Goal: Task Accomplishment & Management: Manage account settings

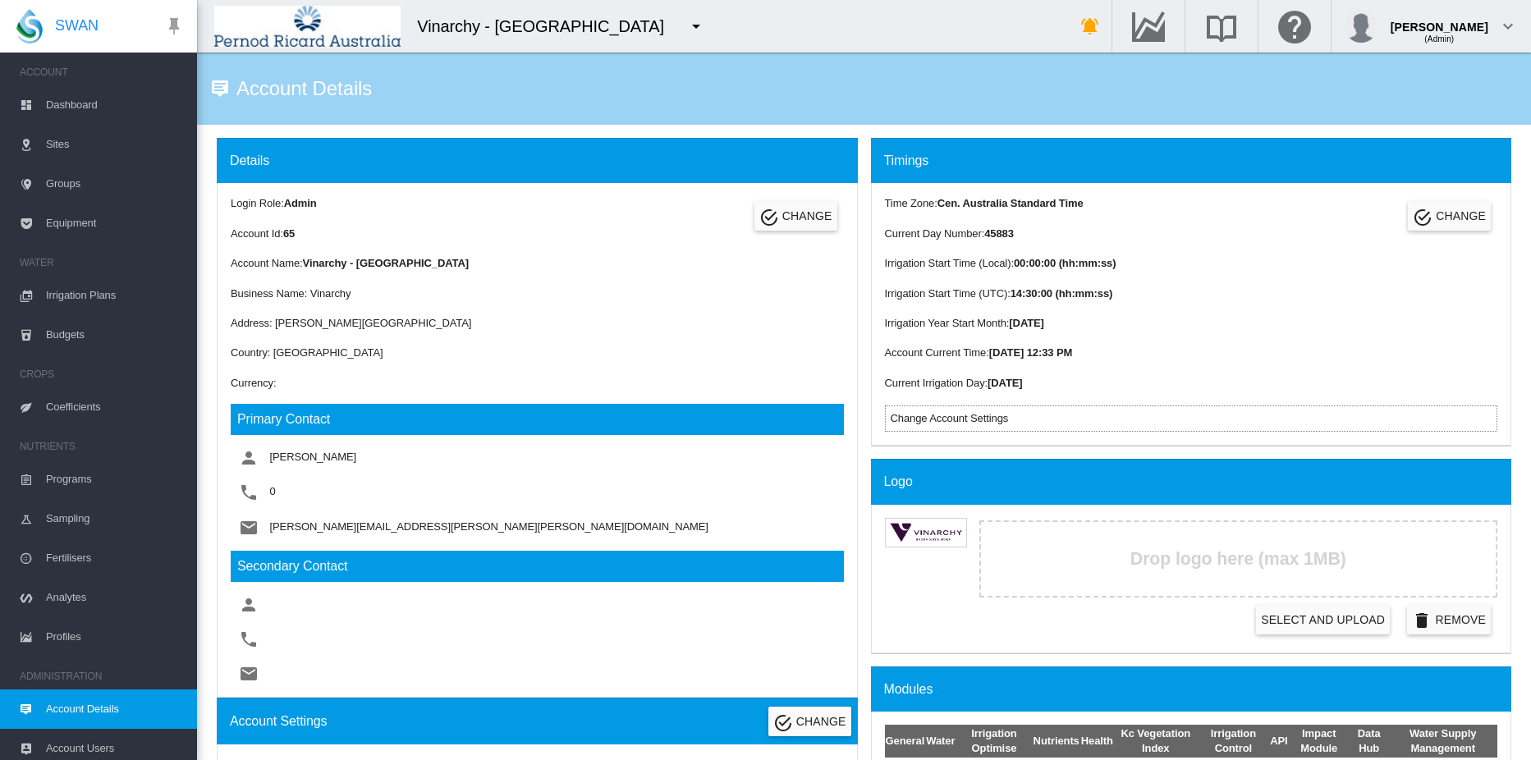
scroll to position [493, 0]
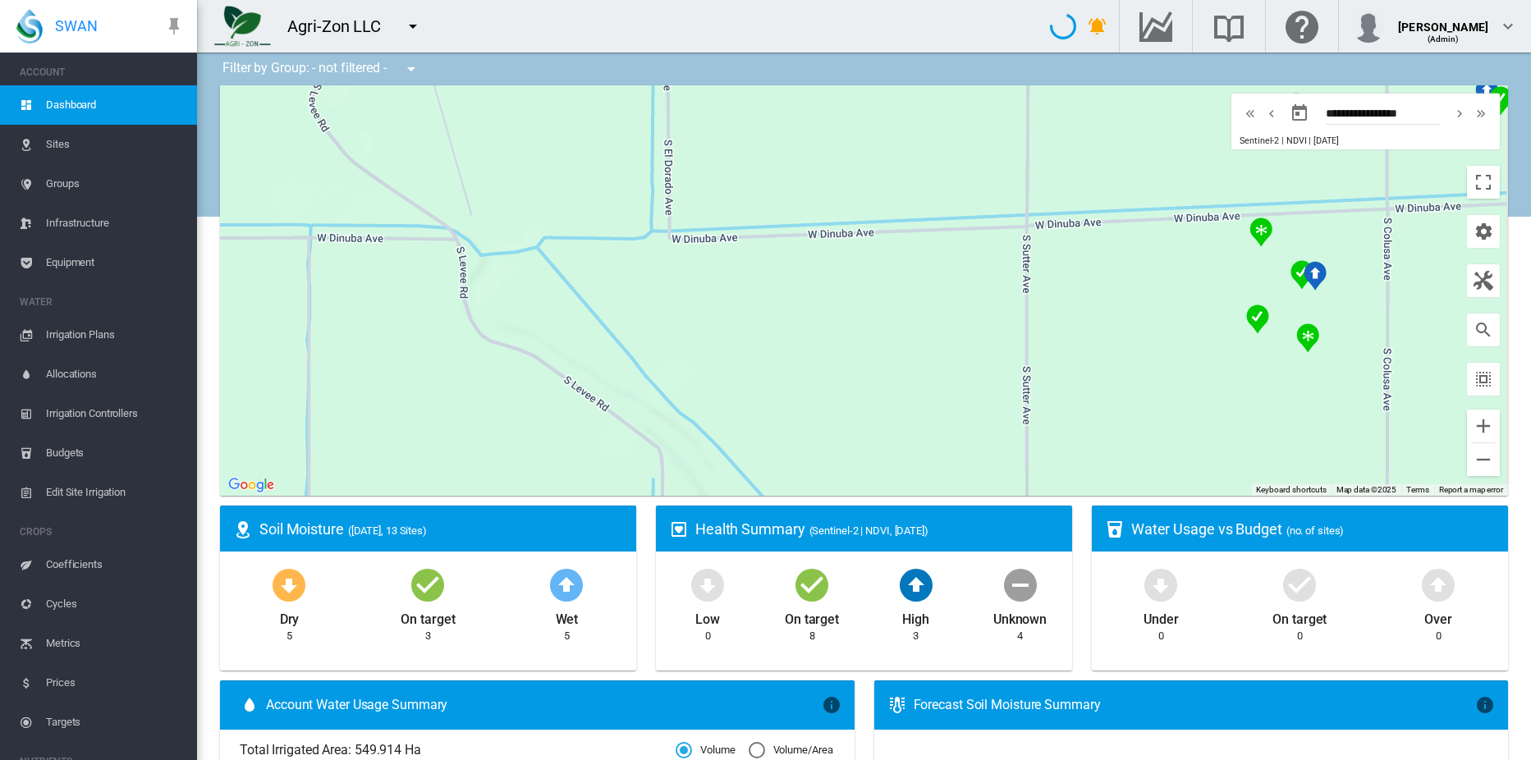
click at [66, 144] on span "Sites" at bounding box center [115, 144] width 138 height 39
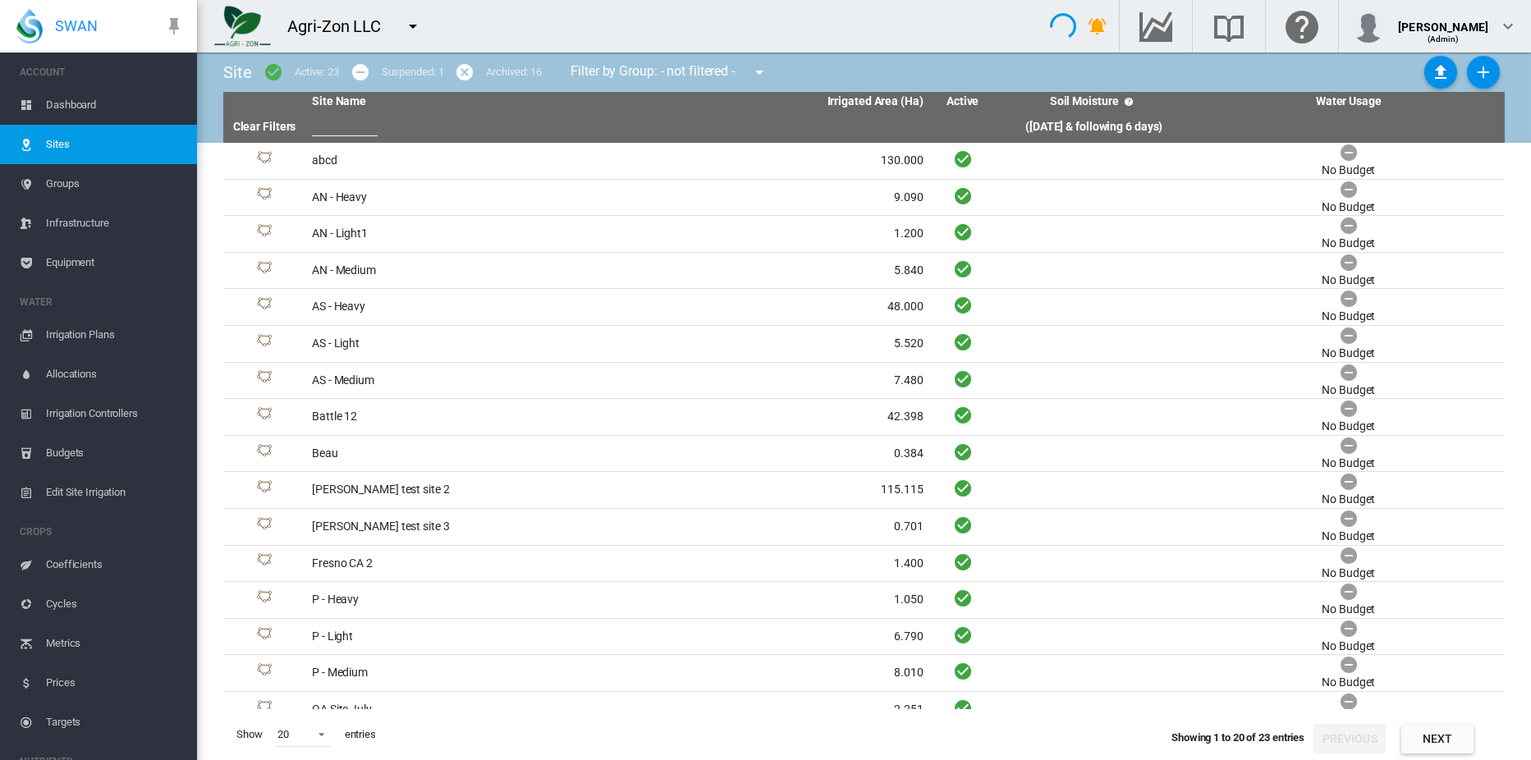
click at [367, 121] on input "text" at bounding box center [345, 124] width 66 height 25
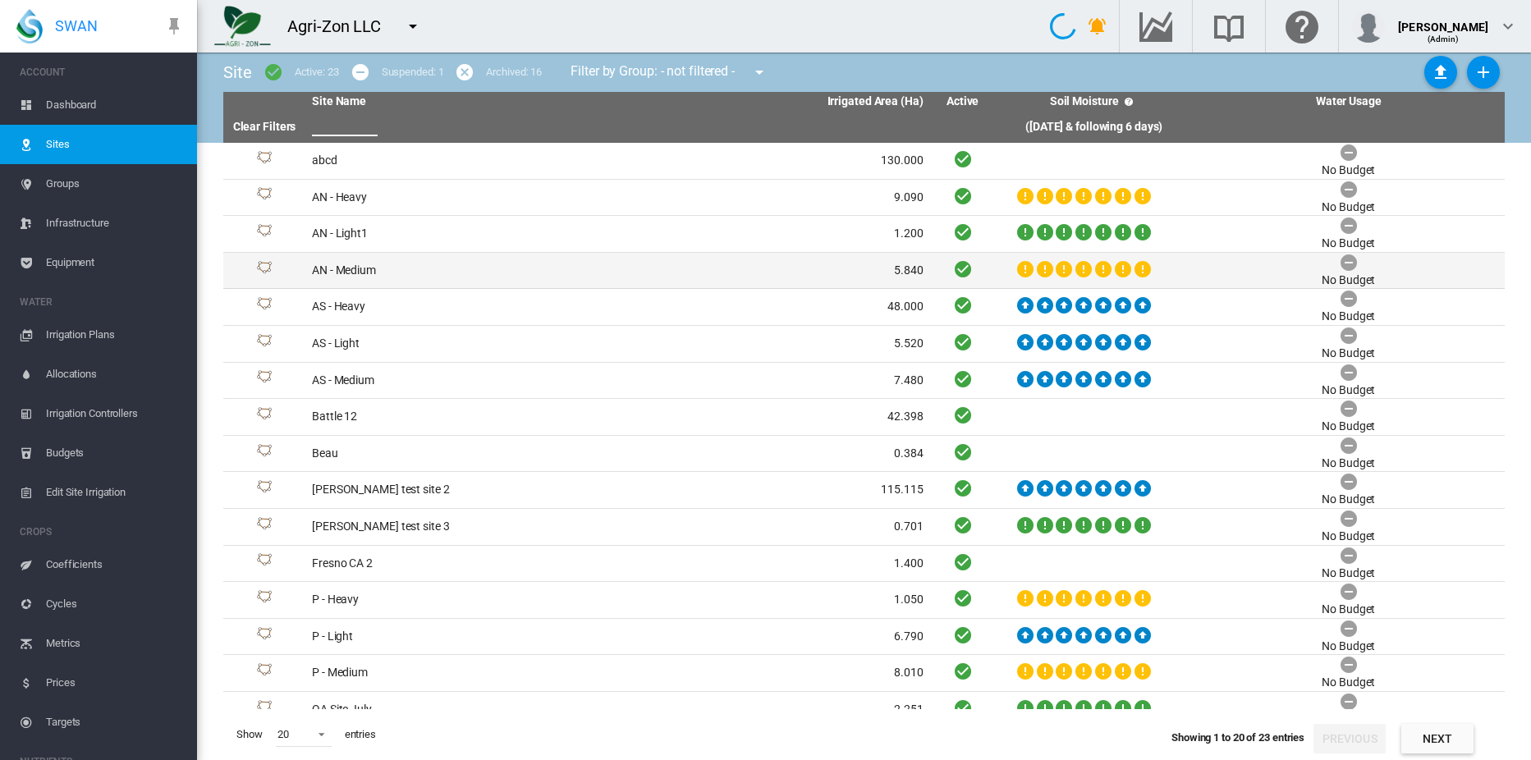
click at [369, 261] on td "AN - Medium" at bounding box center [461, 271] width 312 height 36
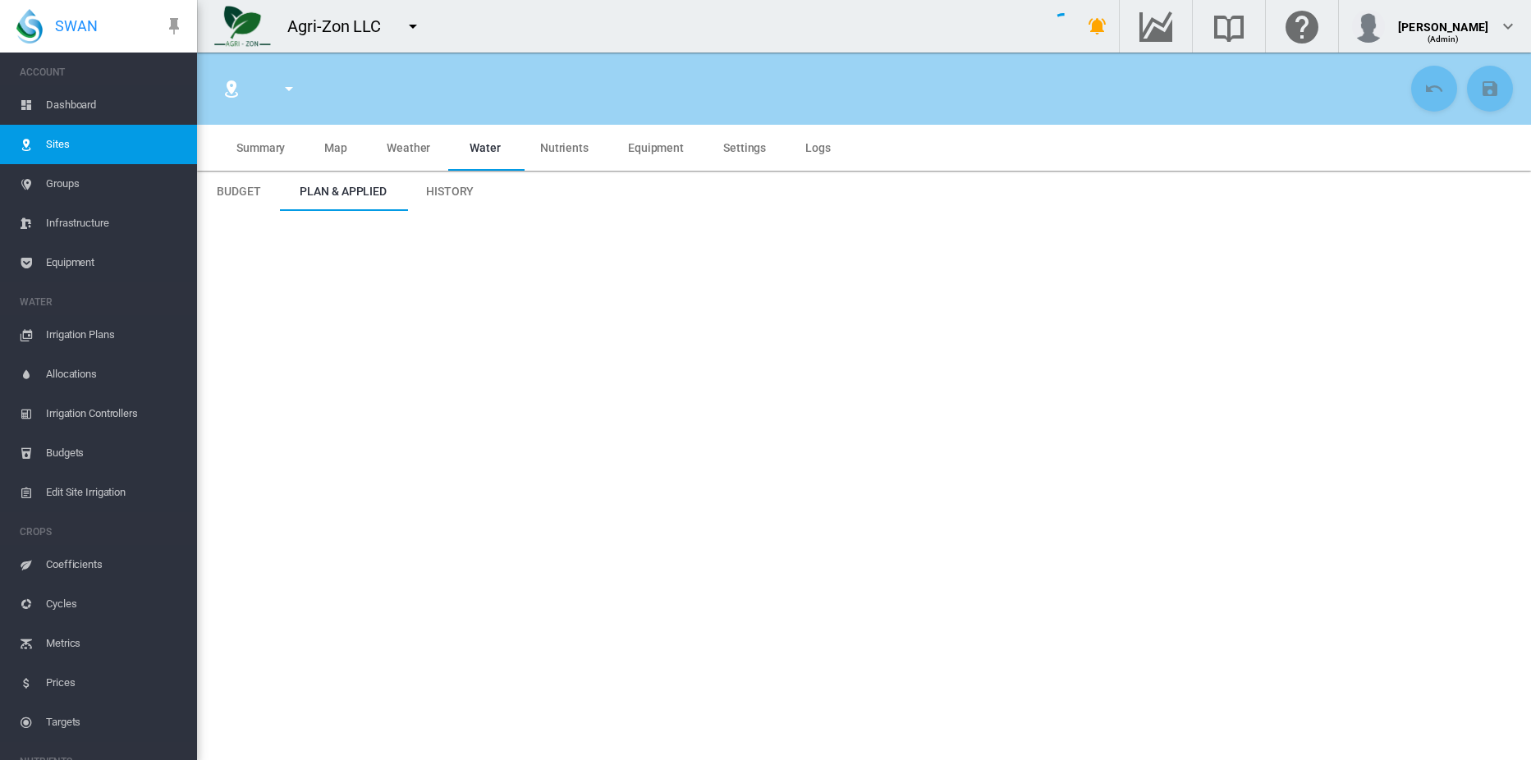
type input "*****"
type input "**********"
type input "********"
type input "**********"
type input "**"
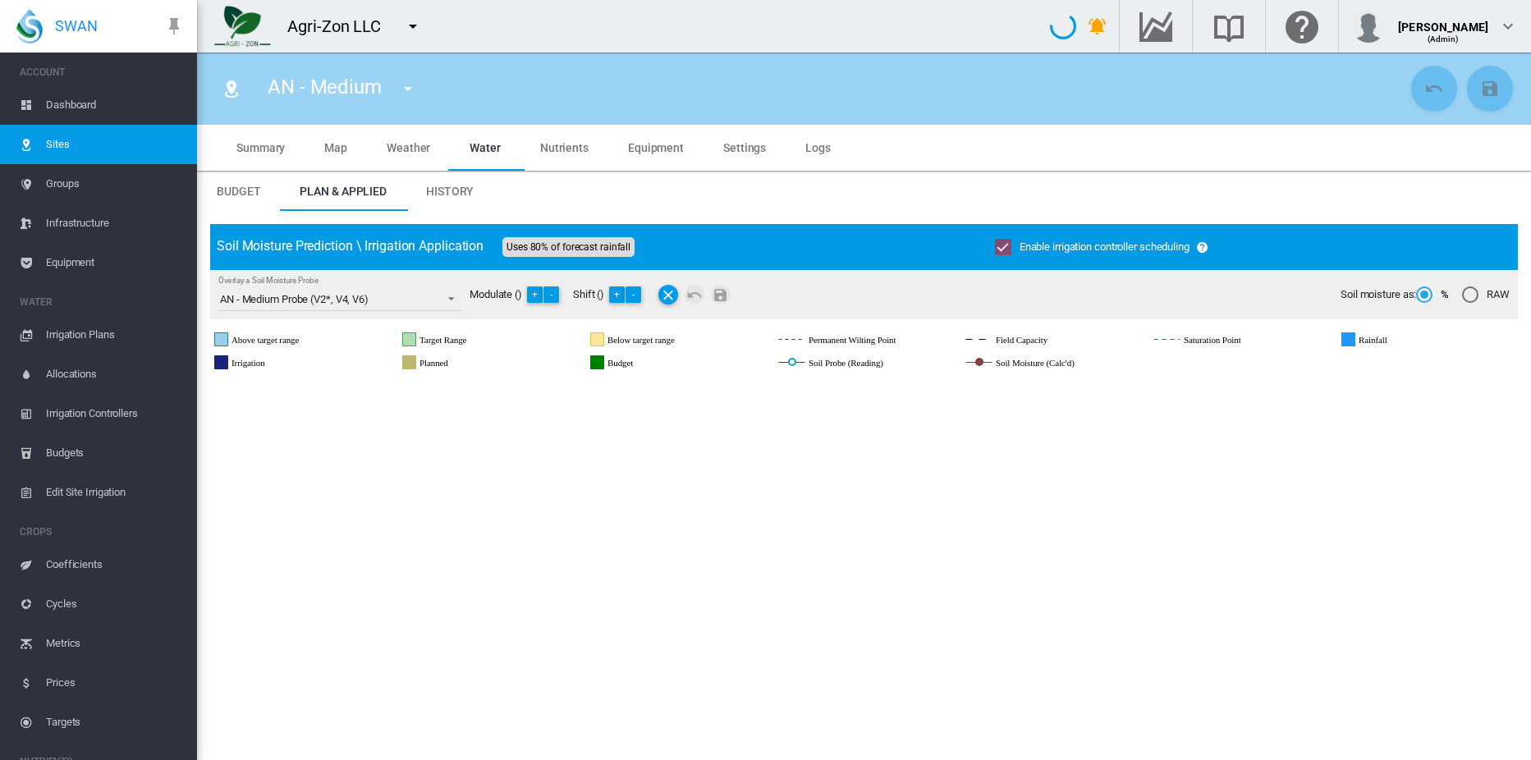
click at [578, 146] on span "Nutrients" at bounding box center [564, 147] width 48 height 13
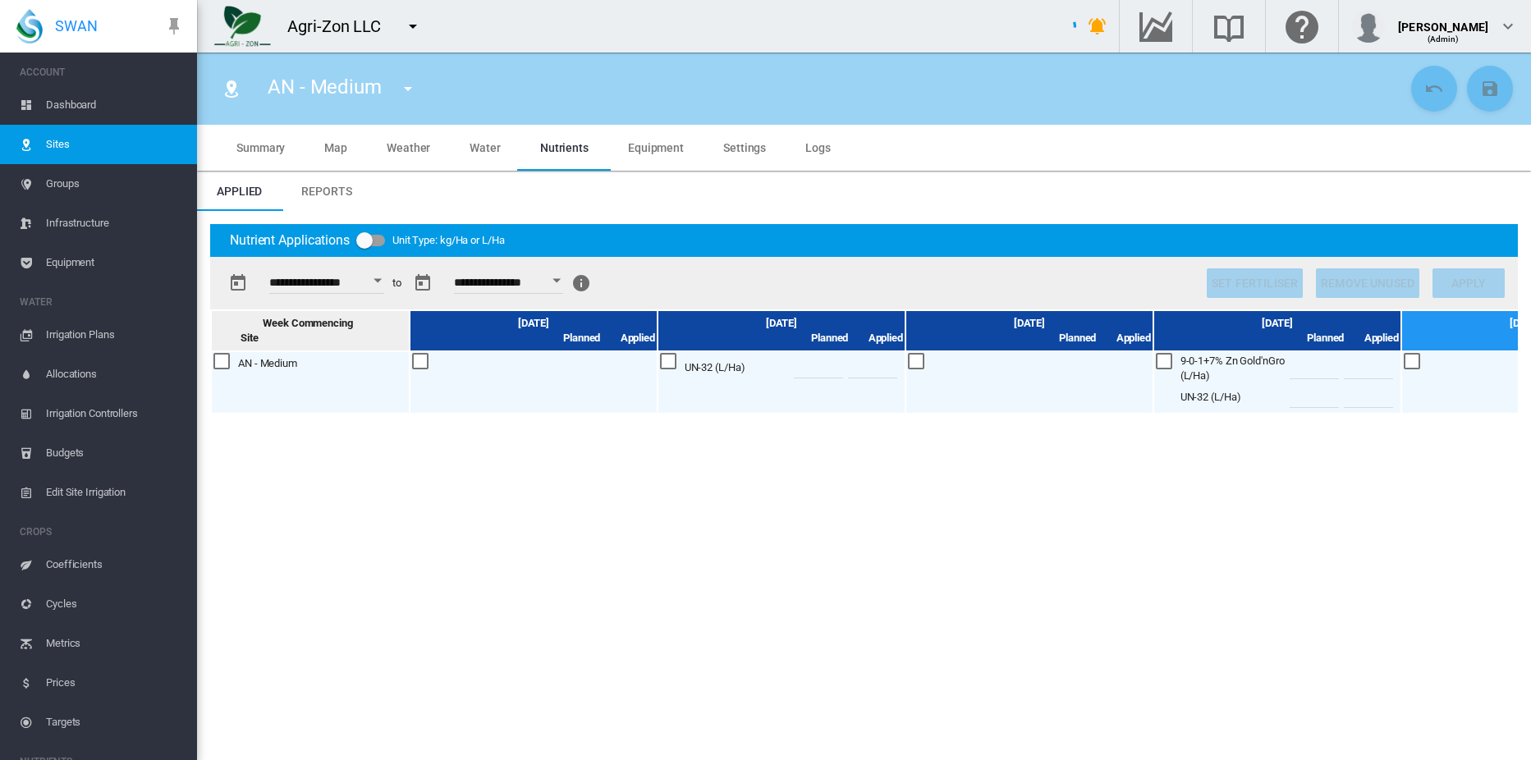
click at [917, 362] on div at bounding box center [917, 362] width 18 height 18
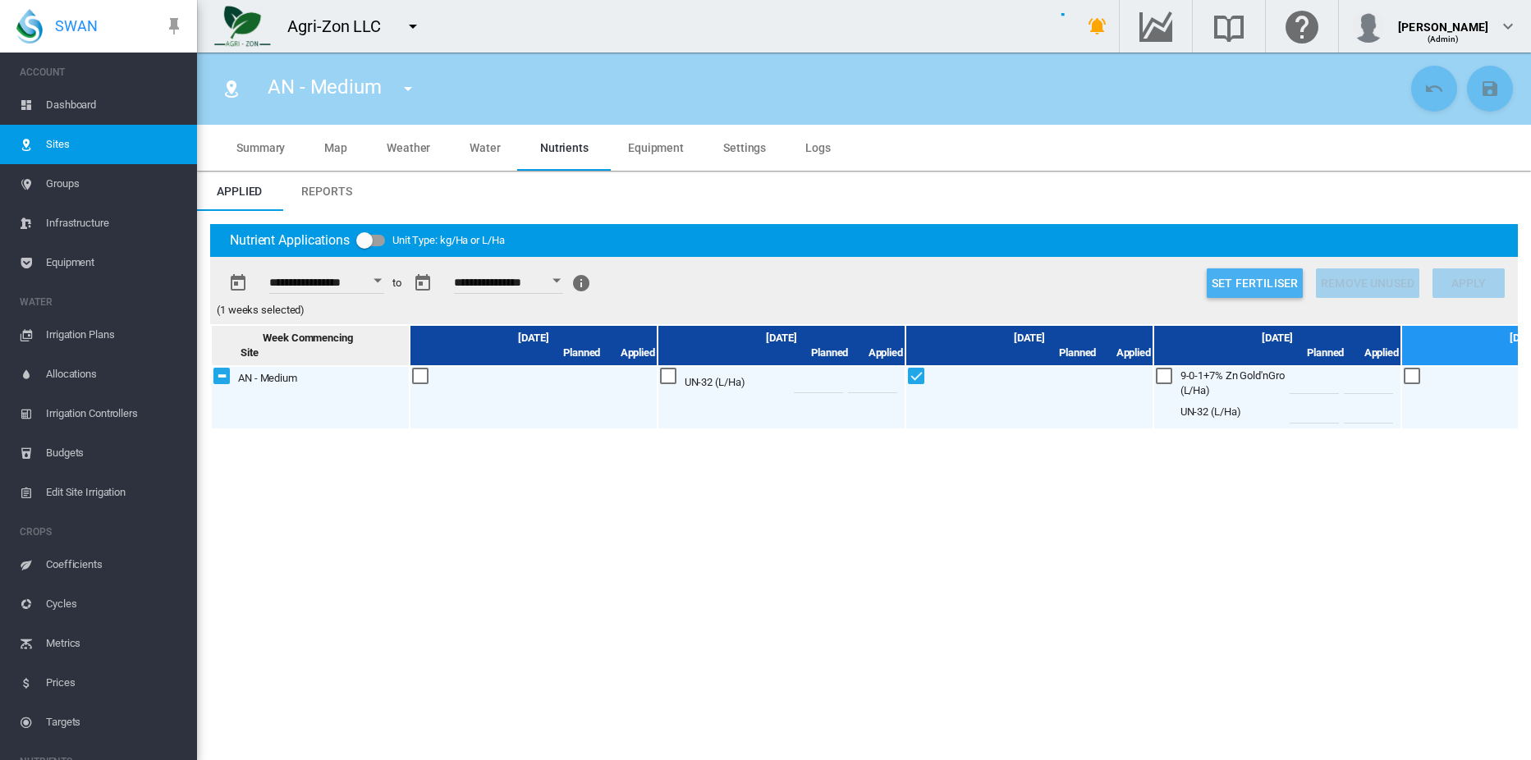
click at [1275, 280] on button "Set Fertiliser" at bounding box center [1255, 283] width 96 height 30
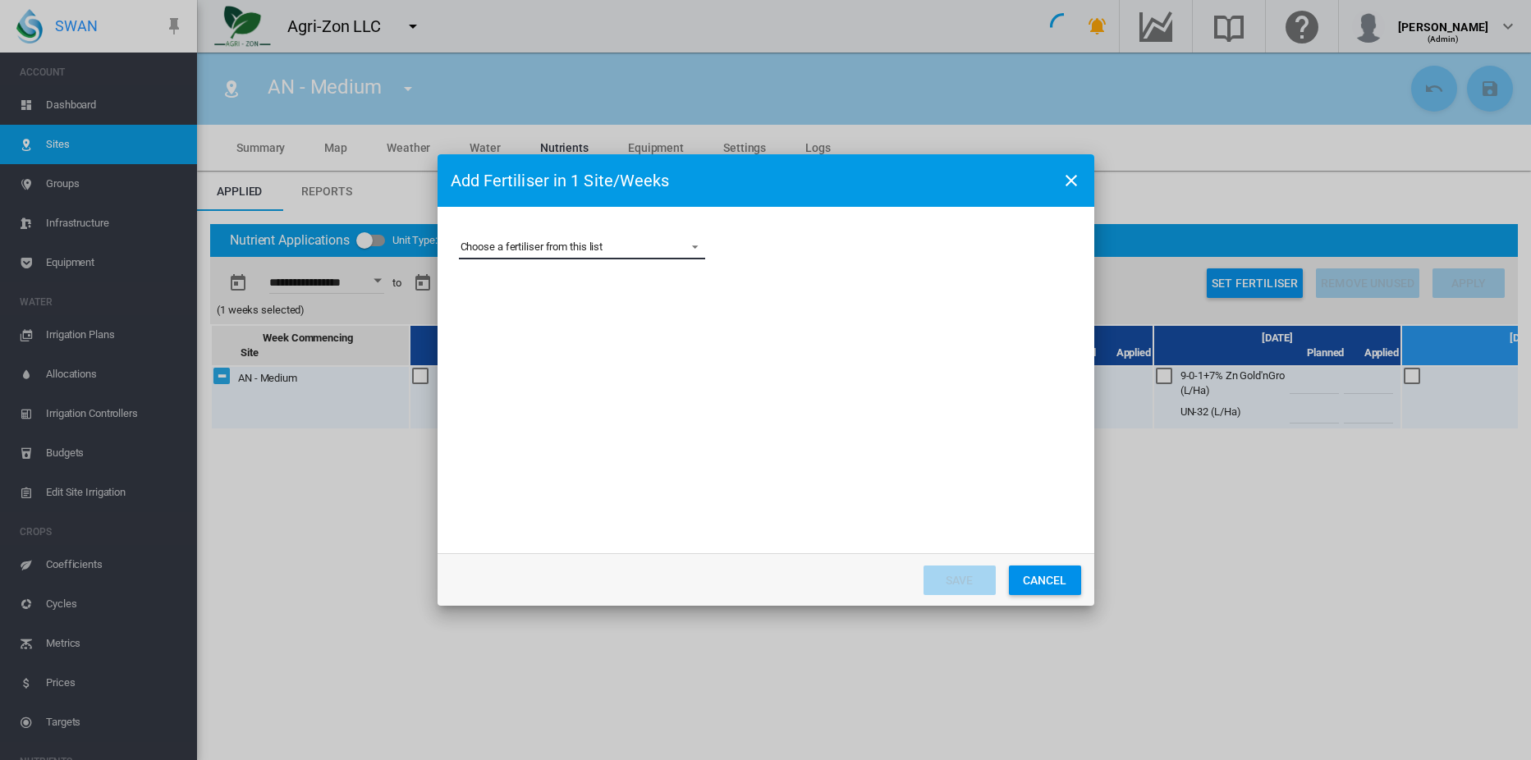
click at [561, 250] on md-select "Choose a fertiliser from this list 10-0-0 +4% Fe Gold'nGro 10-0-1 +3% Mn Gold'n…" at bounding box center [582, 247] width 246 height 25
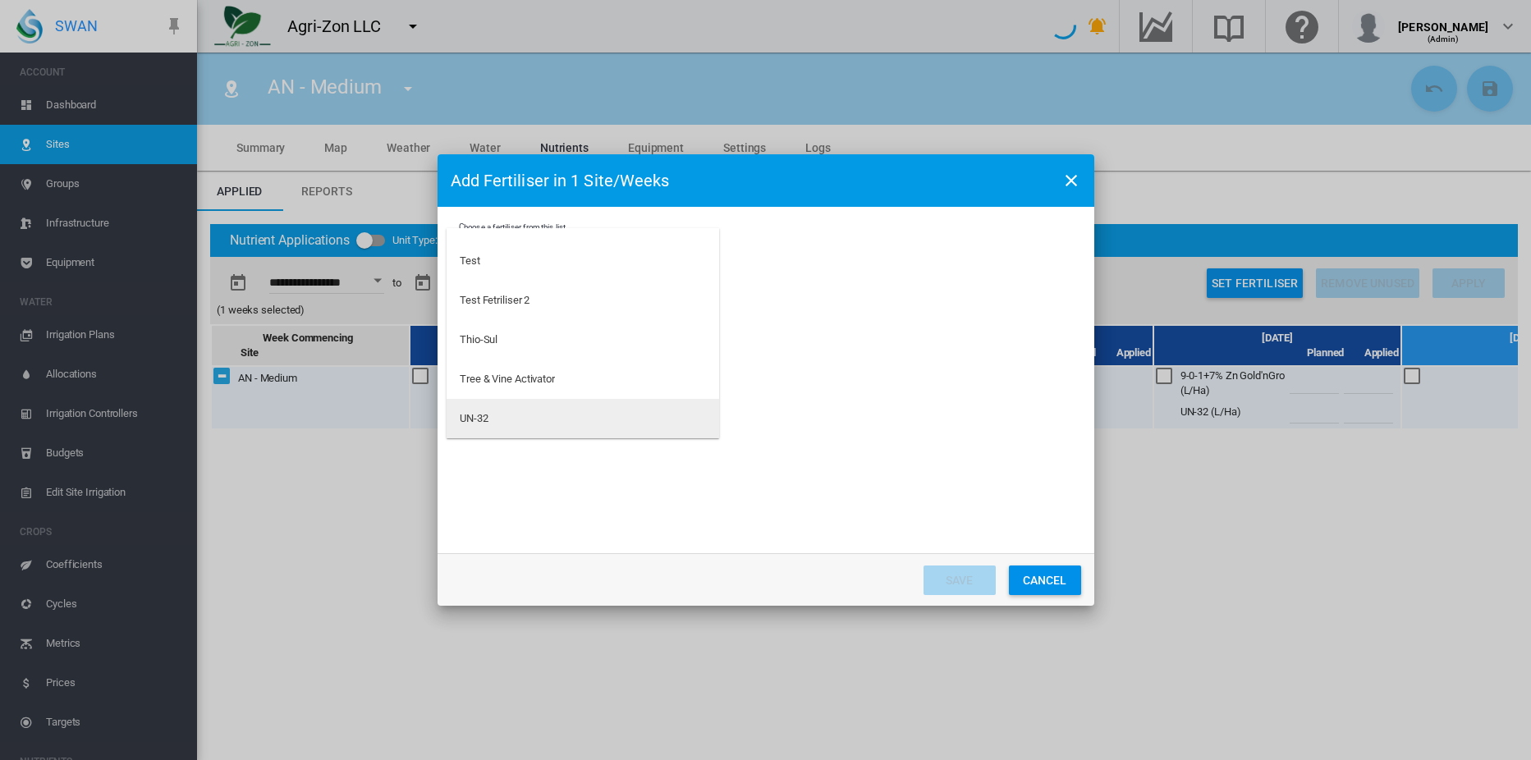
click at [502, 421] on md-option "UN-32" at bounding box center [583, 418] width 273 height 39
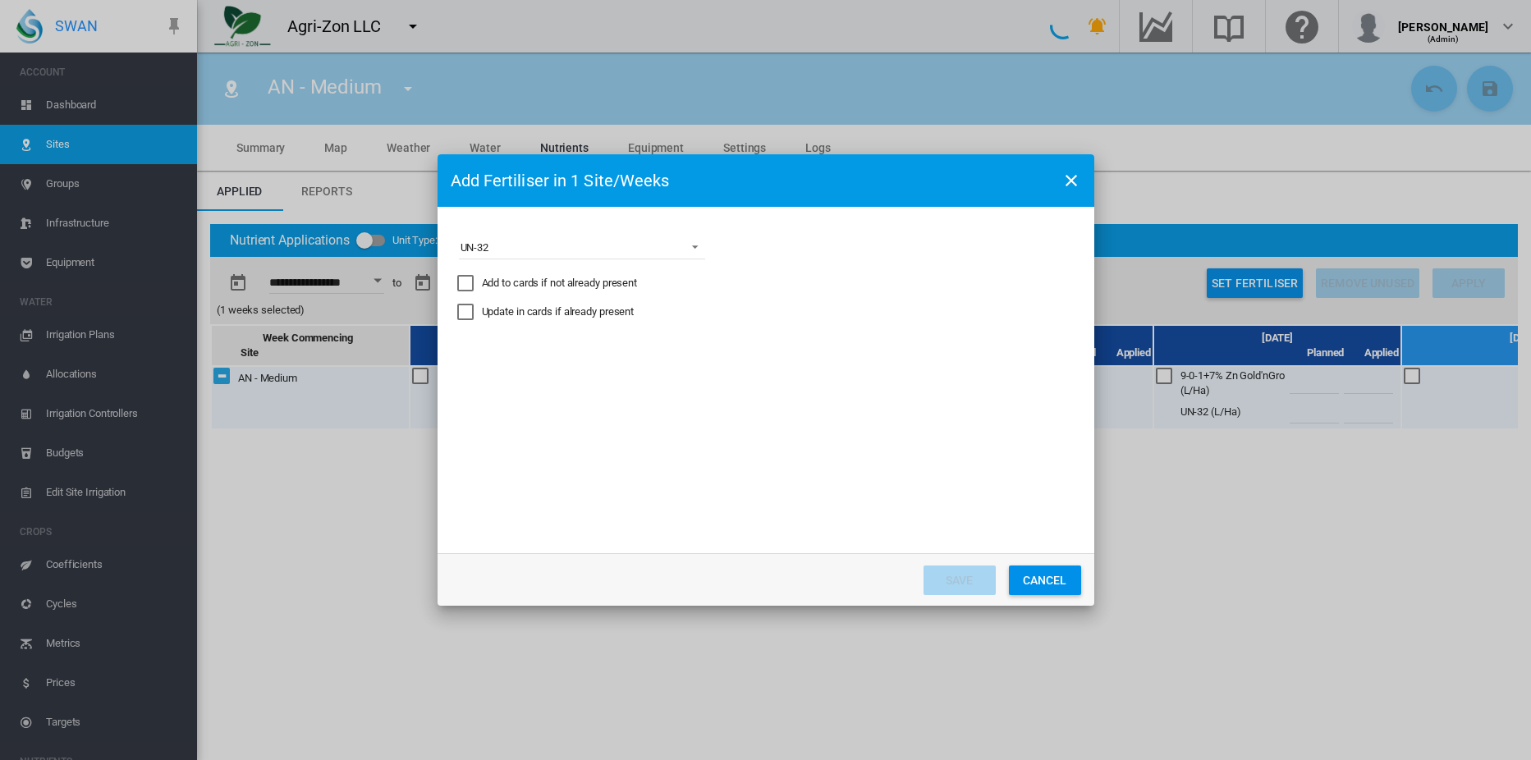
click at [463, 279] on div "Add to cards if not already present" at bounding box center [465, 283] width 16 height 16
click at [465, 314] on div "Update in cards if already present" at bounding box center [465, 312] width 16 height 16
click at [519, 366] on md-select "Express the amount as... L per site/week L/Ha Distribute gross amount proportio…" at bounding box center [582, 361] width 246 height 25
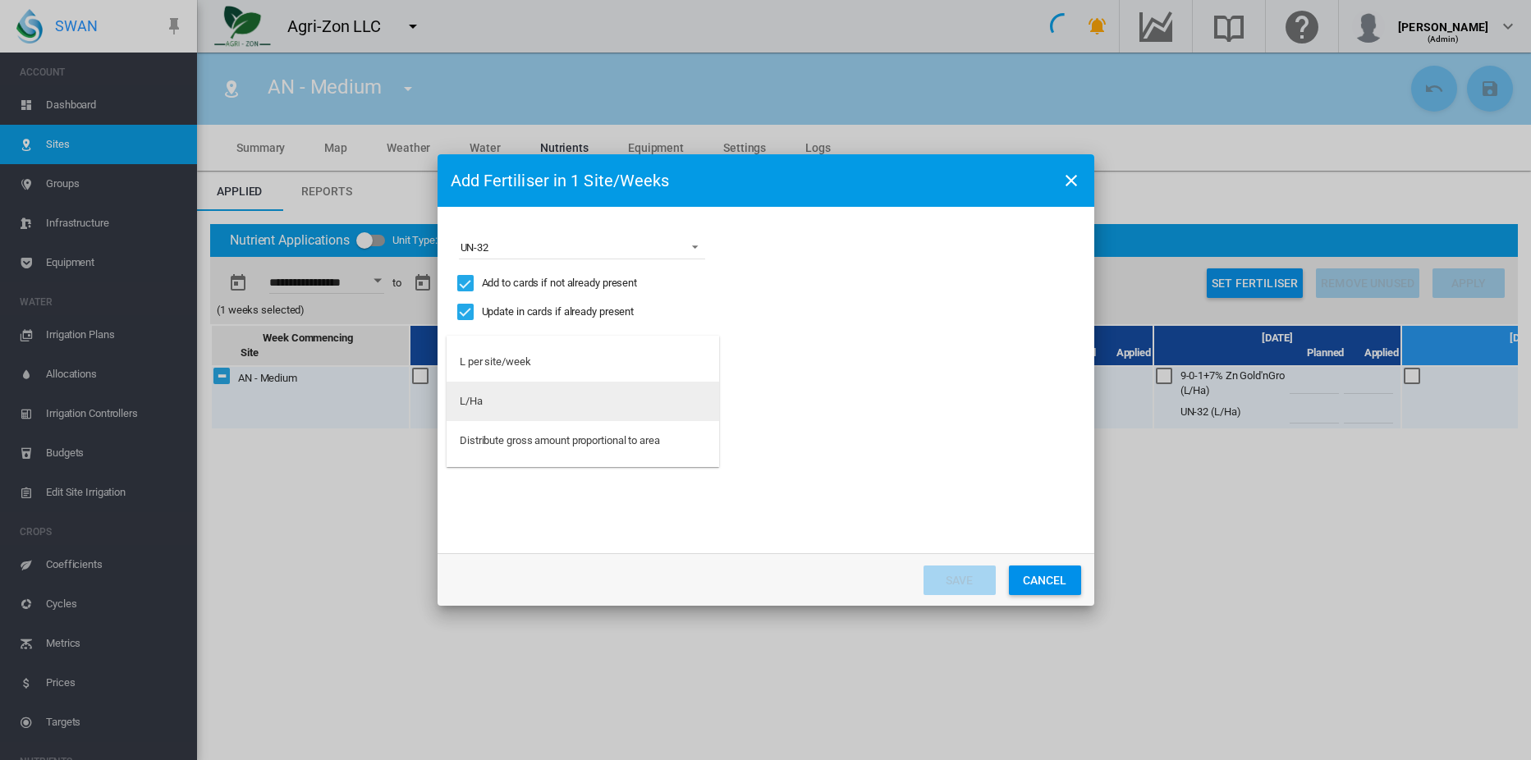
click at [486, 399] on md-option "L/Ha" at bounding box center [583, 401] width 273 height 39
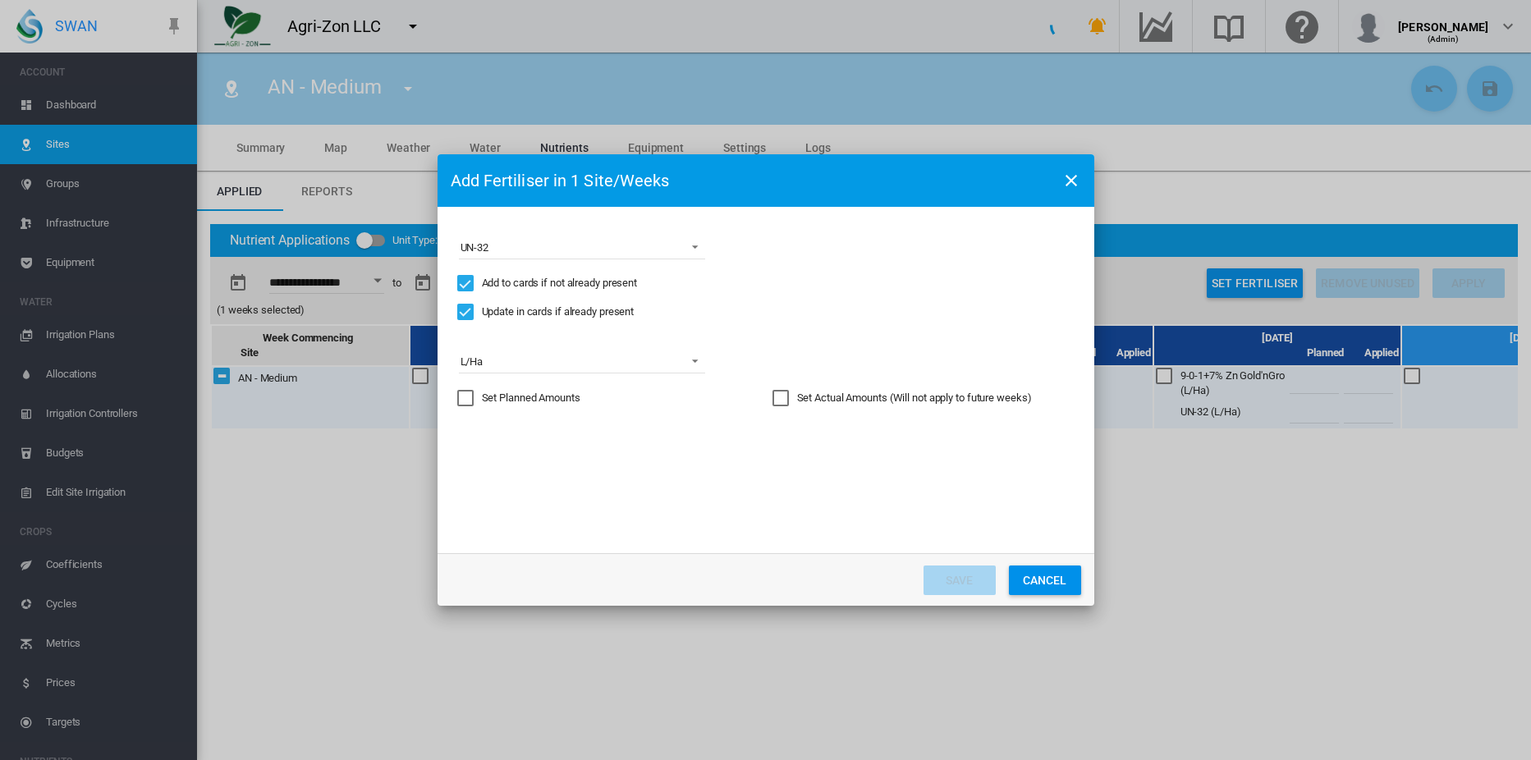
click at [785, 392] on div "Set Actual Amounts (Will not apply to future weeks)" at bounding box center [780, 398] width 16 height 16
click at [900, 442] on input "Choose a ..." at bounding box center [887, 447] width 74 height 25
type input "**"
click at [776, 507] on div "Overwritten" at bounding box center [774, 506] width 16 height 16
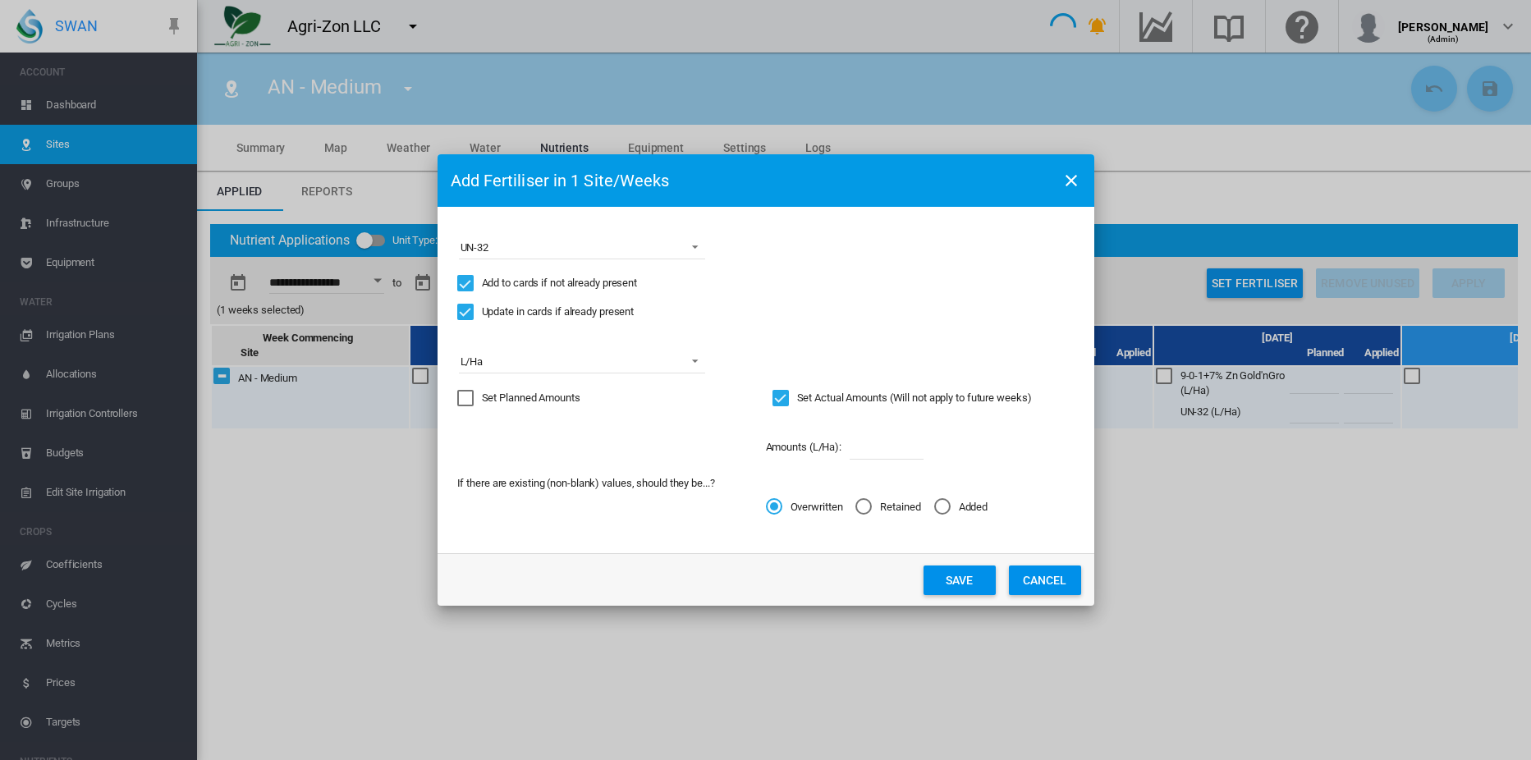
click at [956, 579] on button "Save" at bounding box center [959, 581] width 72 height 30
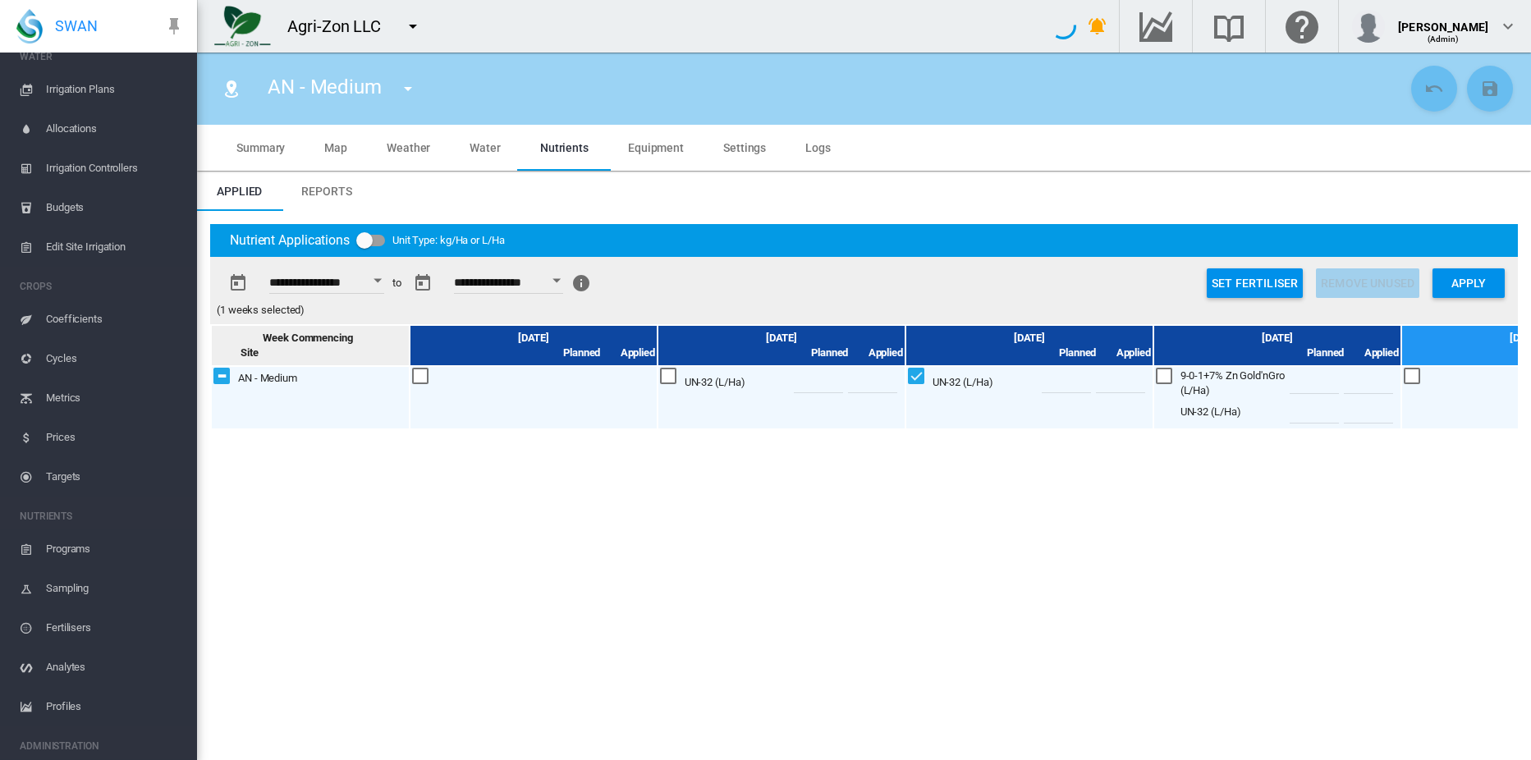
scroll to position [246, 0]
click at [62, 704] on span "Profiles" at bounding box center [115, 705] width 138 height 39
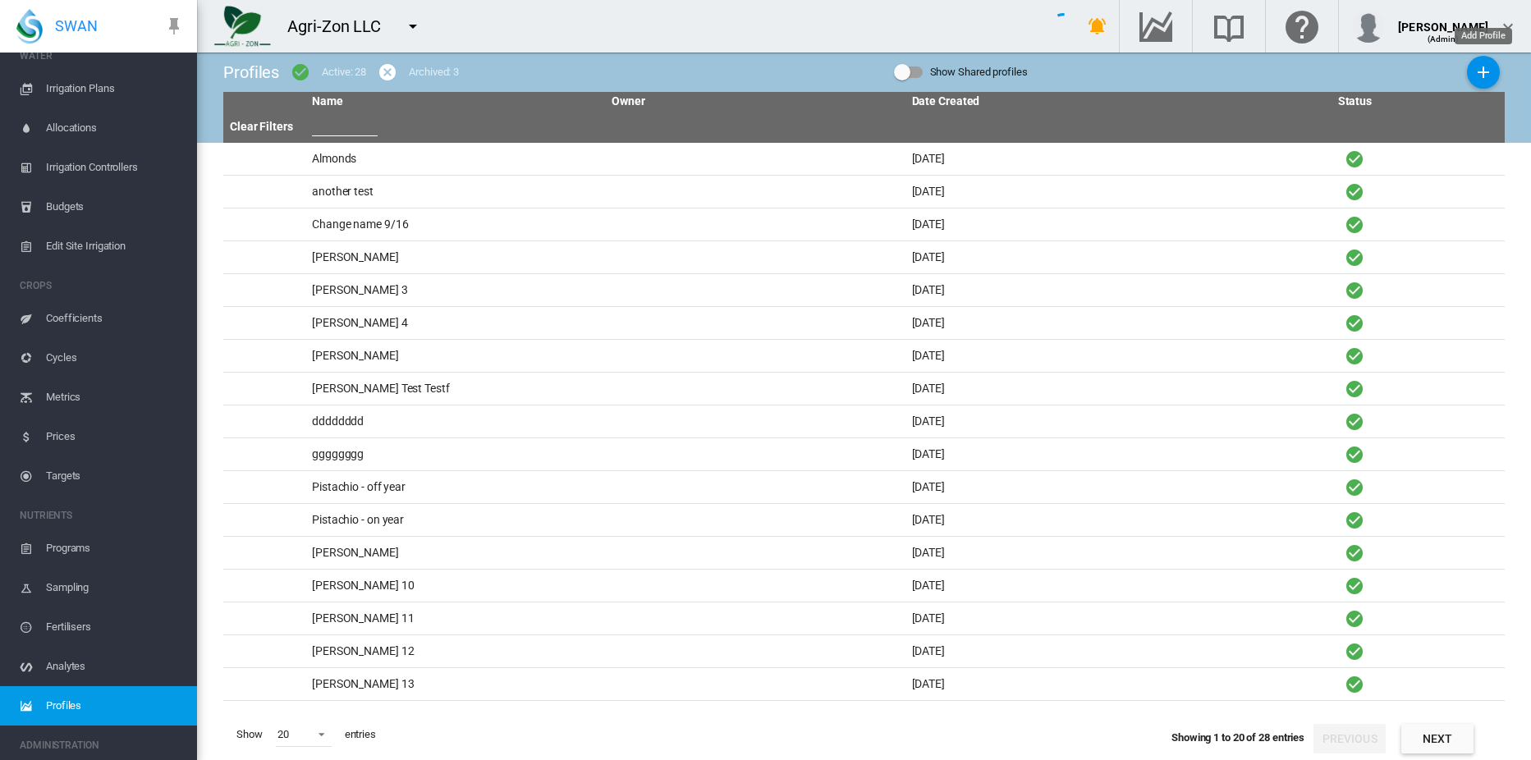
click at [1482, 71] on md-icon "icon-plus" at bounding box center [1483, 72] width 20 height 20
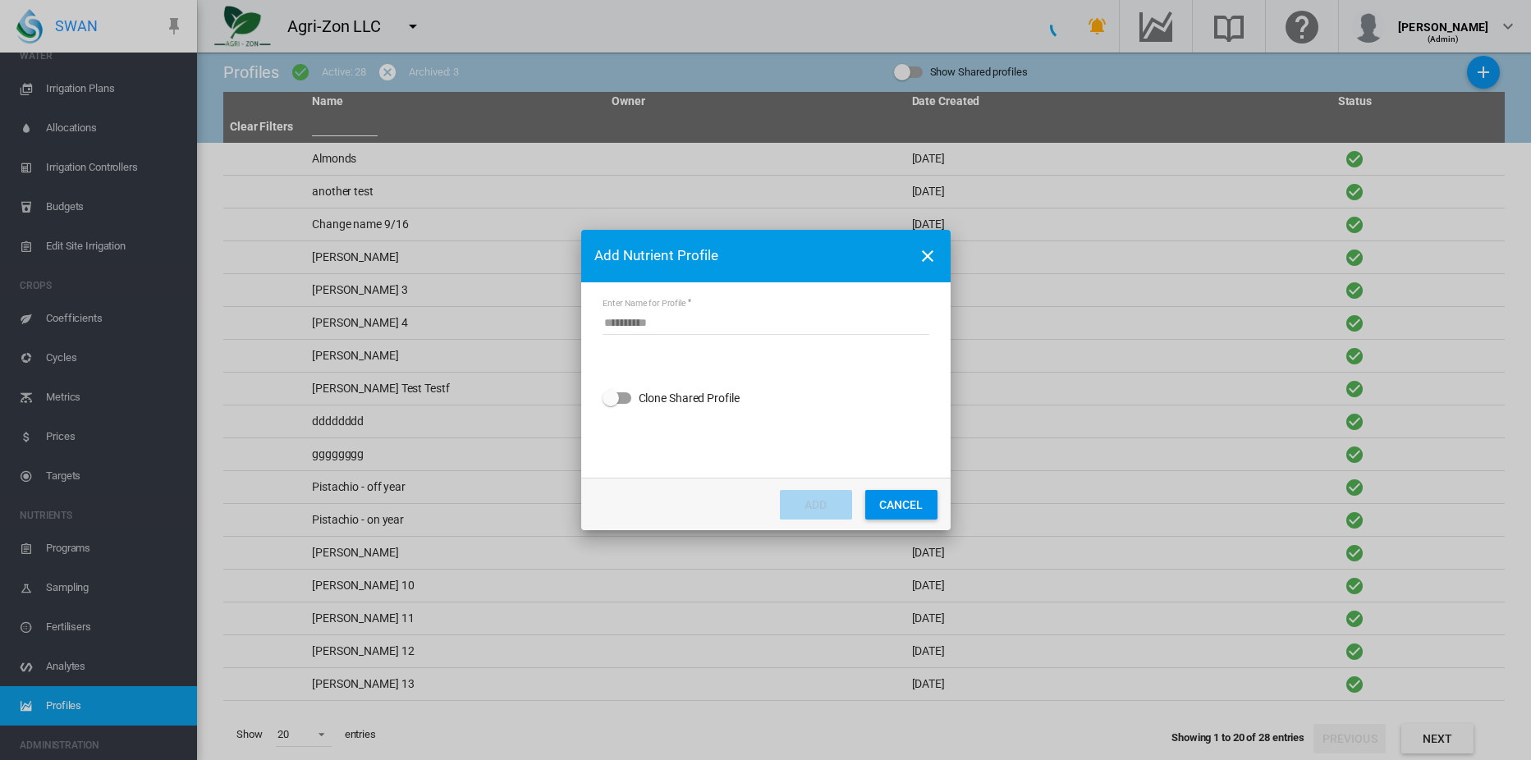
click at [671, 323] on input "Enter Name for Profile" at bounding box center [766, 322] width 327 height 25
type input "****"
click at [831, 509] on button "ADD" at bounding box center [816, 505] width 72 height 30
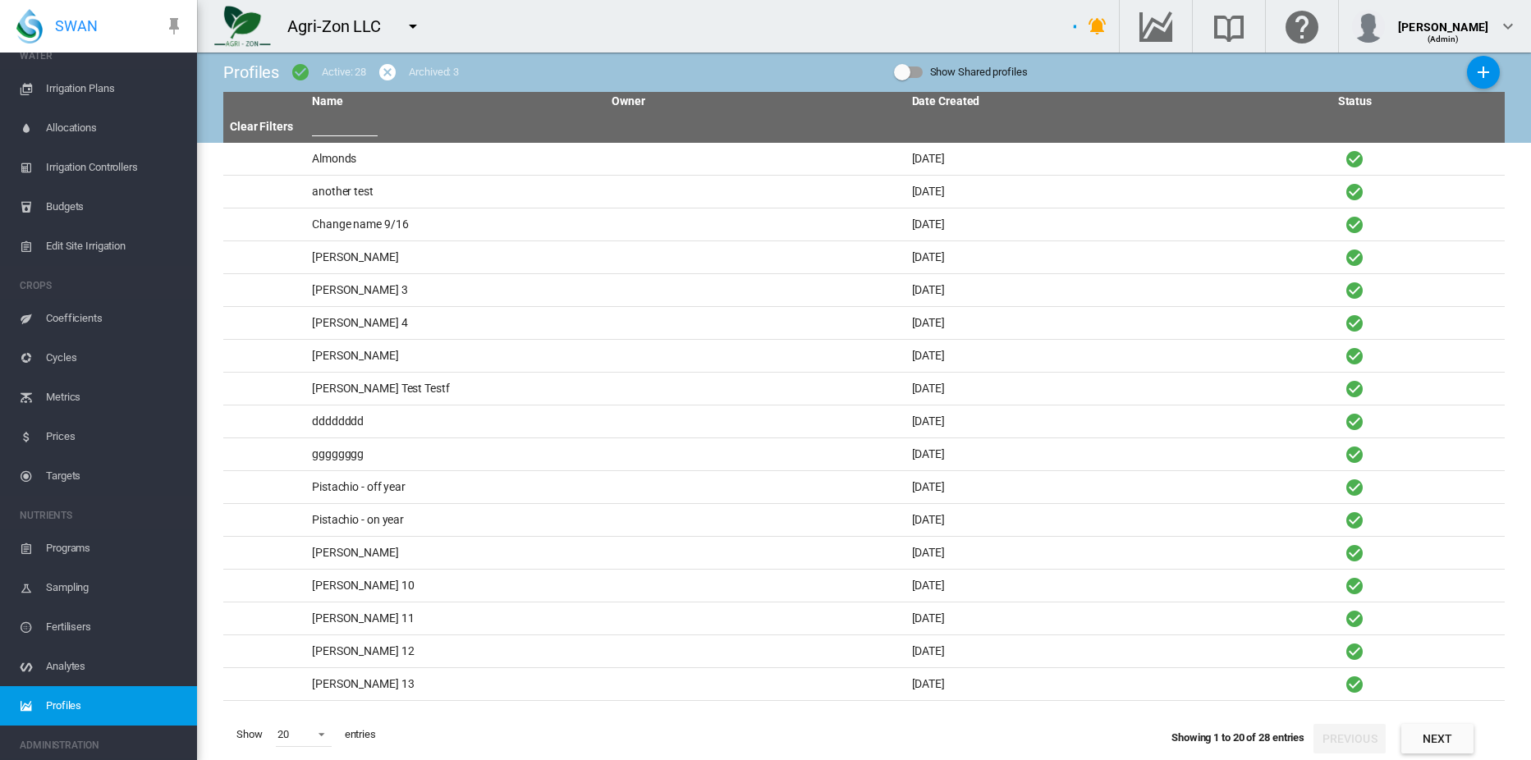
click at [56, 659] on span "Analytes" at bounding box center [115, 666] width 138 height 39
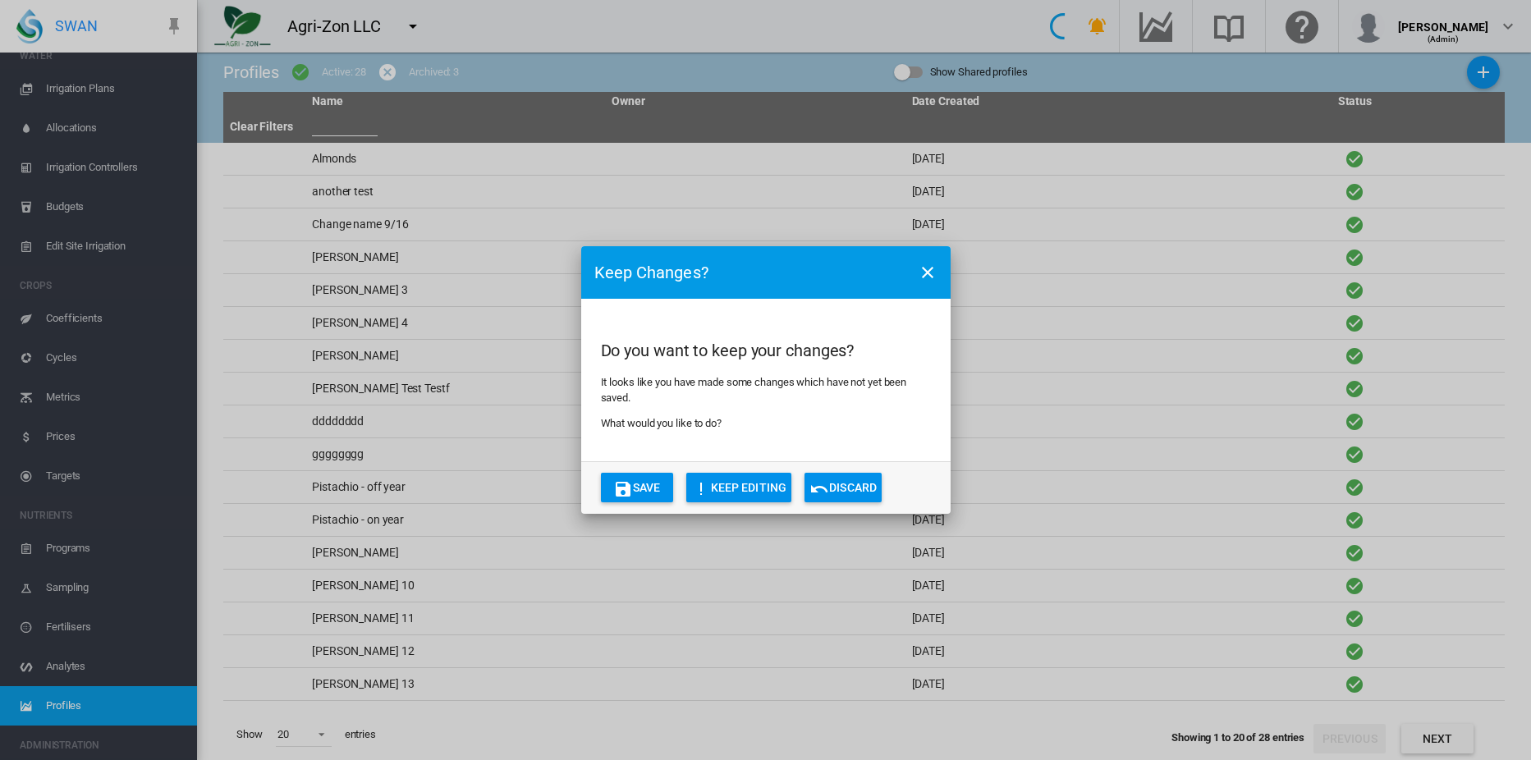
click at [750, 486] on button "KEEP EDITING" at bounding box center [739, 488] width 106 height 30
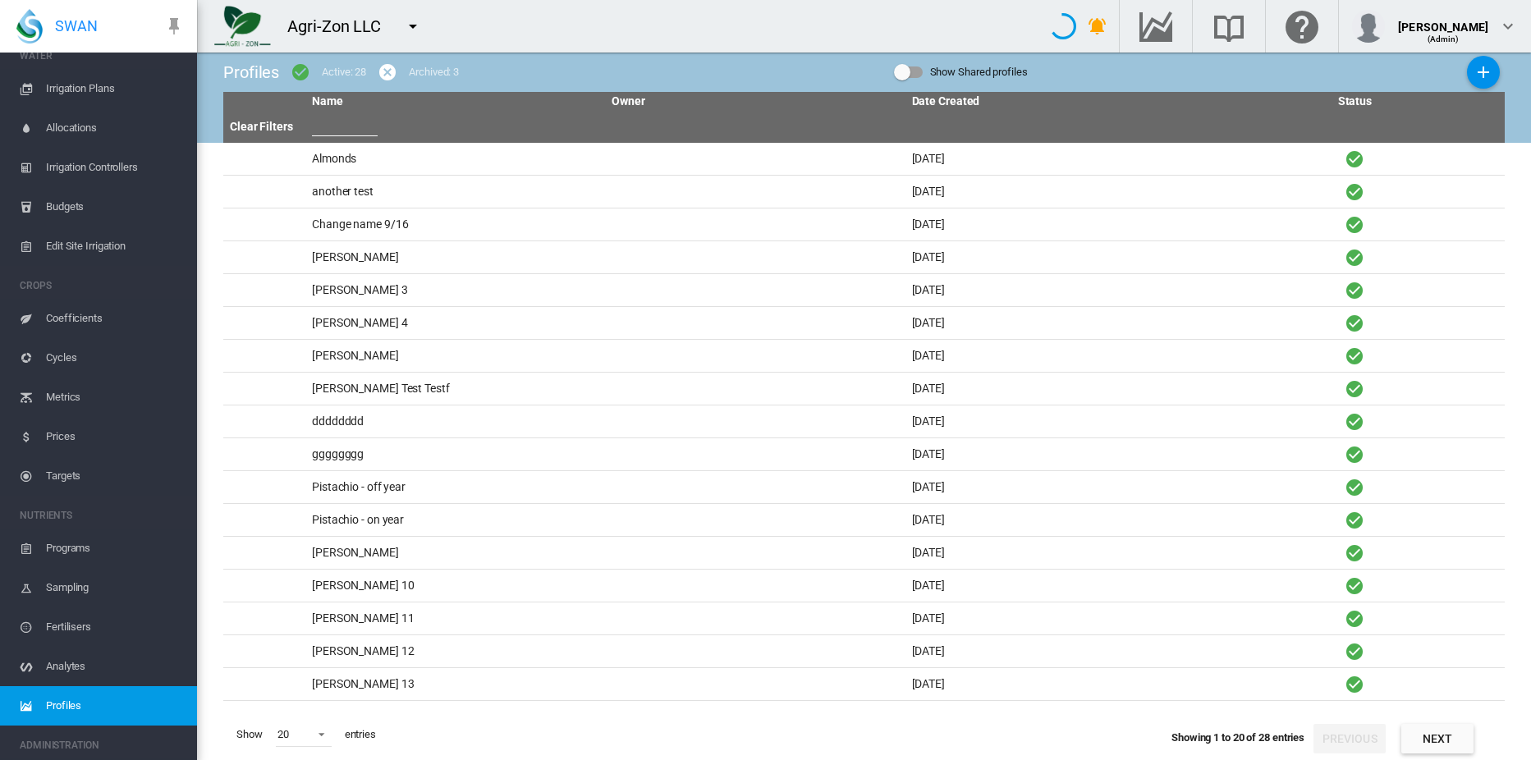
click at [49, 704] on span "Profiles" at bounding box center [115, 705] width 138 height 39
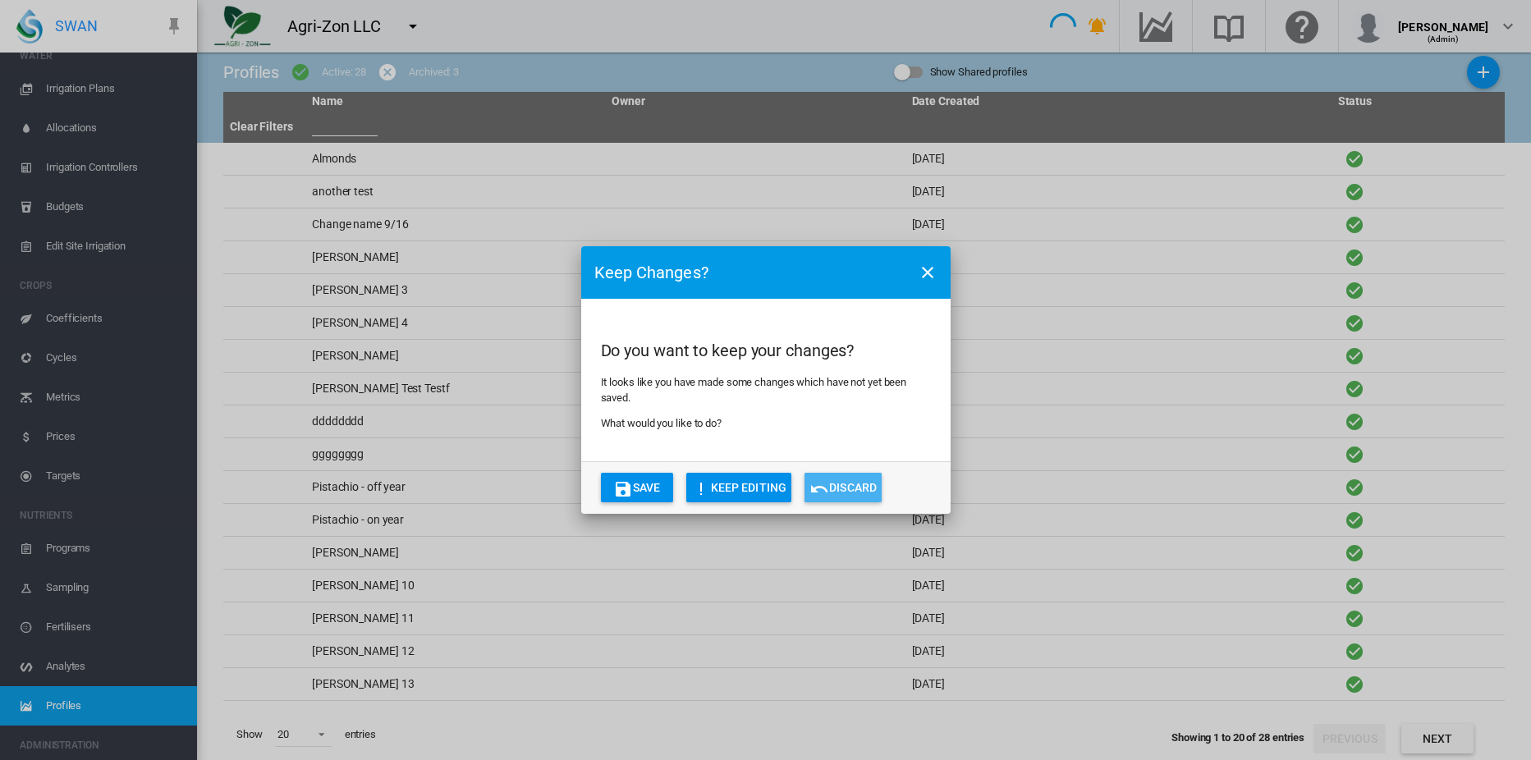
click at [850, 487] on button "Discard" at bounding box center [842, 488] width 77 height 30
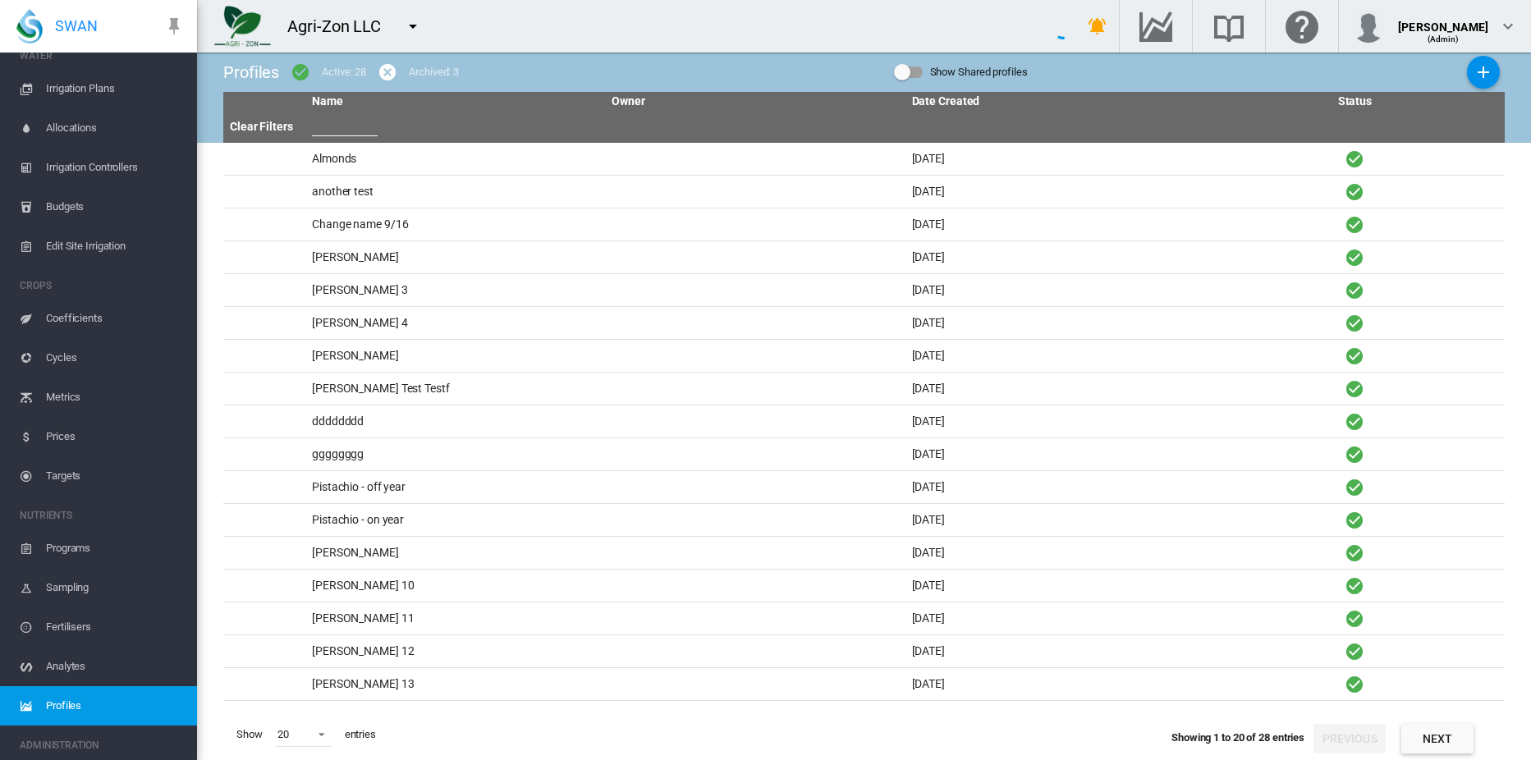
click at [80, 661] on span "Analytes" at bounding box center [115, 666] width 138 height 39
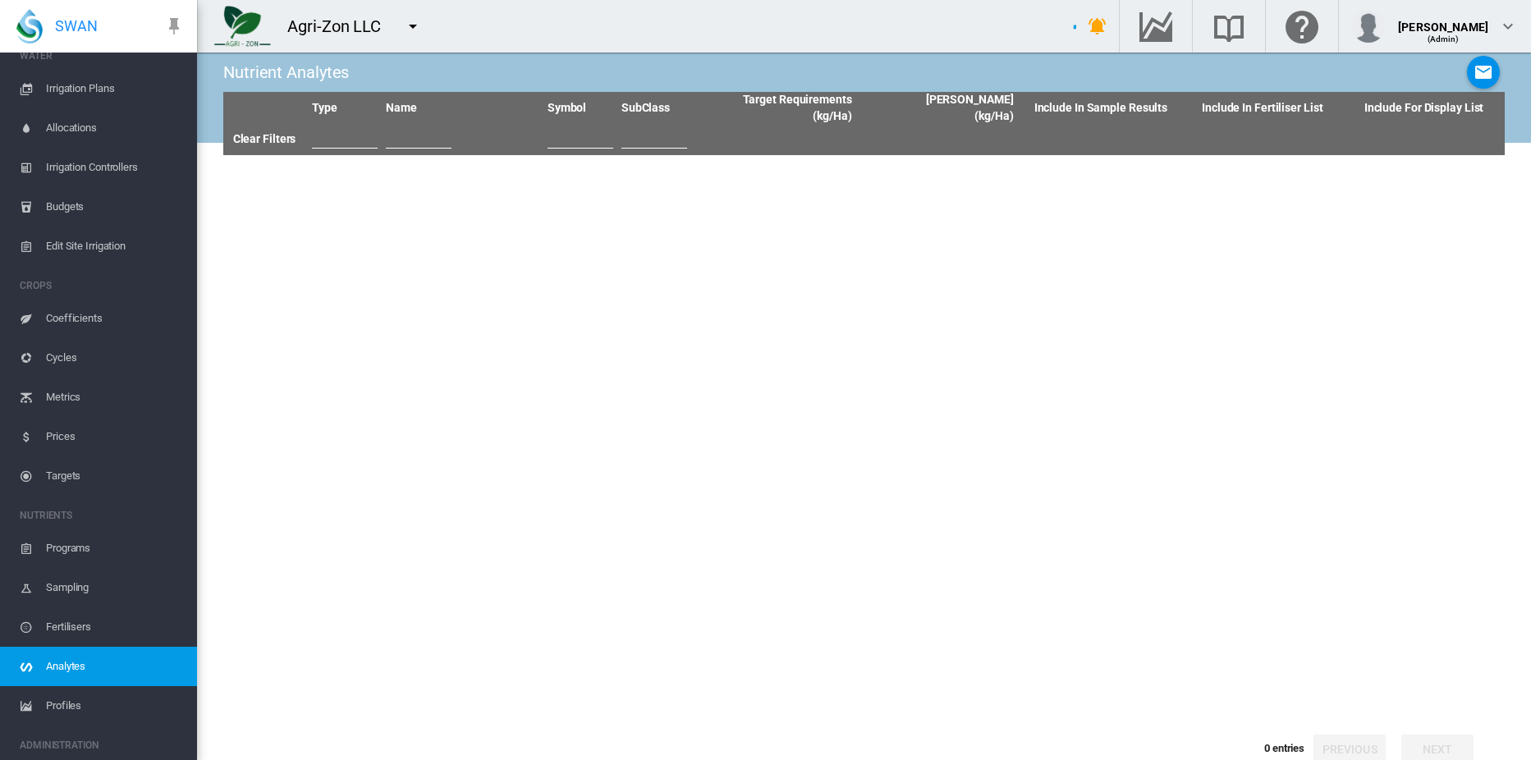
click at [71, 705] on span "Profiles" at bounding box center [115, 705] width 138 height 39
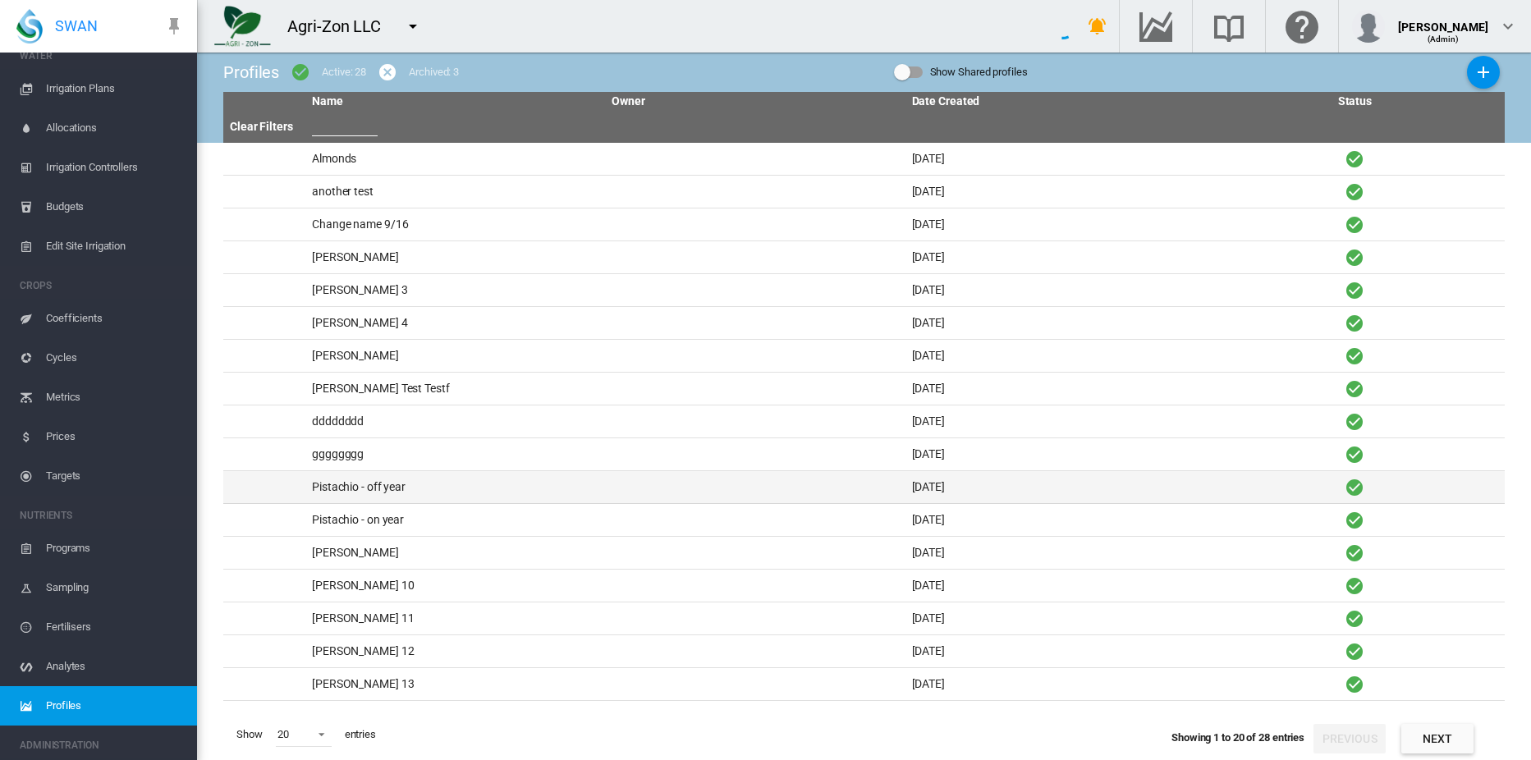
click at [436, 493] on td "Pistachio - off year" at bounding box center [455, 487] width 300 height 32
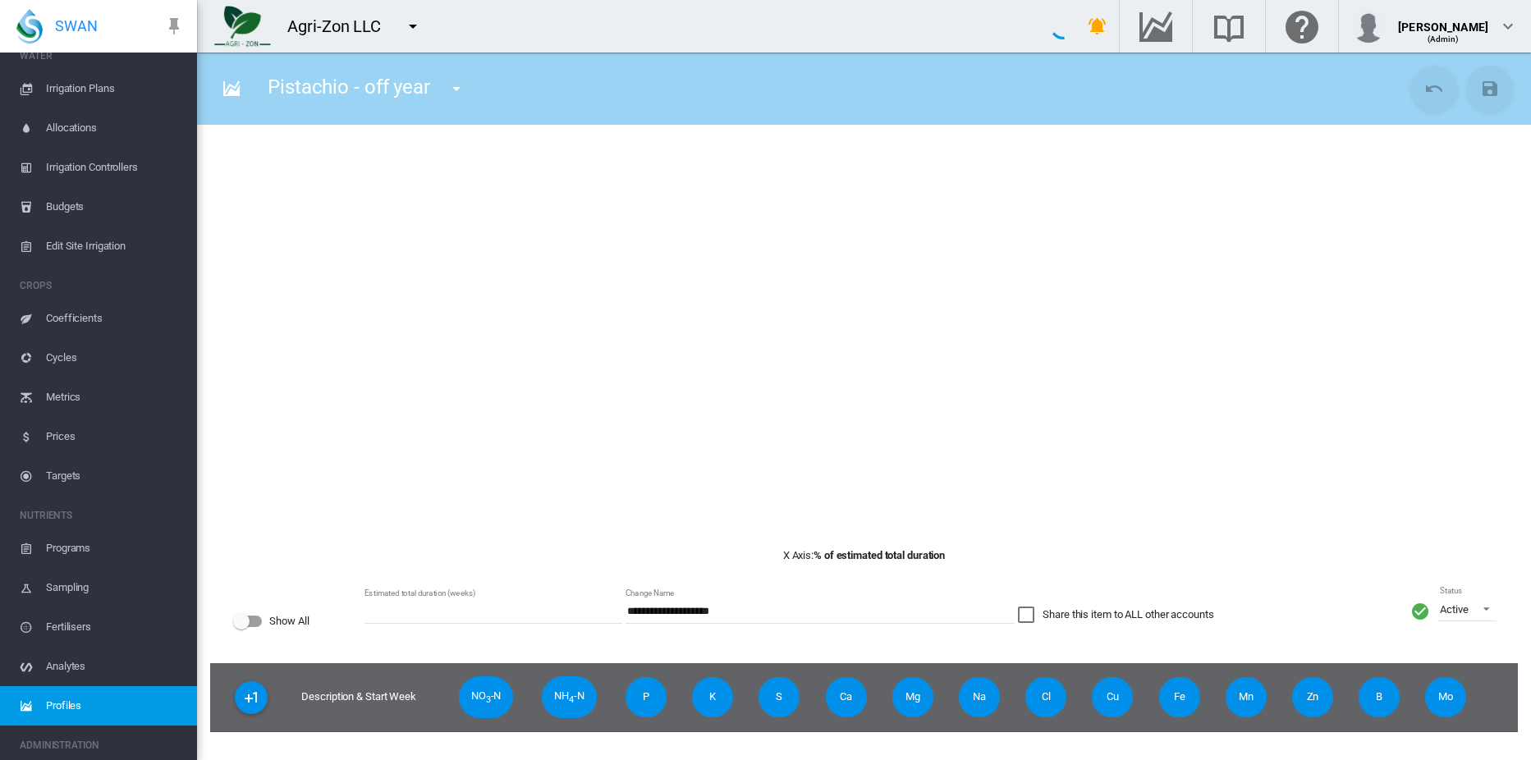
type input "**"
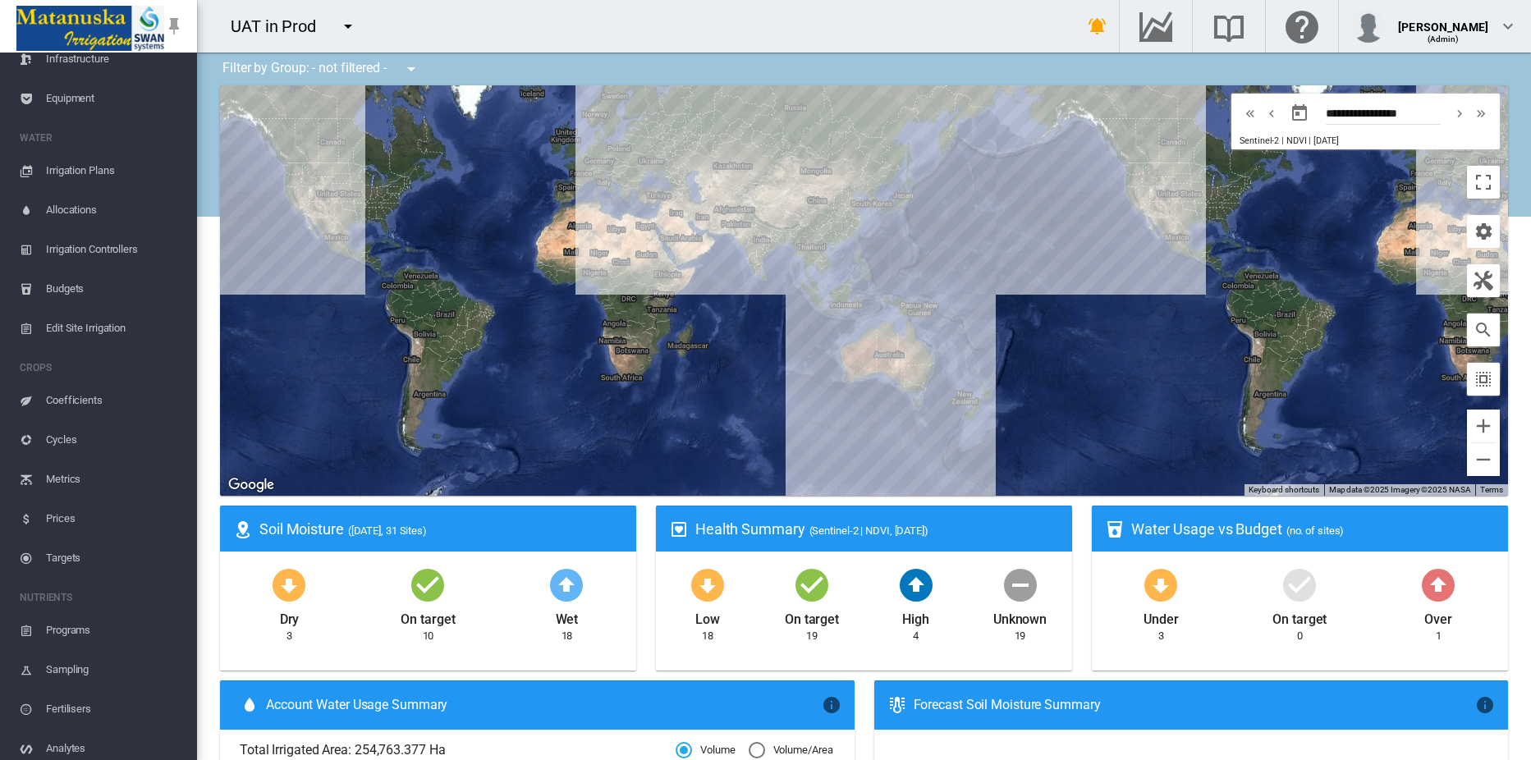
scroll to position [323, 0]
click at [63, 626] on span "Profiles" at bounding box center [115, 628] width 138 height 39
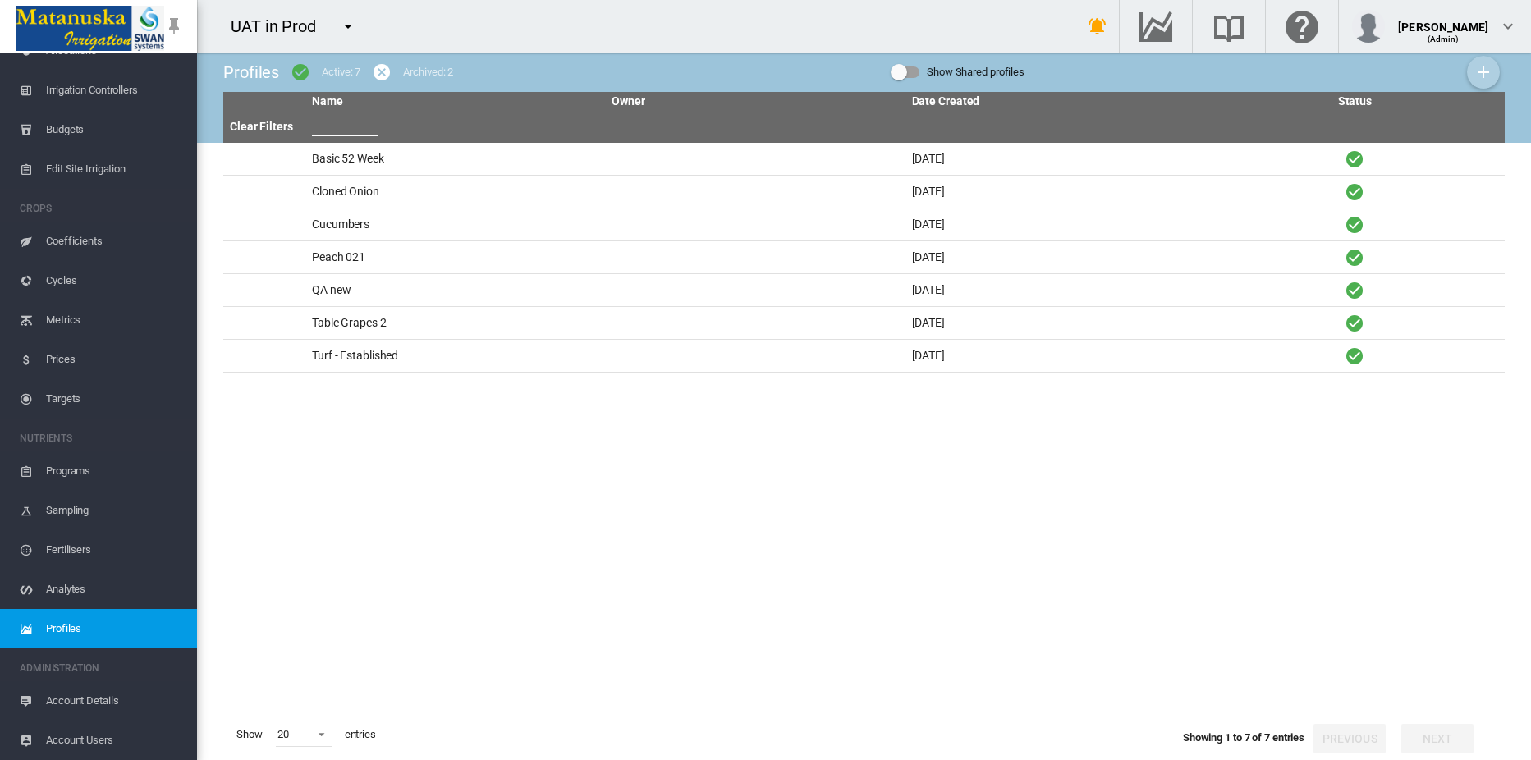
click at [1489, 75] on md-icon "icon-plus" at bounding box center [1483, 72] width 20 height 20
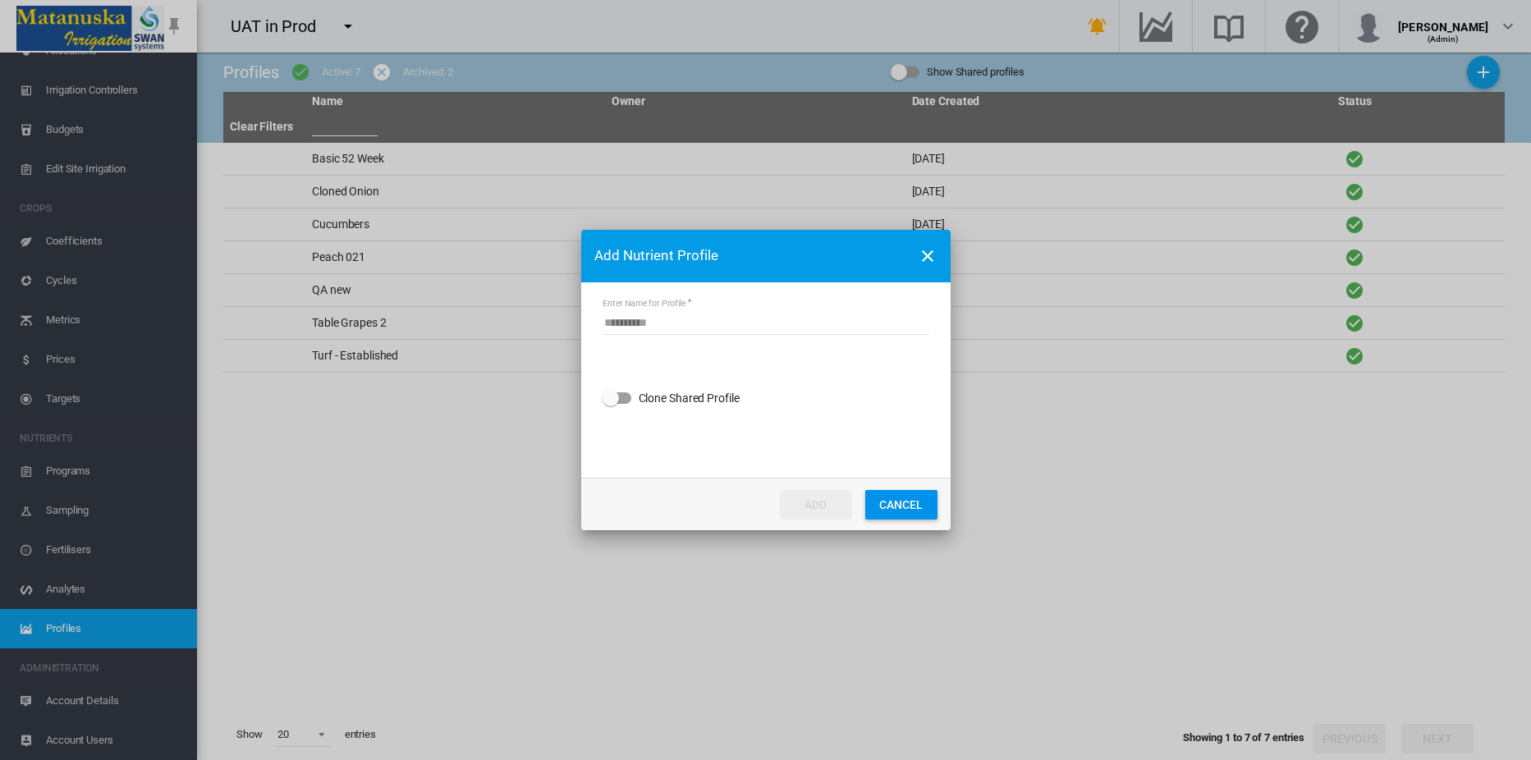
click at [713, 328] on input "Enter Name for Profile" at bounding box center [766, 322] width 327 height 25
type input "***"
click at [823, 504] on button "ADD" at bounding box center [816, 505] width 72 height 30
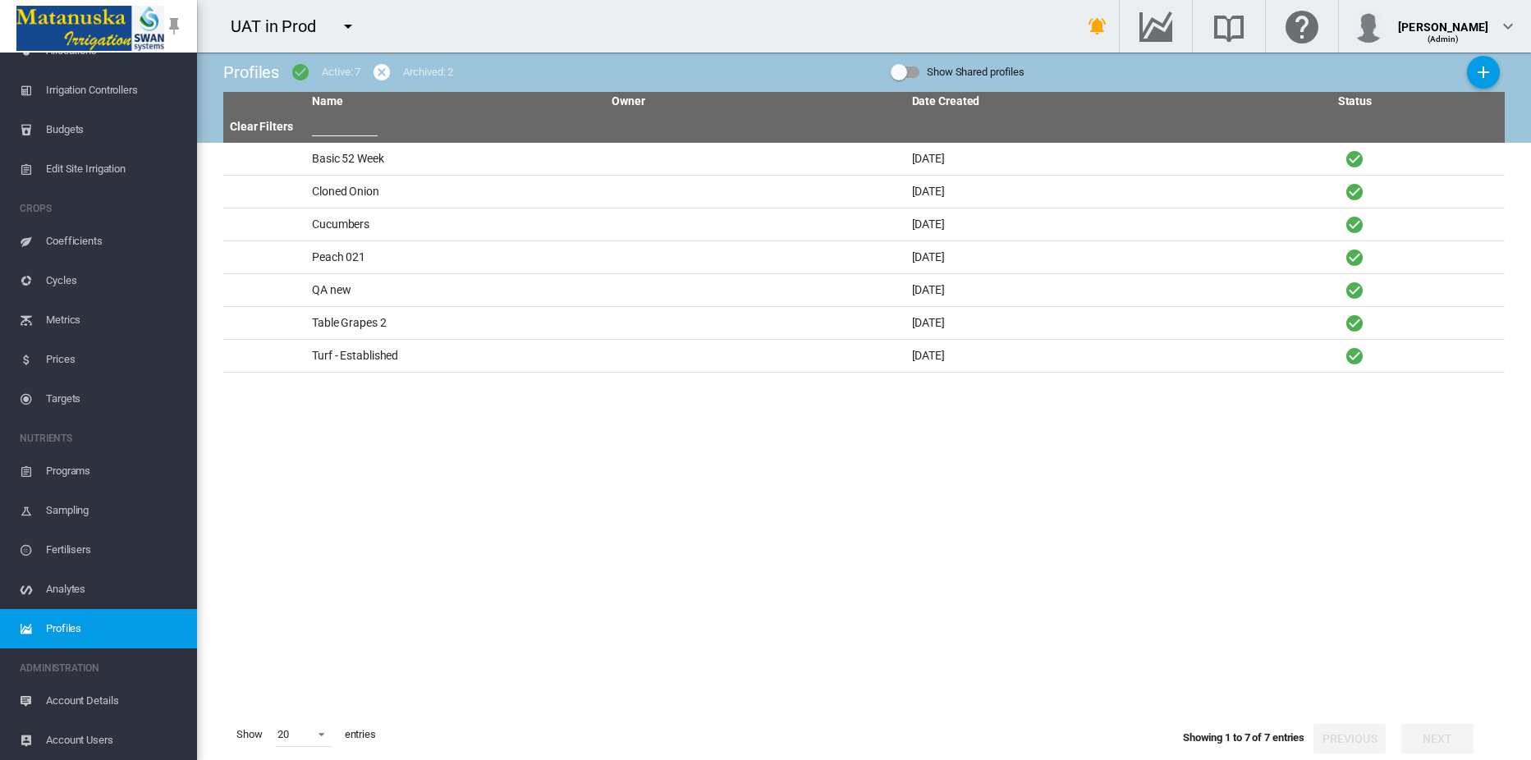
click at [76, 589] on span "Analytes" at bounding box center [115, 589] width 138 height 39
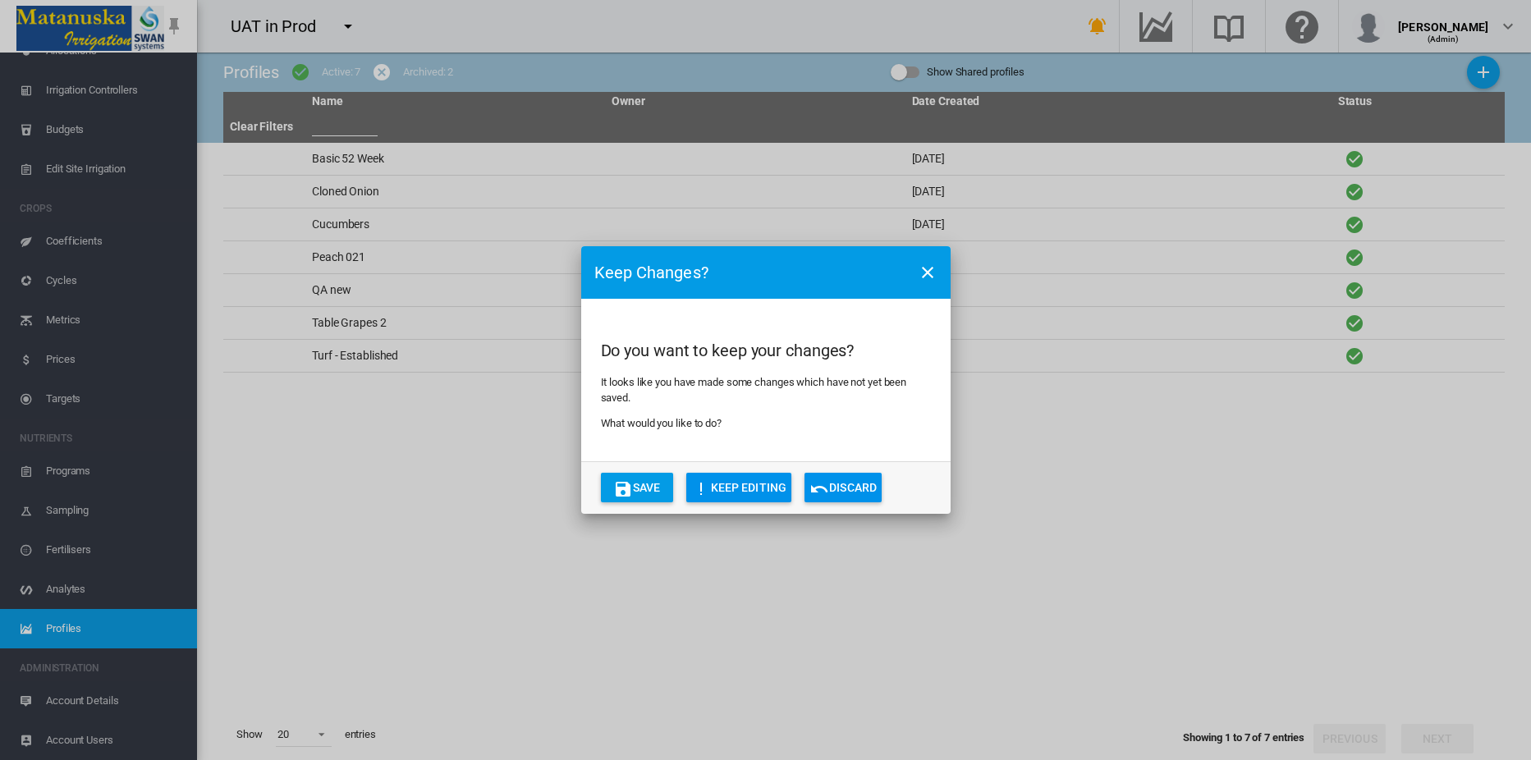
click at [753, 488] on button "KEEP EDITING" at bounding box center [739, 488] width 106 height 30
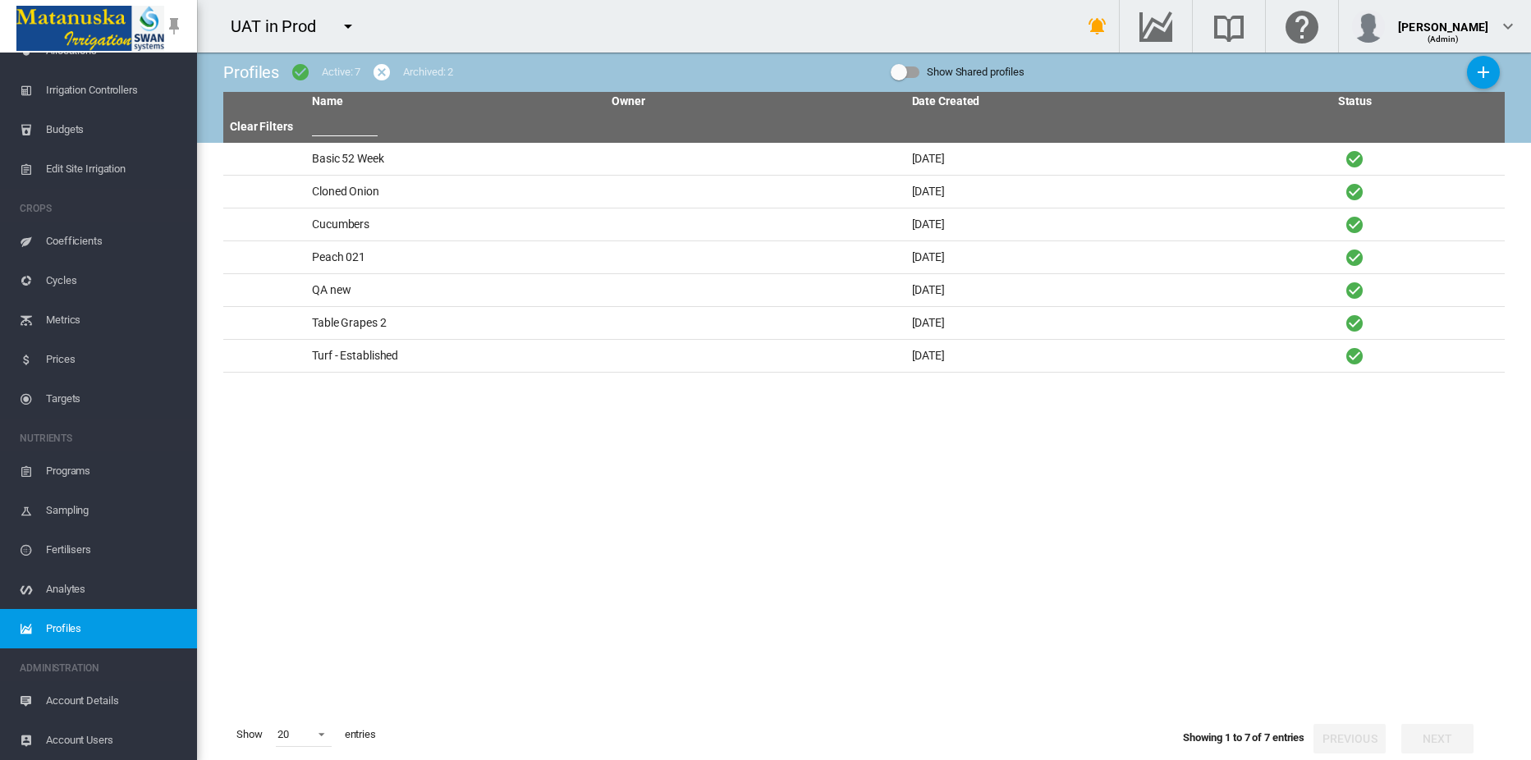
click at [744, 579] on tbody "Basic 52 Week Mon, Apr 23, 2018 Cloned Onion Tue, Nov 2, 2021 QA new" at bounding box center [863, 426] width 1281 height 566
click at [1494, 72] on button "Add Profile" at bounding box center [1483, 72] width 33 height 33
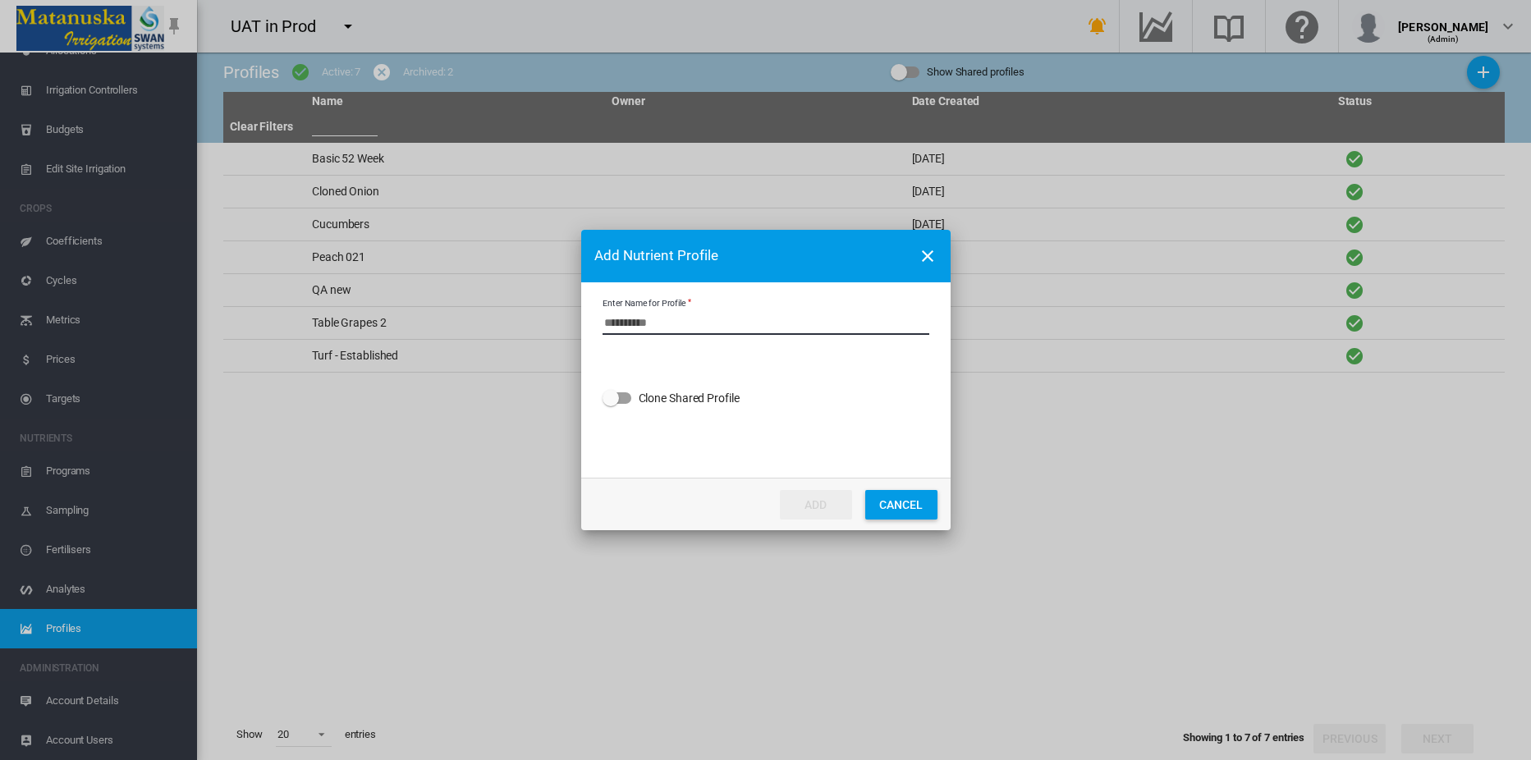
click at [665, 326] on input "Enter Name for Profile" at bounding box center [766, 322] width 327 height 25
type input "***"
click at [808, 503] on button "ADD" at bounding box center [816, 505] width 72 height 30
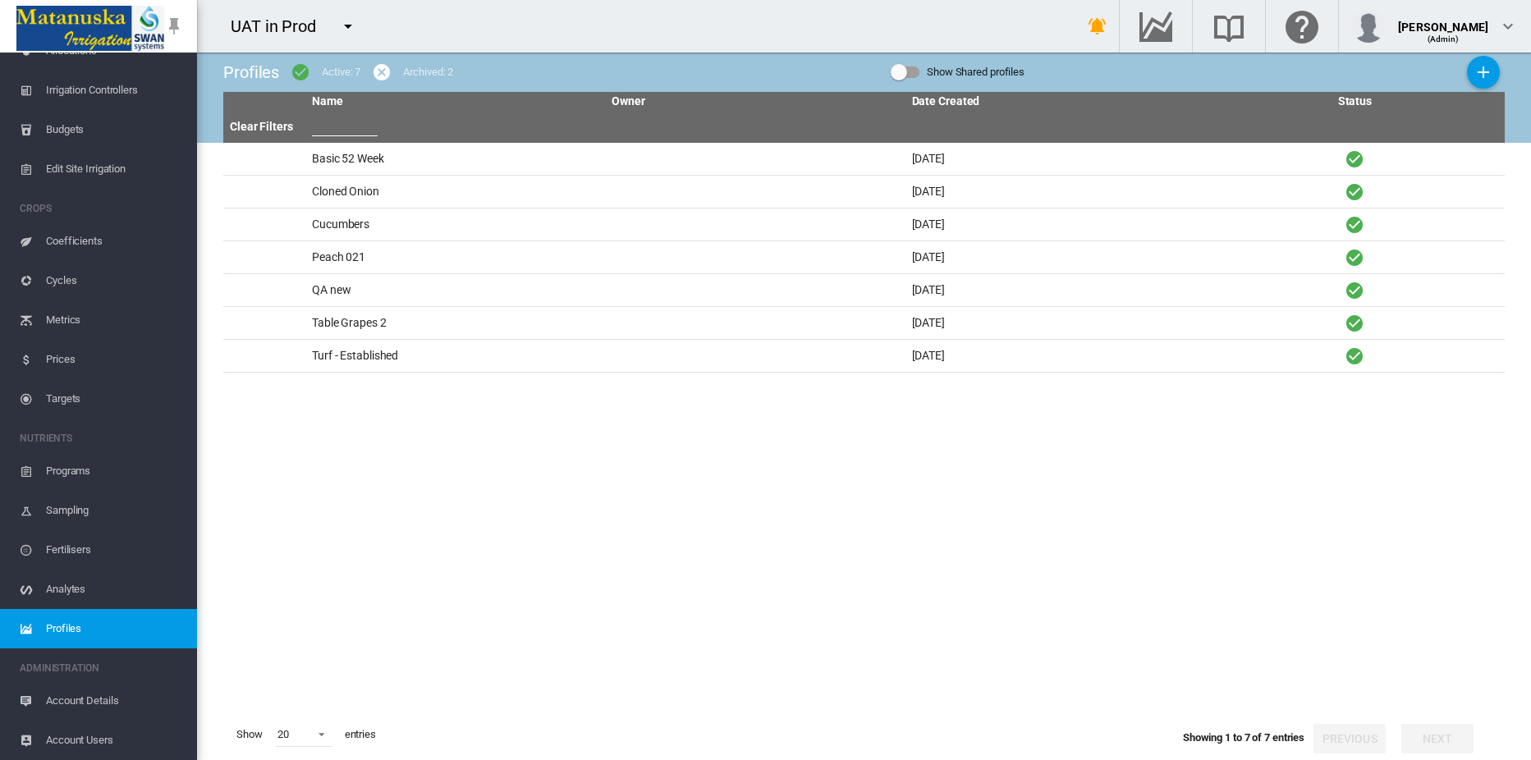
click at [64, 590] on span "Analytes" at bounding box center [115, 589] width 138 height 39
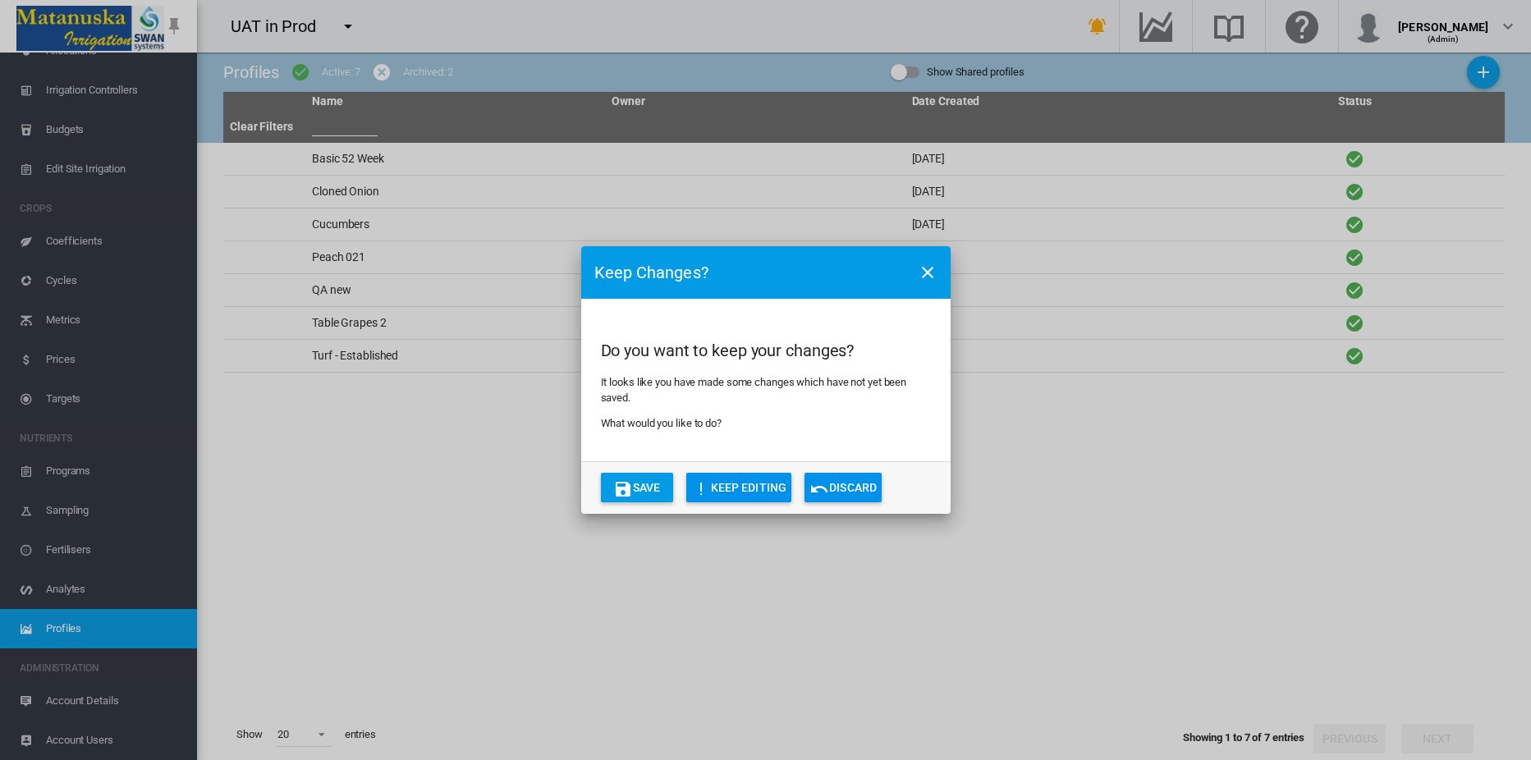
click at [744, 491] on button "KEEP EDITING" at bounding box center [739, 488] width 106 height 30
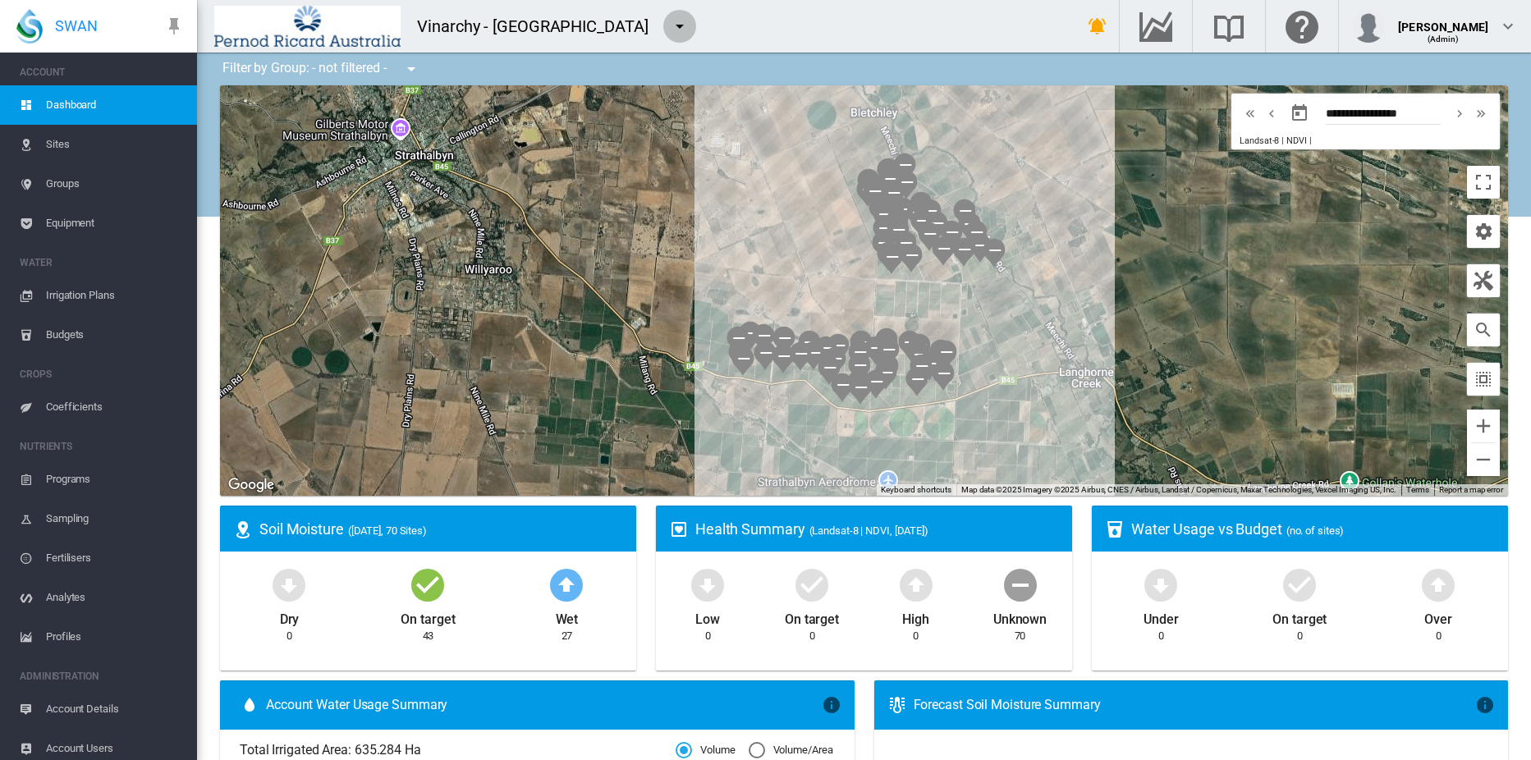
click at [670, 23] on md-icon "icon-menu-down" at bounding box center [680, 26] width 20 height 20
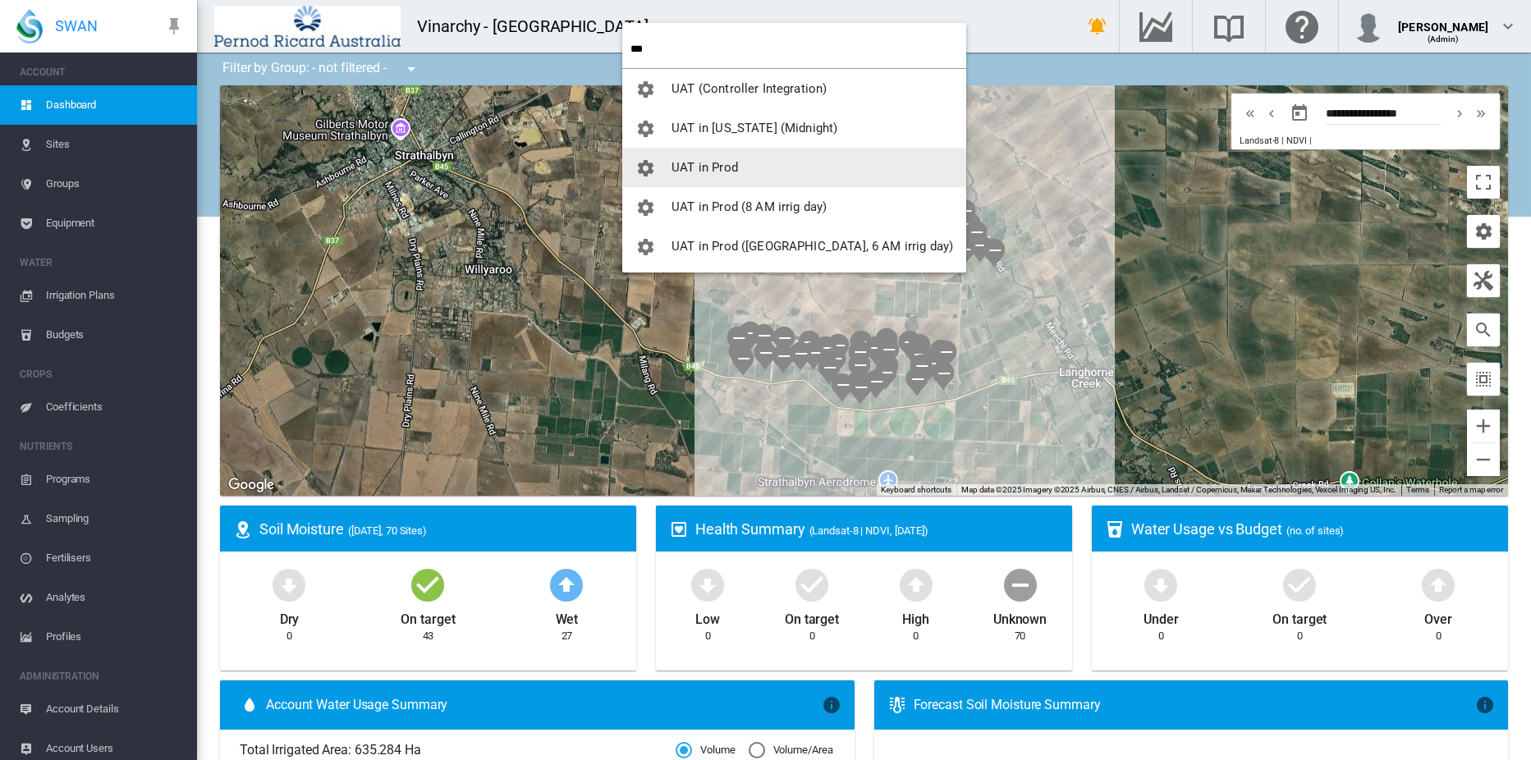
type input "***"
drag, startPoint x: 710, startPoint y: 168, endPoint x: 670, endPoint y: 169, distance: 40.2
click at [710, 168] on span "UAT in Prod" at bounding box center [704, 167] width 66 height 15
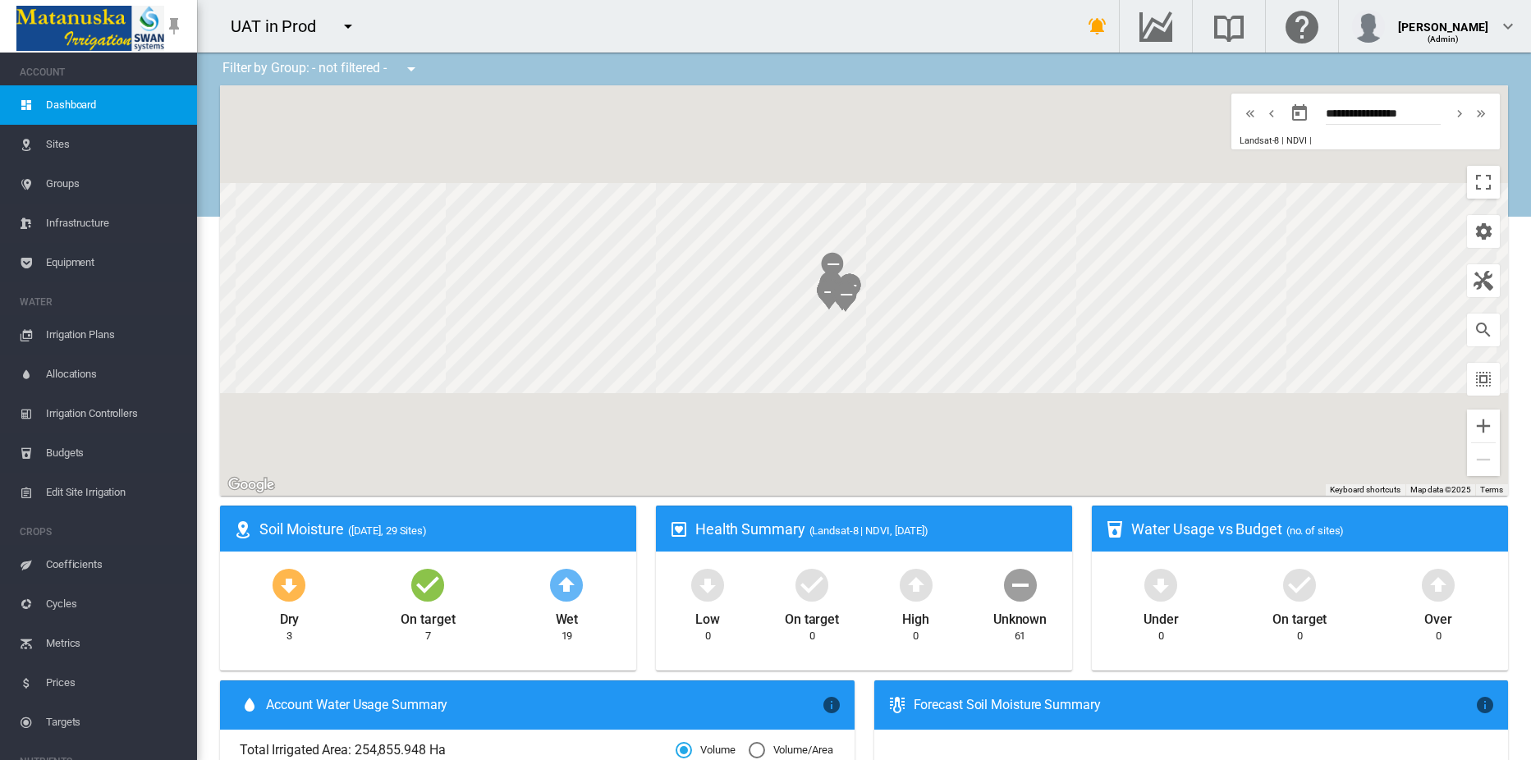
scroll to position [323, 0]
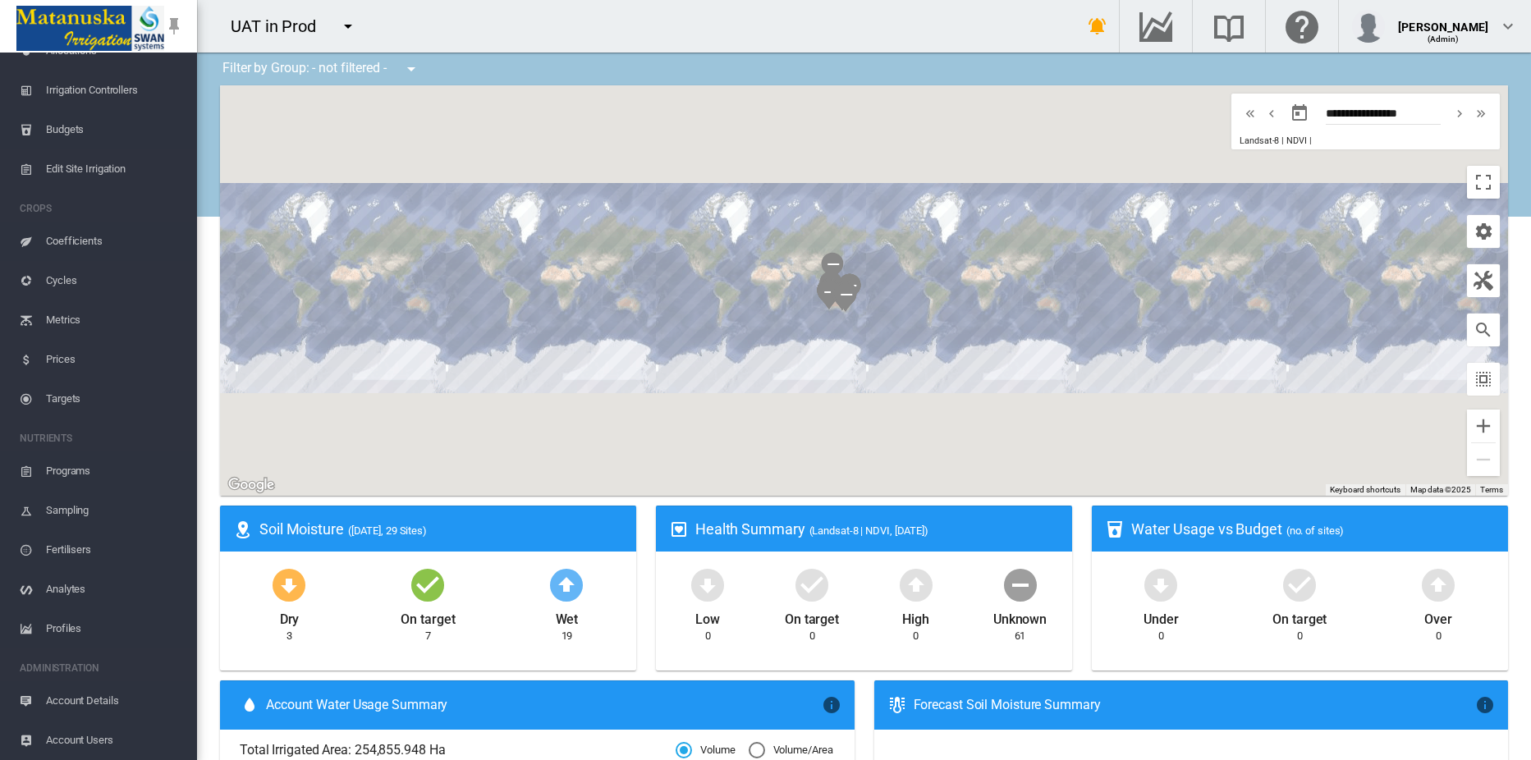
click at [66, 624] on span "Profiles" at bounding box center [115, 628] width 138 height 39
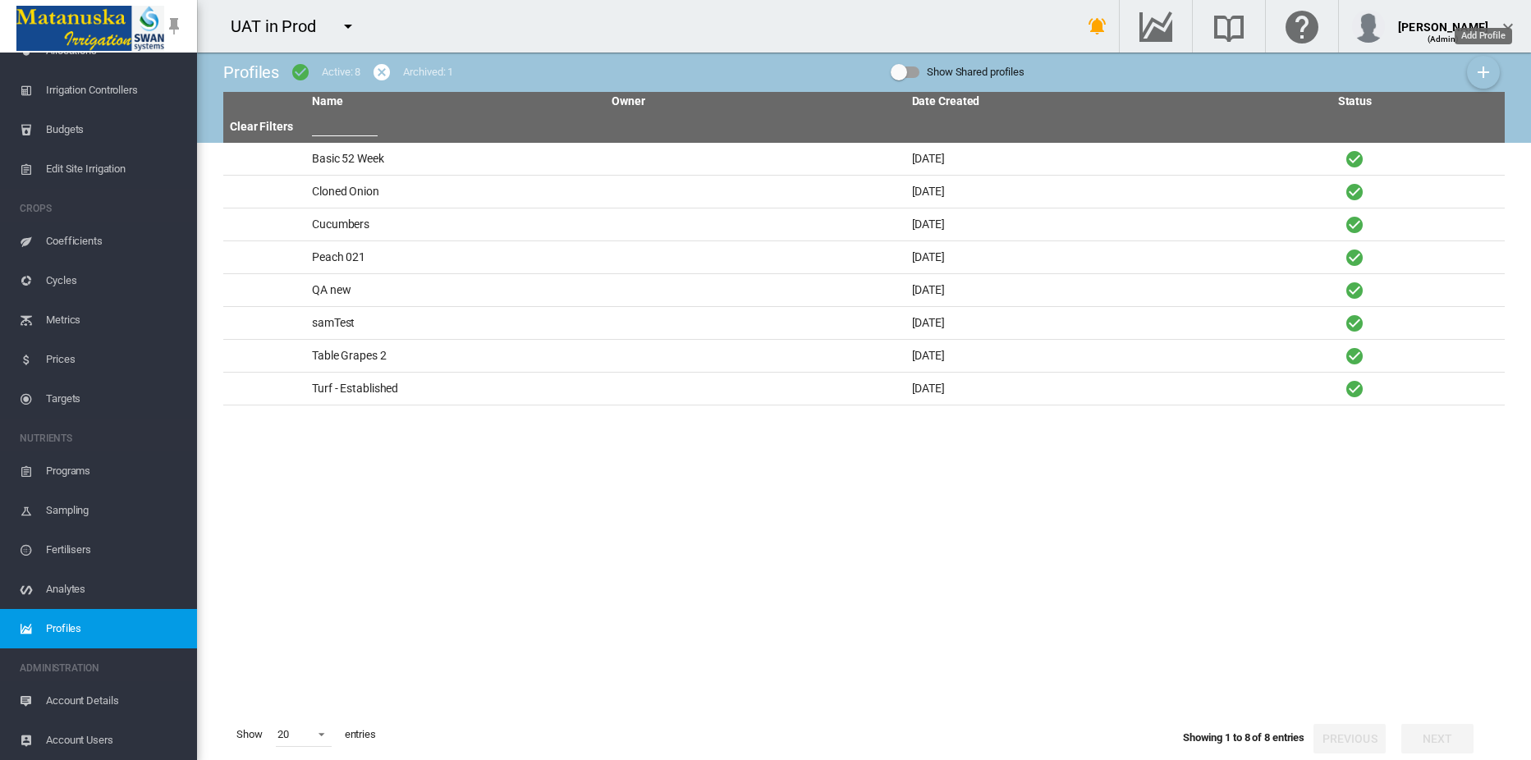
click at [1491, 75] on md-icon "icon-plus" at bounding box center [1483, 72] width 20 height 20
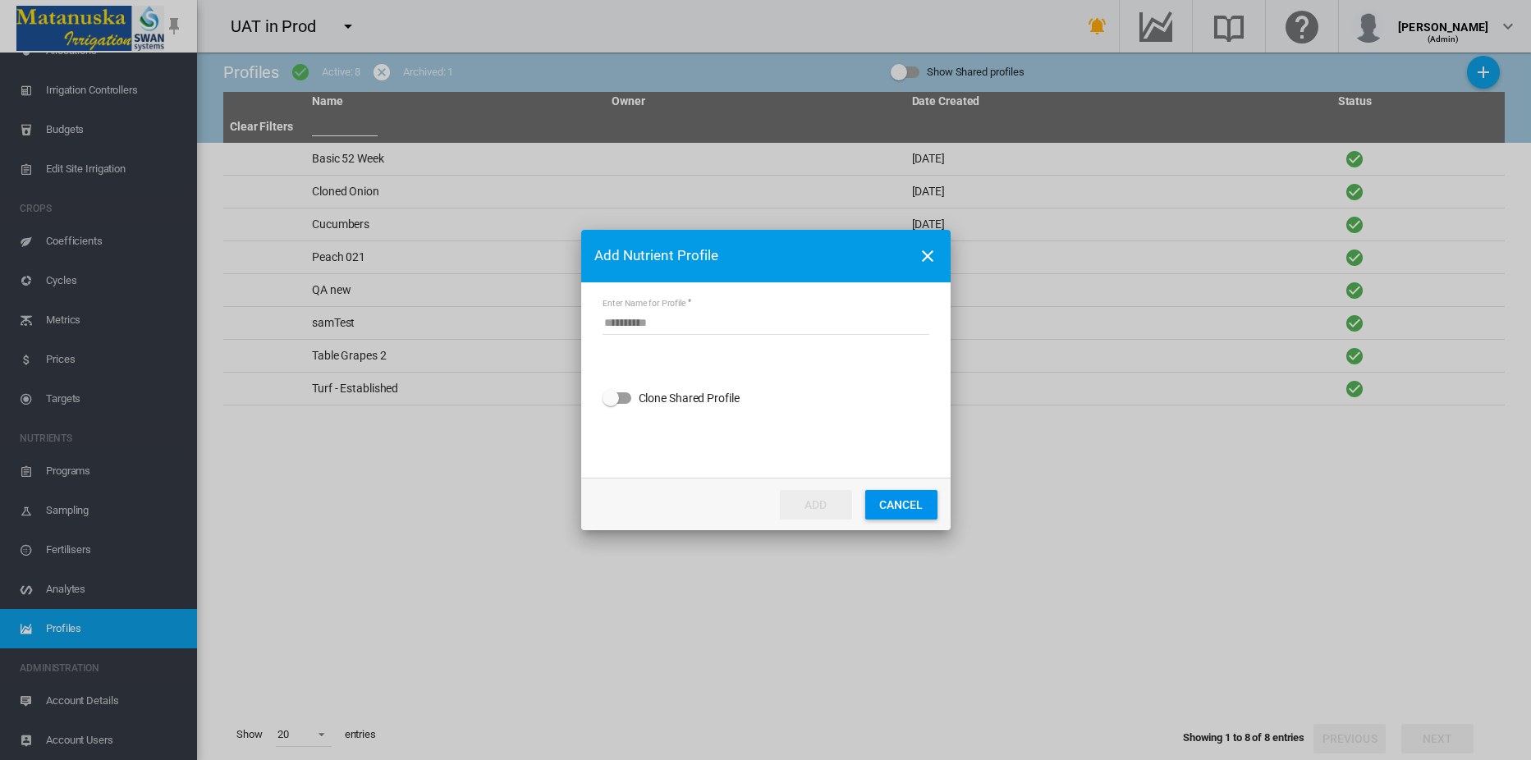
click at [675, 312] on input "Enter Name for Profile" at bounding box center [766, 322] width 327 height 25
type input "***"
click at [831, 502] on button "ADD" at bounding box center [816, 505] width 72 height 30
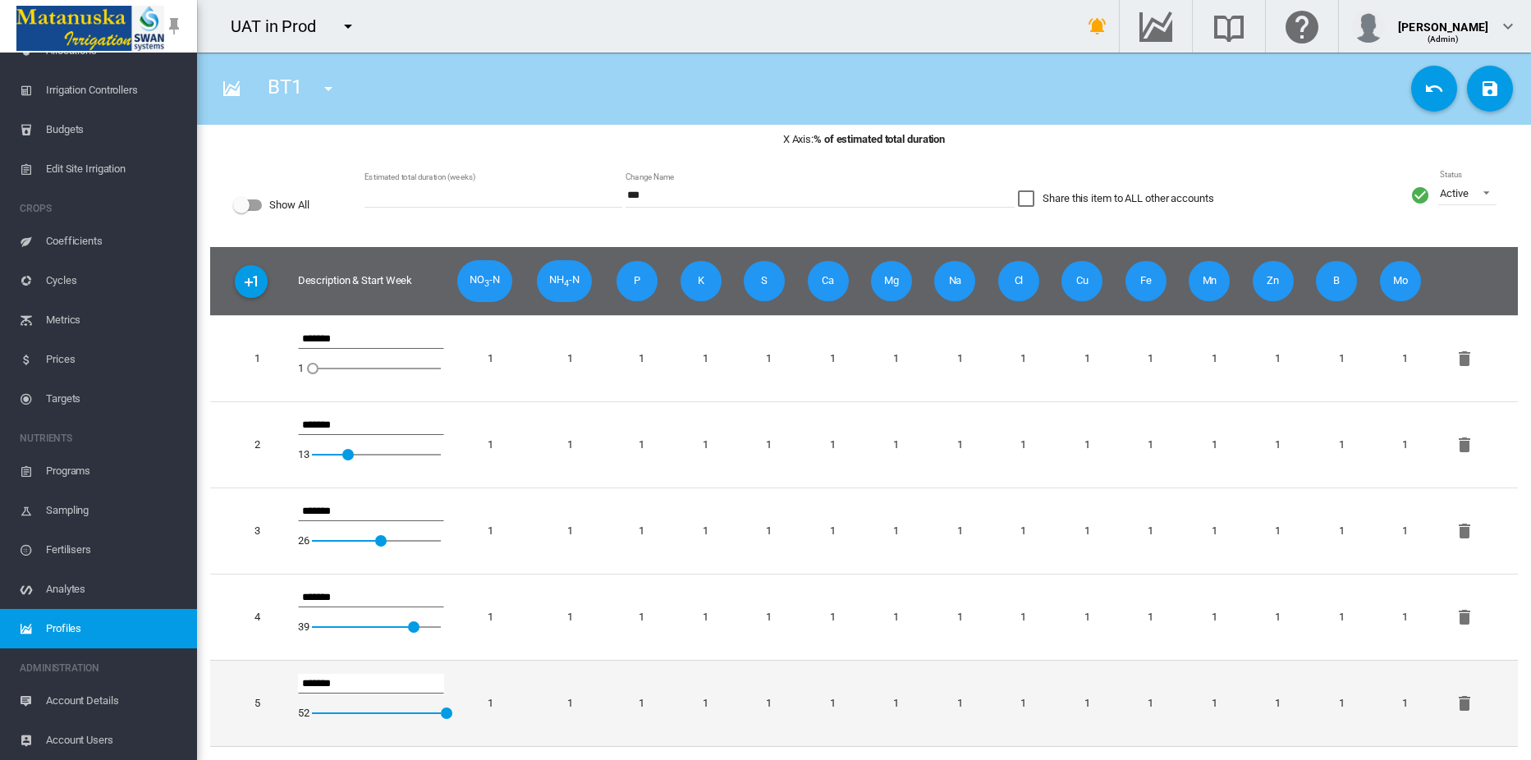
scroll to position [433, 0]
click at [1468, 694] on md-icon "icon-delete" at bounding box center [1465, 704] width 20 height 20
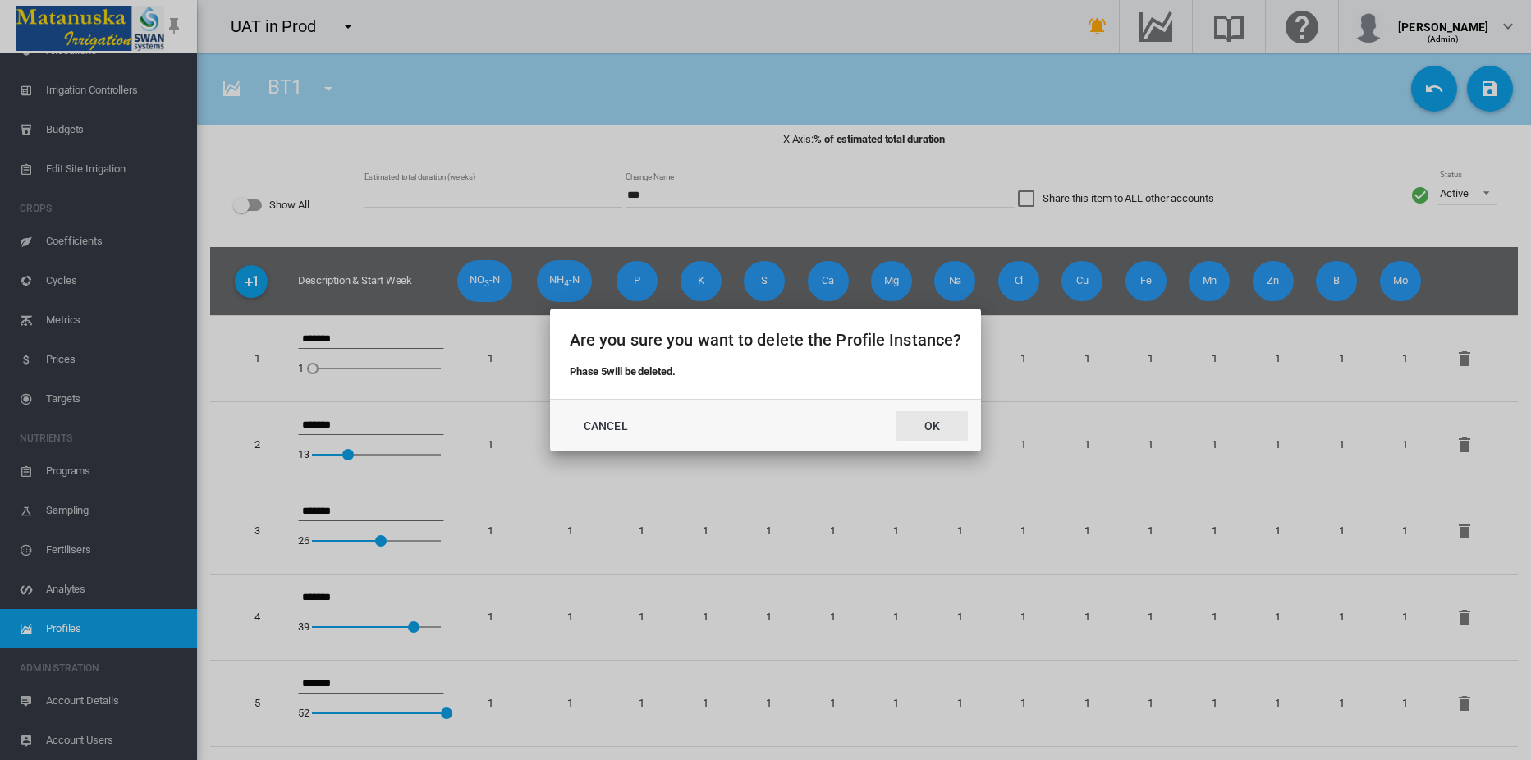
drag, startPoint x: 927, startPoint y: 428, endPoint x: 941, endPoint y: 436, distance: 16.2
click at [928, 428] on button "Ok" at bounding box center [932, 426] width 72 height 30
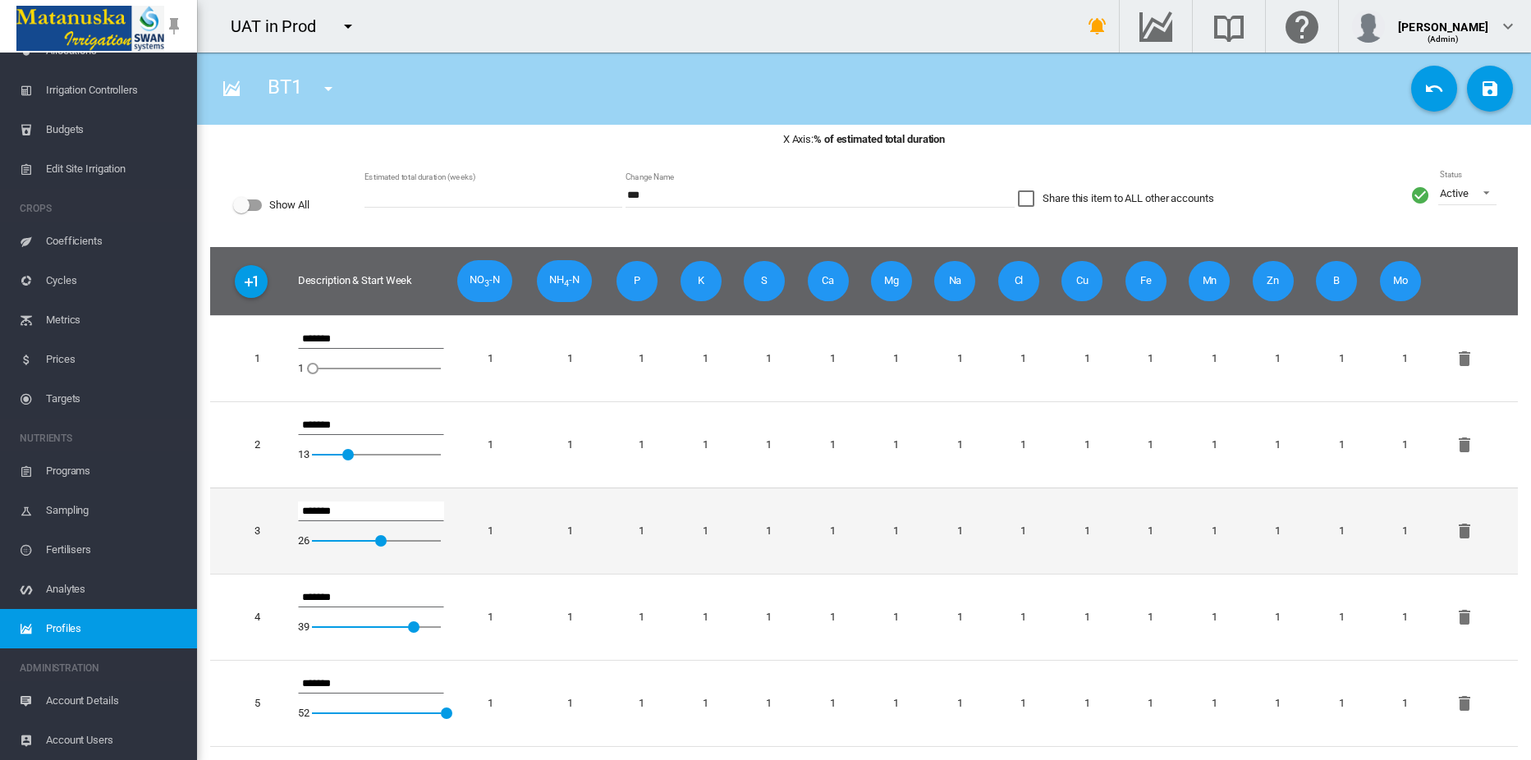
scroll to position [346, 0]
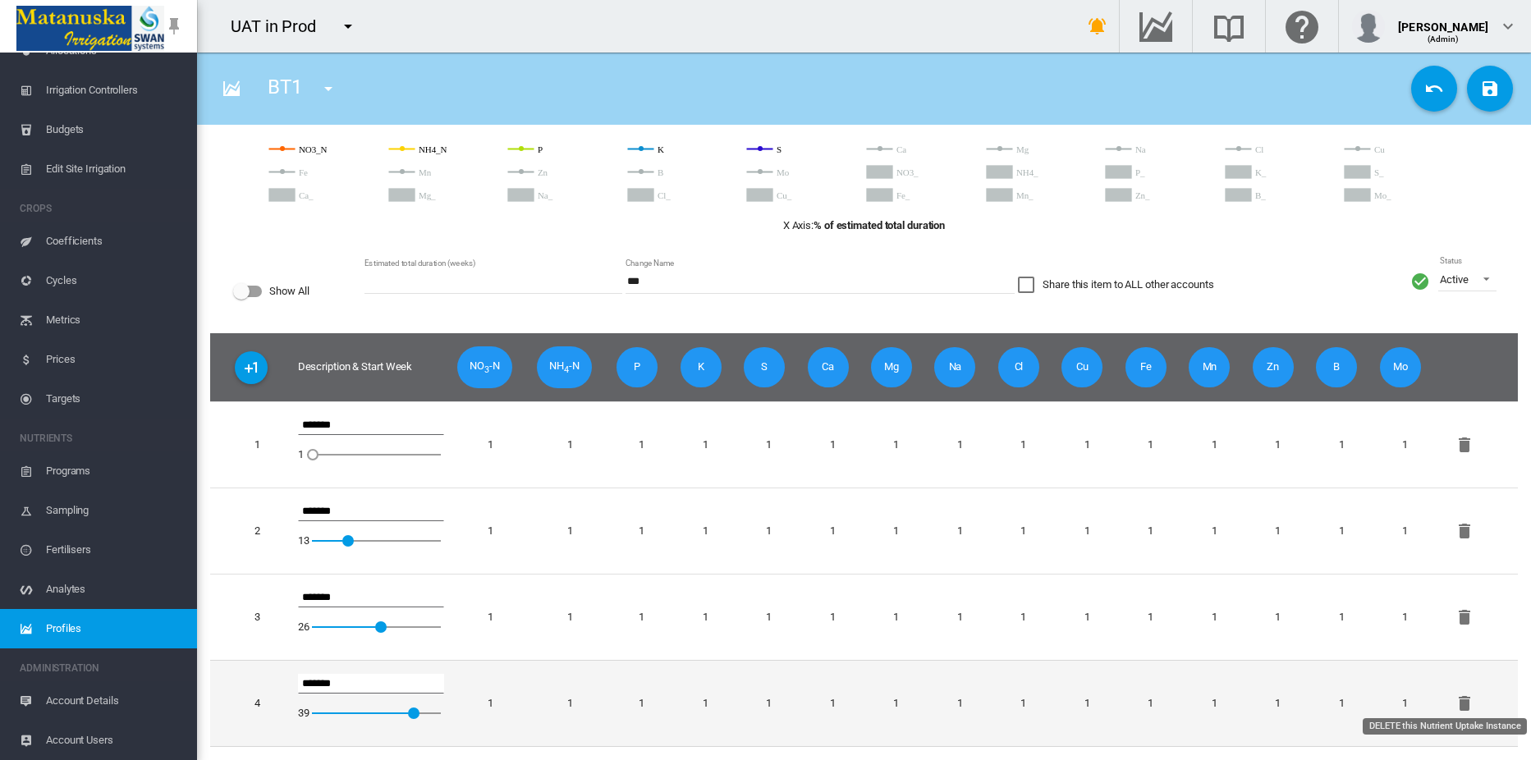
click at [1463, 696] on md-icon "icon-delete" at bounding box center [1465, 704] width 20 height 20
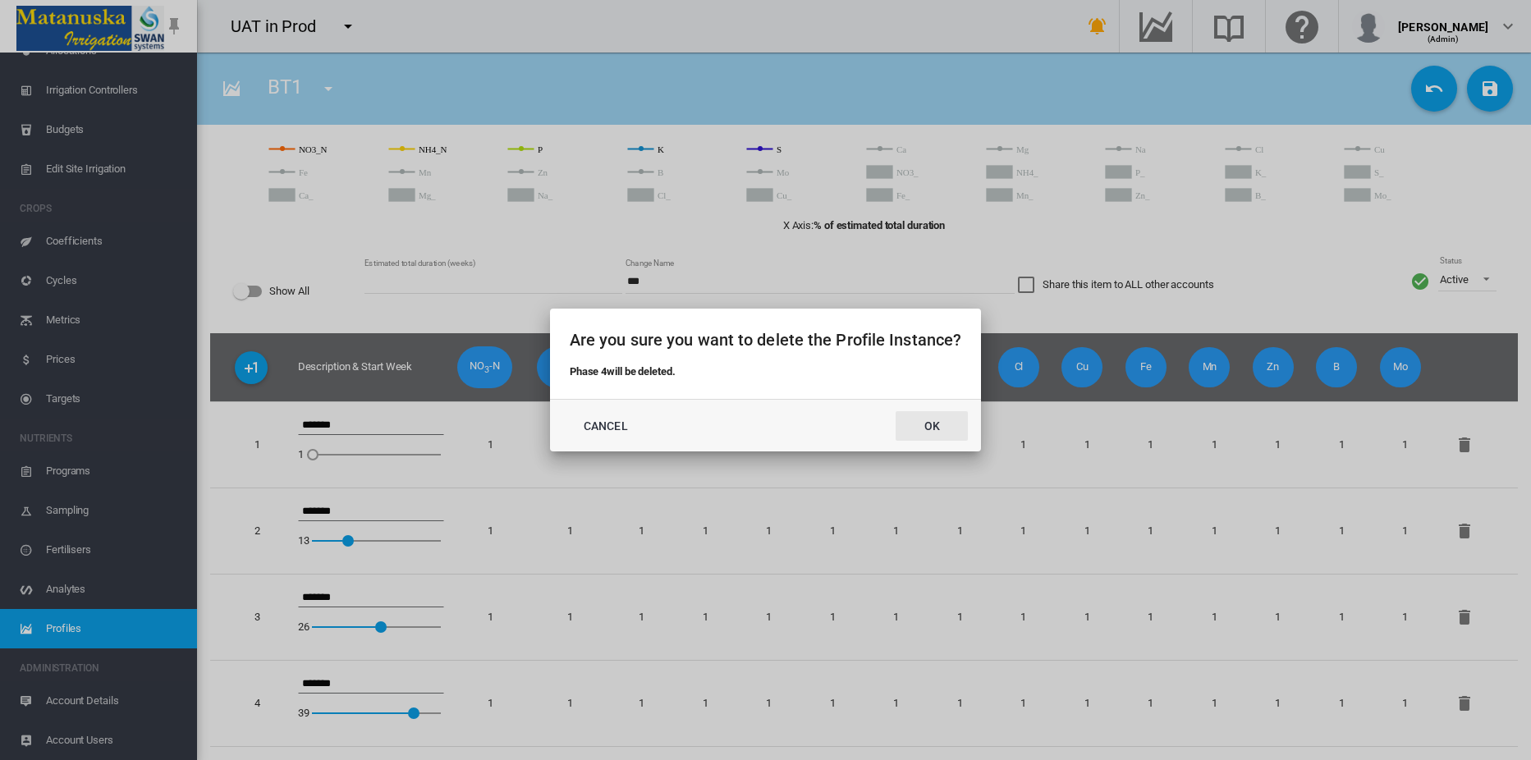
click at [929, 420] on button "Ok" at bounding box center [932, 426] width 72 height 30
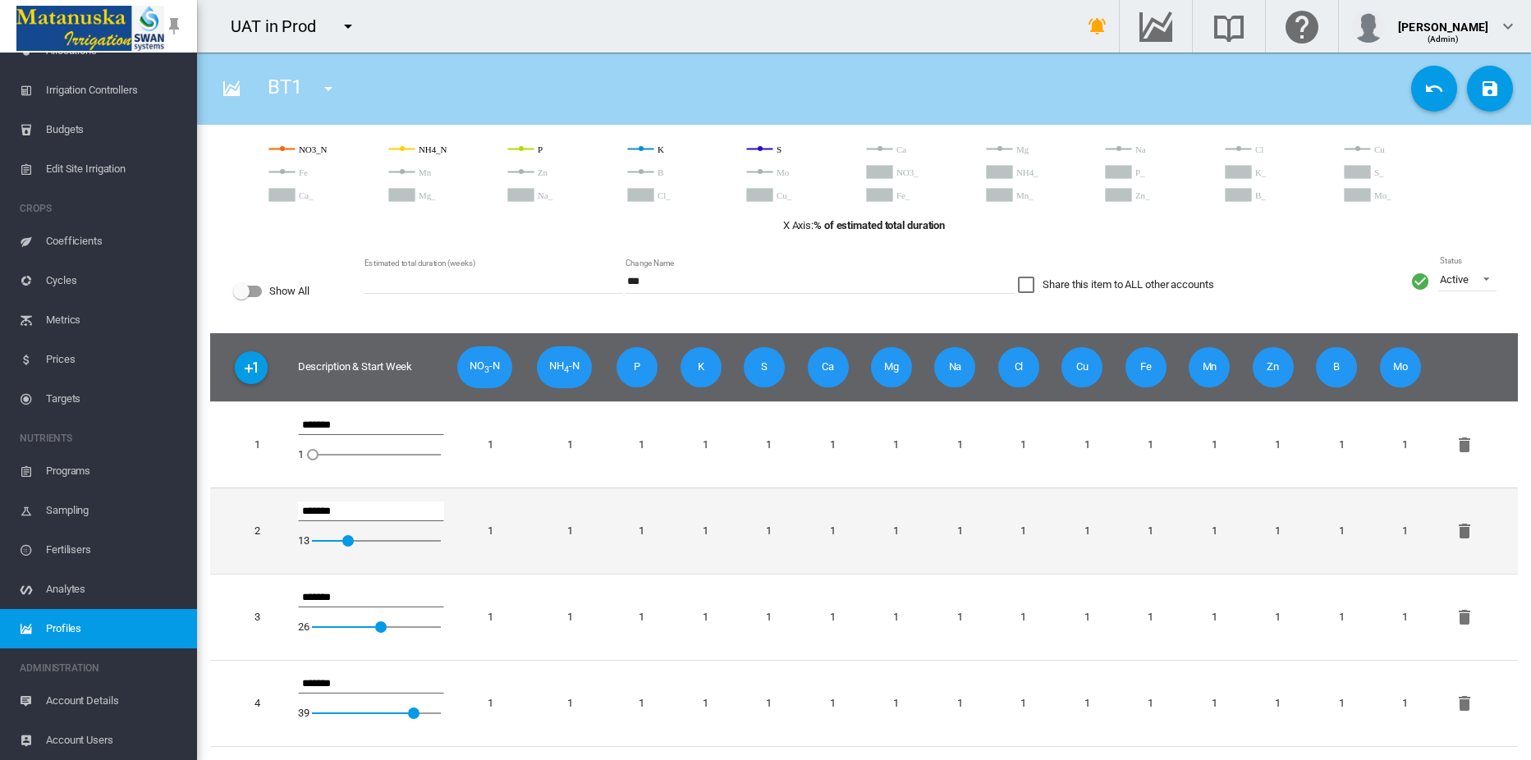
scroll to position [259, 0]
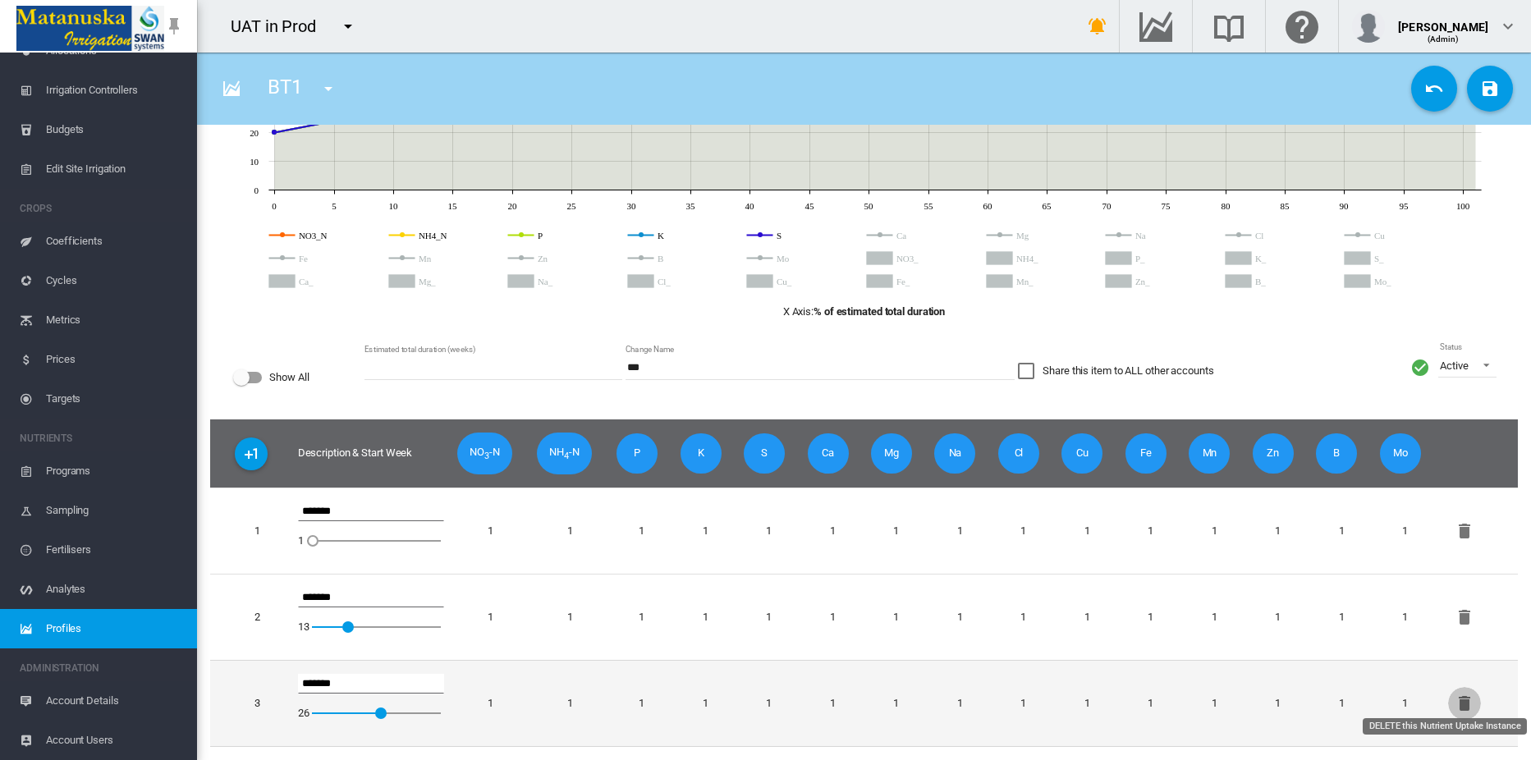
click at [1464, 694] on md-icon "icon-delete" at bounding box center [1465, 704] width 20 height 20
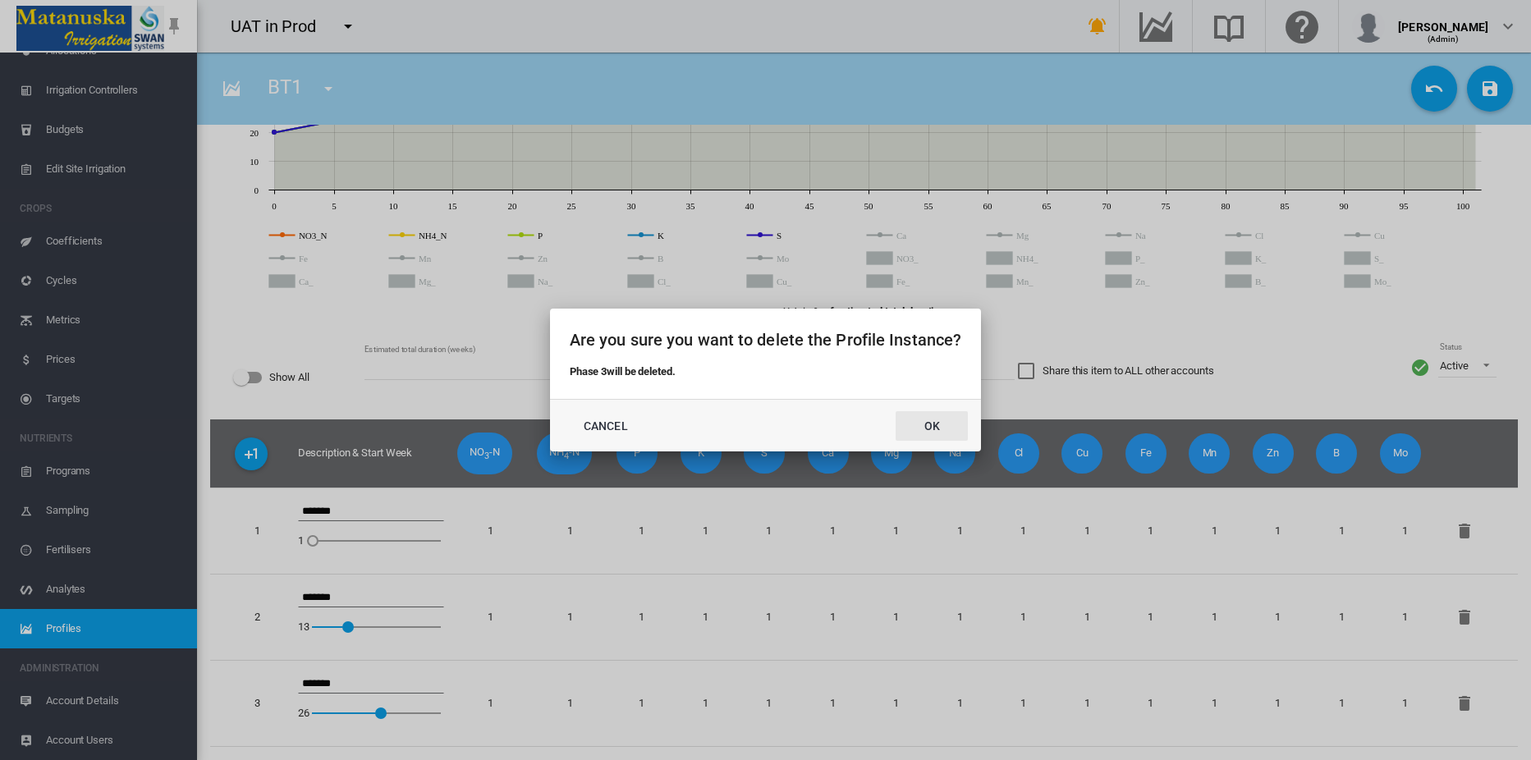
click at [923, 425] on button "Ok" at bounding box center [932, 426] width 72 height 30
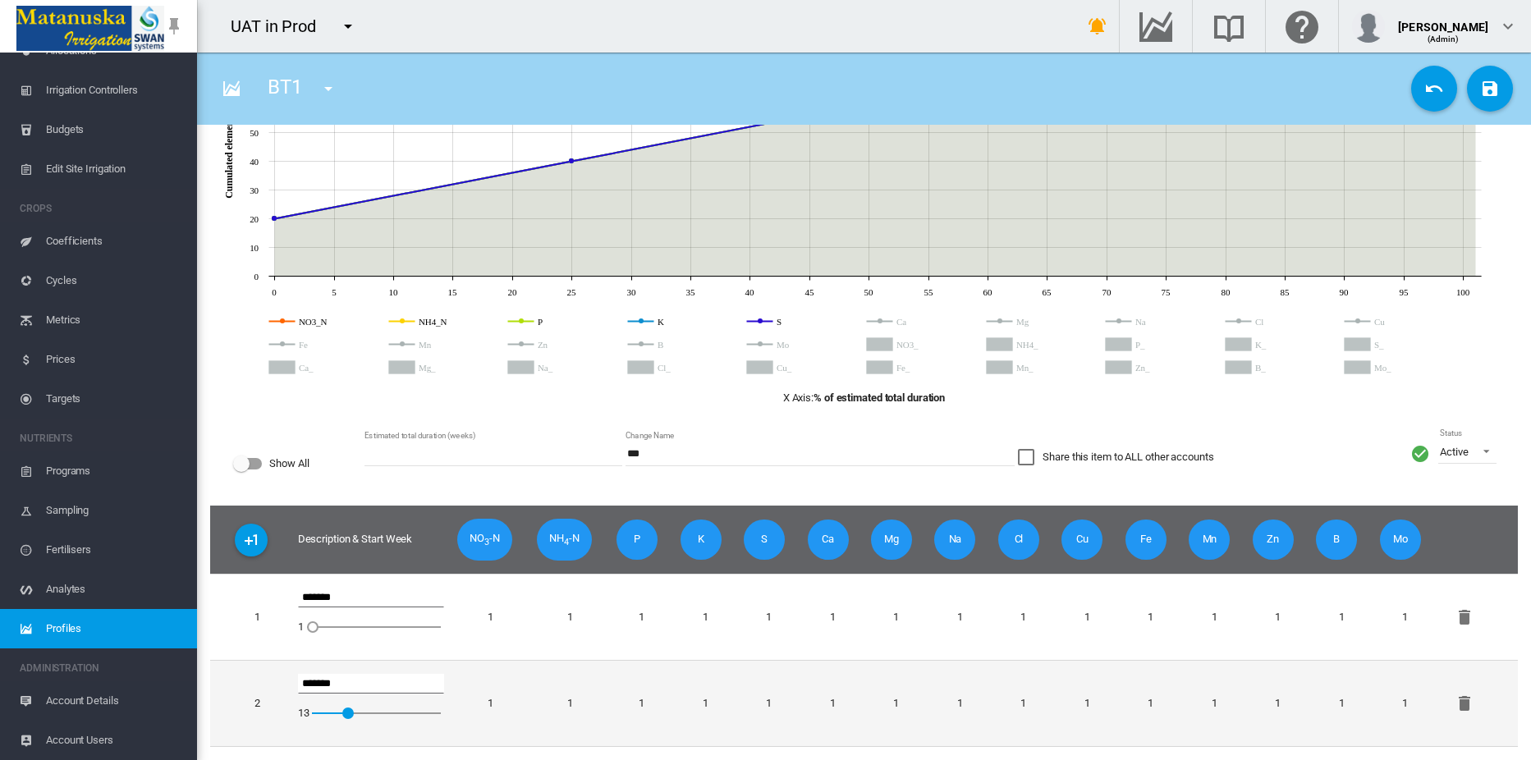
scroll to position [172, 0]
click at [1468, 695] on md-icon "icon-delete" at bounding box center [1465, 704] width 20 height 20
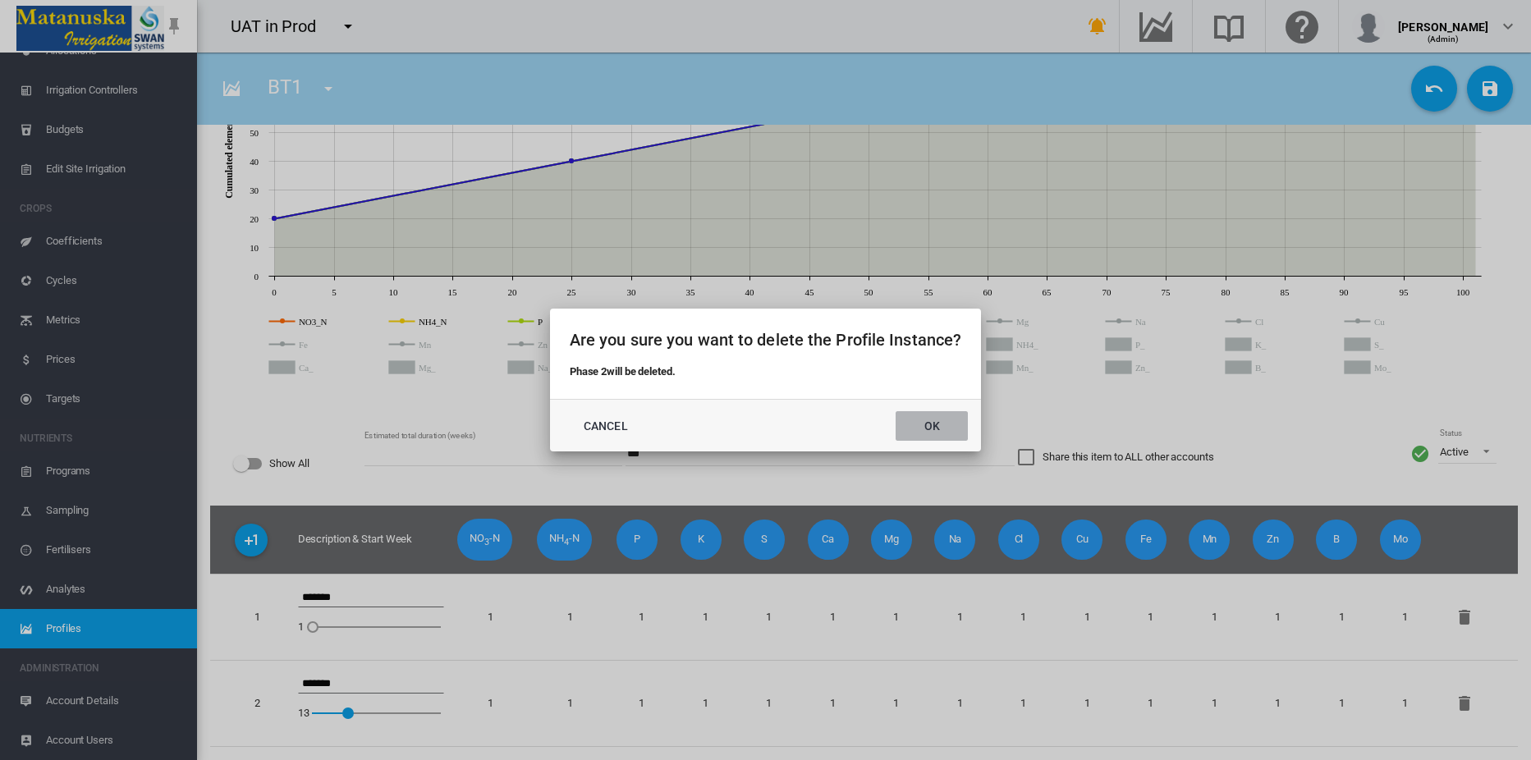
click at [930, 425] on button "Ok" at bounding box center [932, 426] width 72 height 30
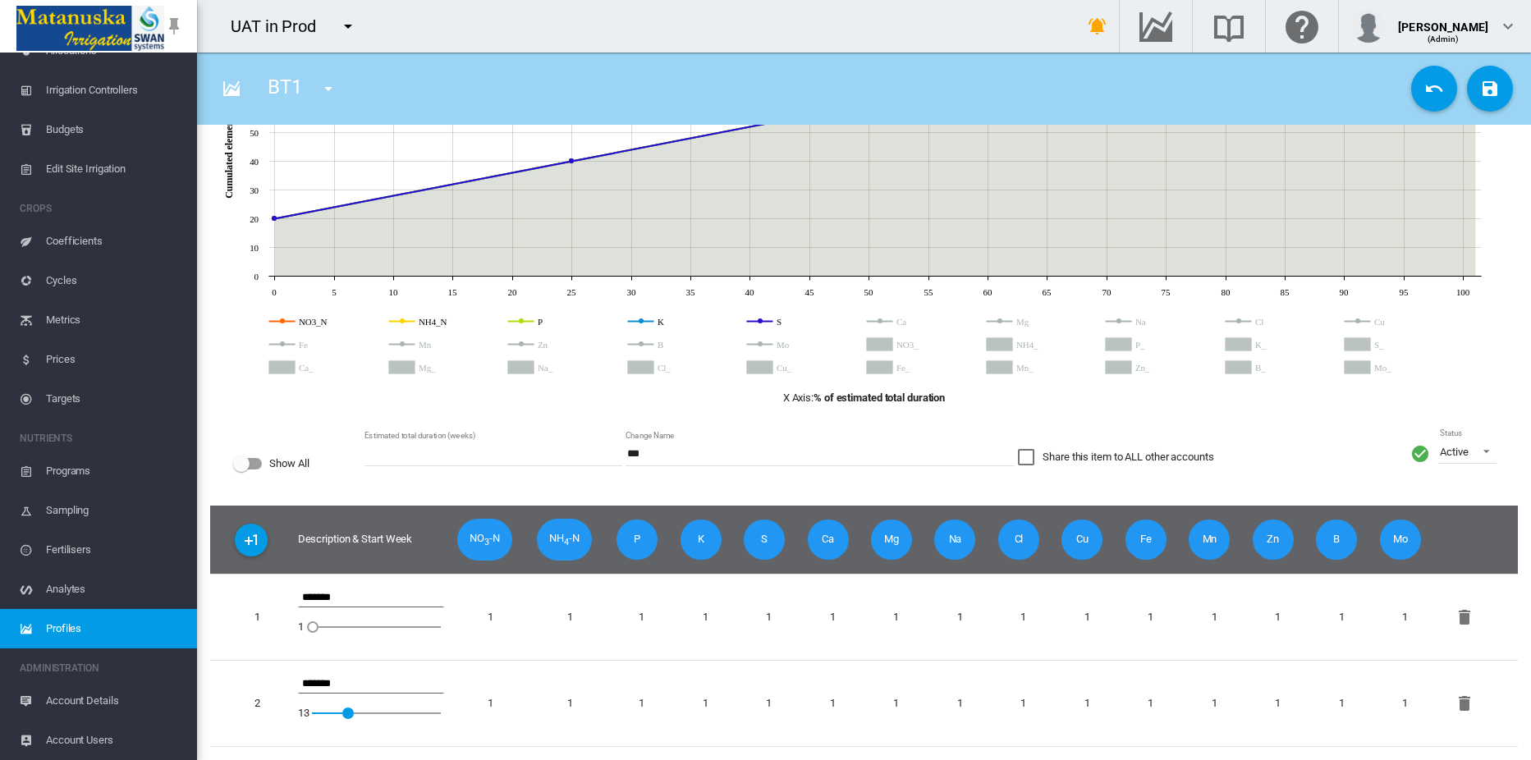
scroll to position [85, 0]
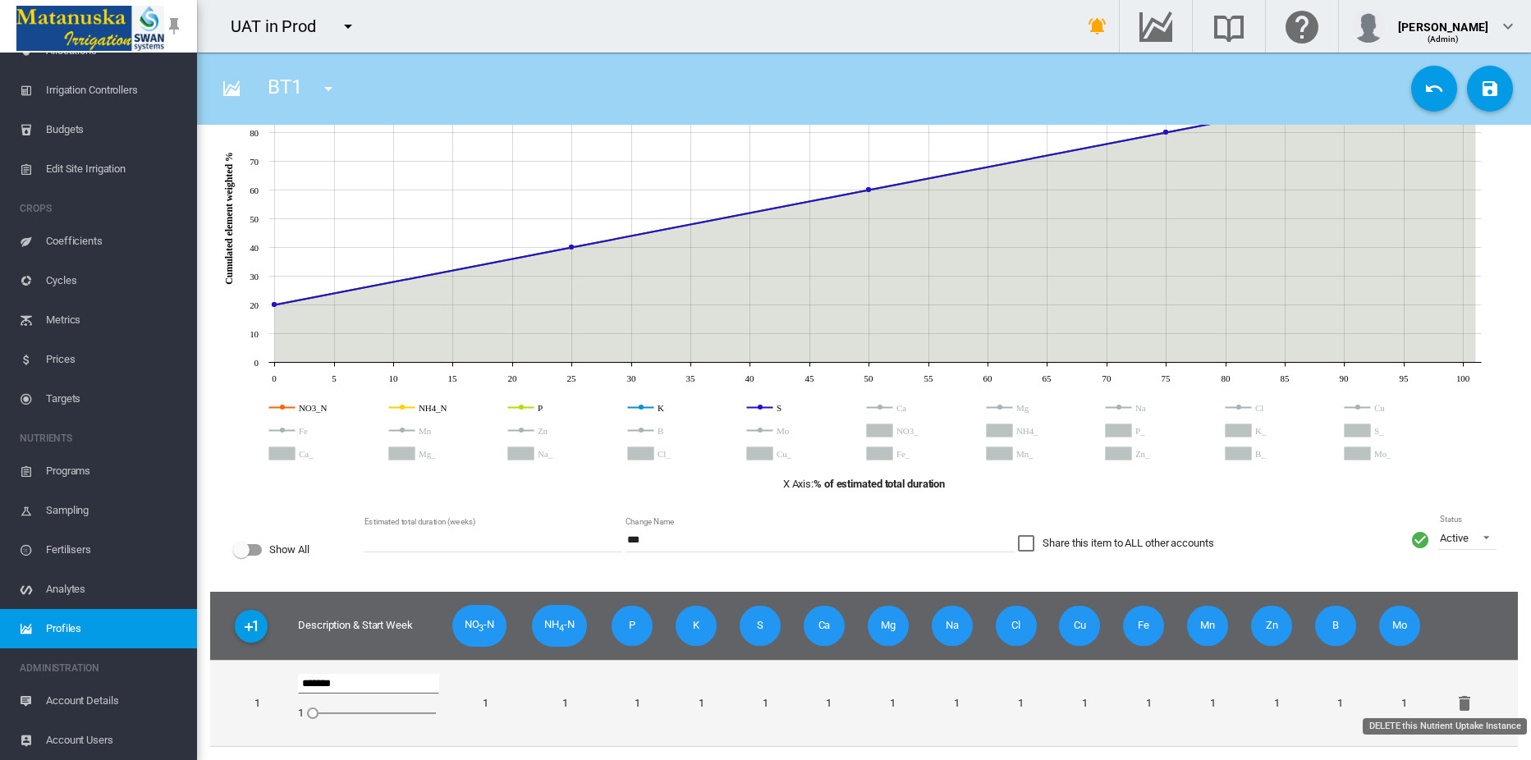
click at [1468, 694] on md-icon "icon-delete" at bounding box center [1465, 704] width 20 height 20
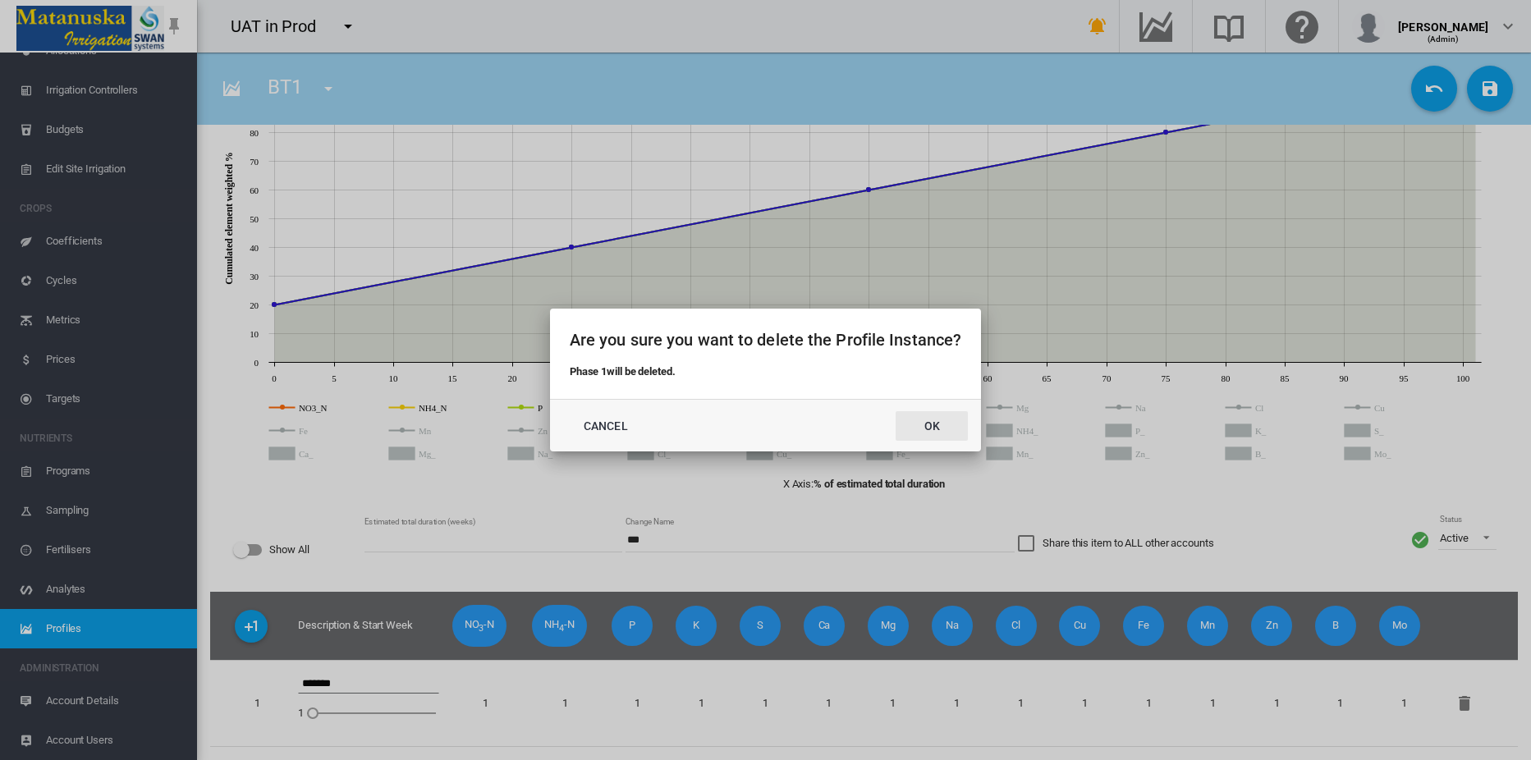
click at [920, 422] on button "Ok" at bounding box center [932, 426] width 72 height 30
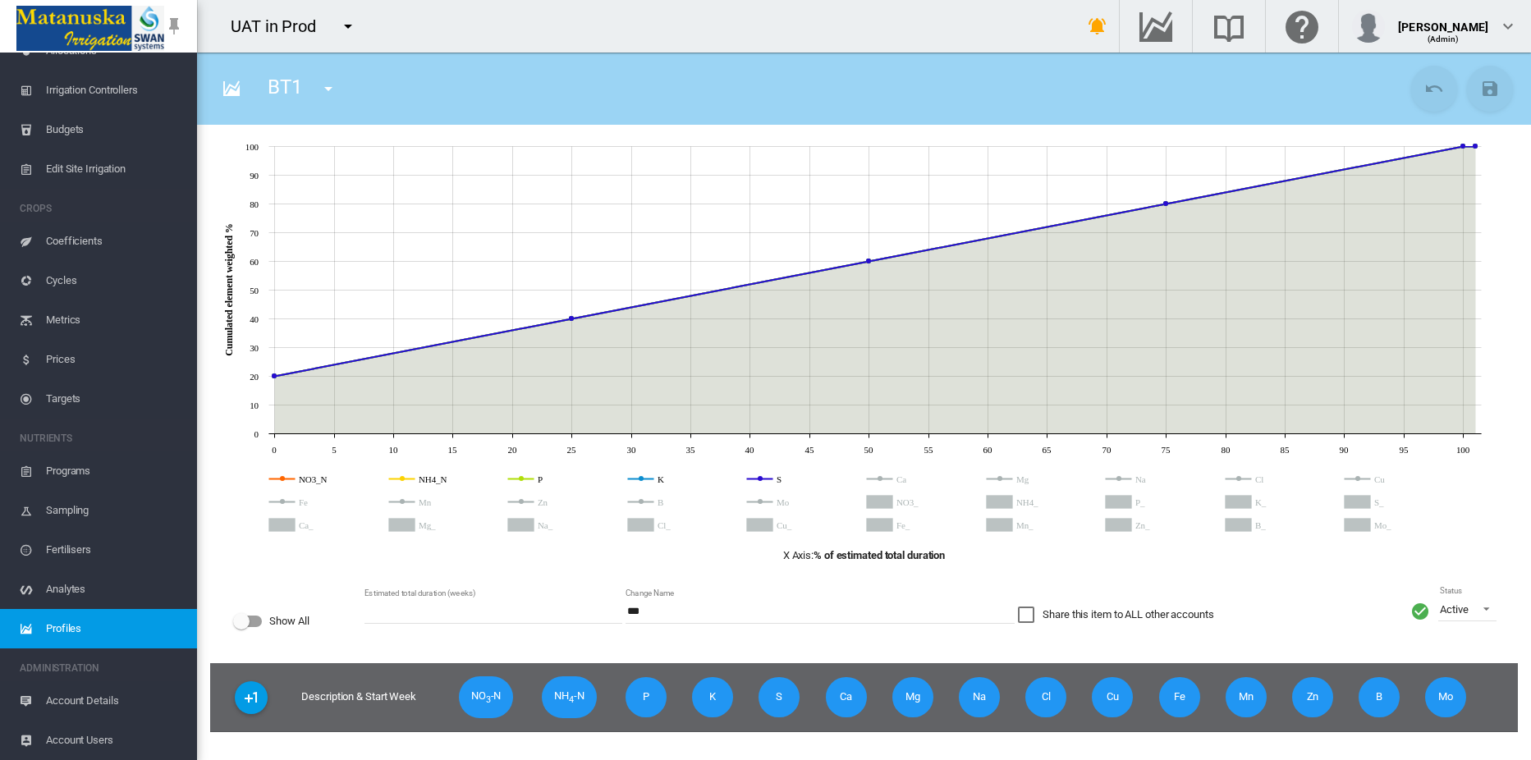
scroll to position [0, 0]
click at [227, 91] on md-icon "icon-chart-areaspline" at bounding box center [232, 89] width 20 height 20
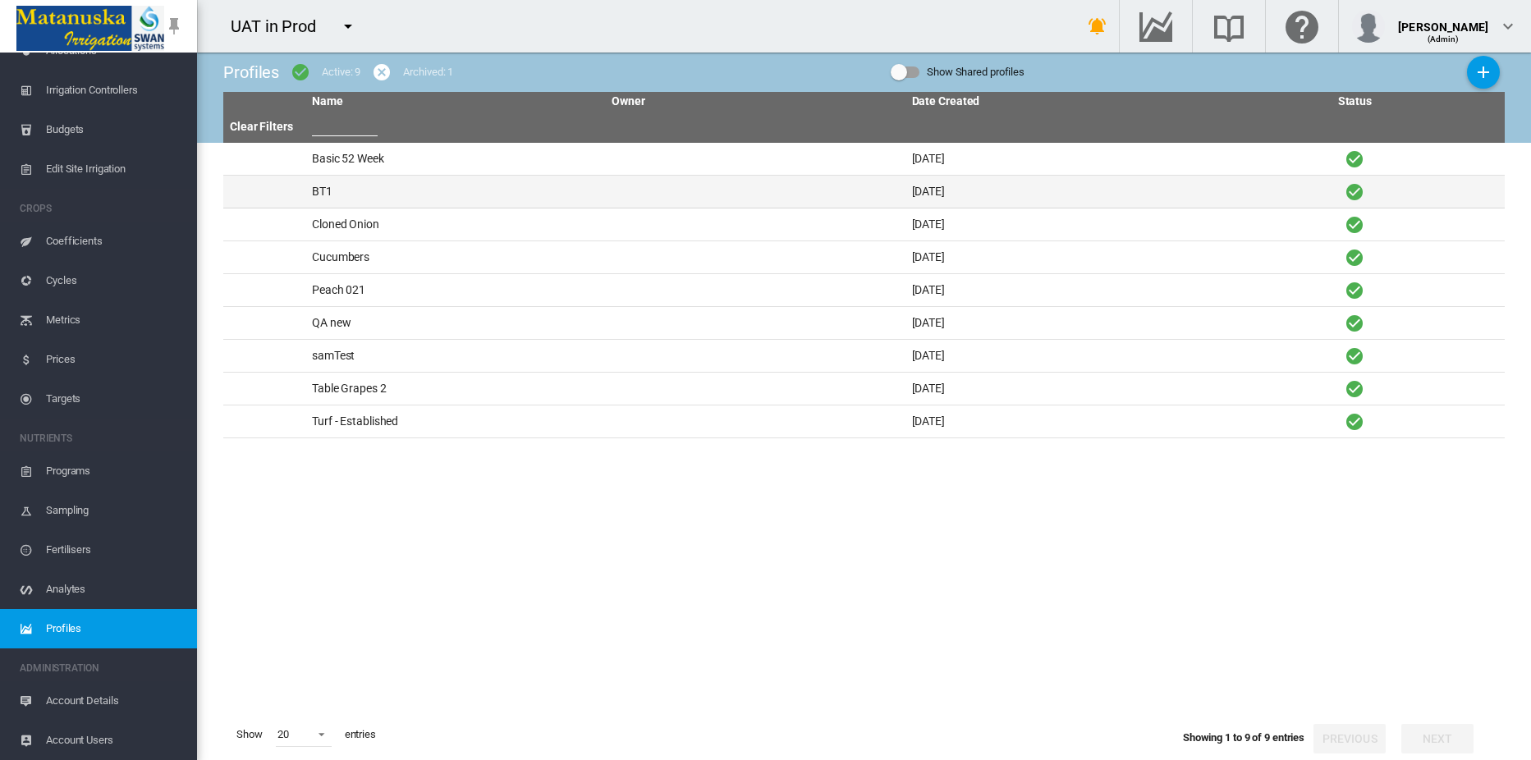
click at [325, 190] on td "BT1" at bounding box center [455, 192] width 300 height 32
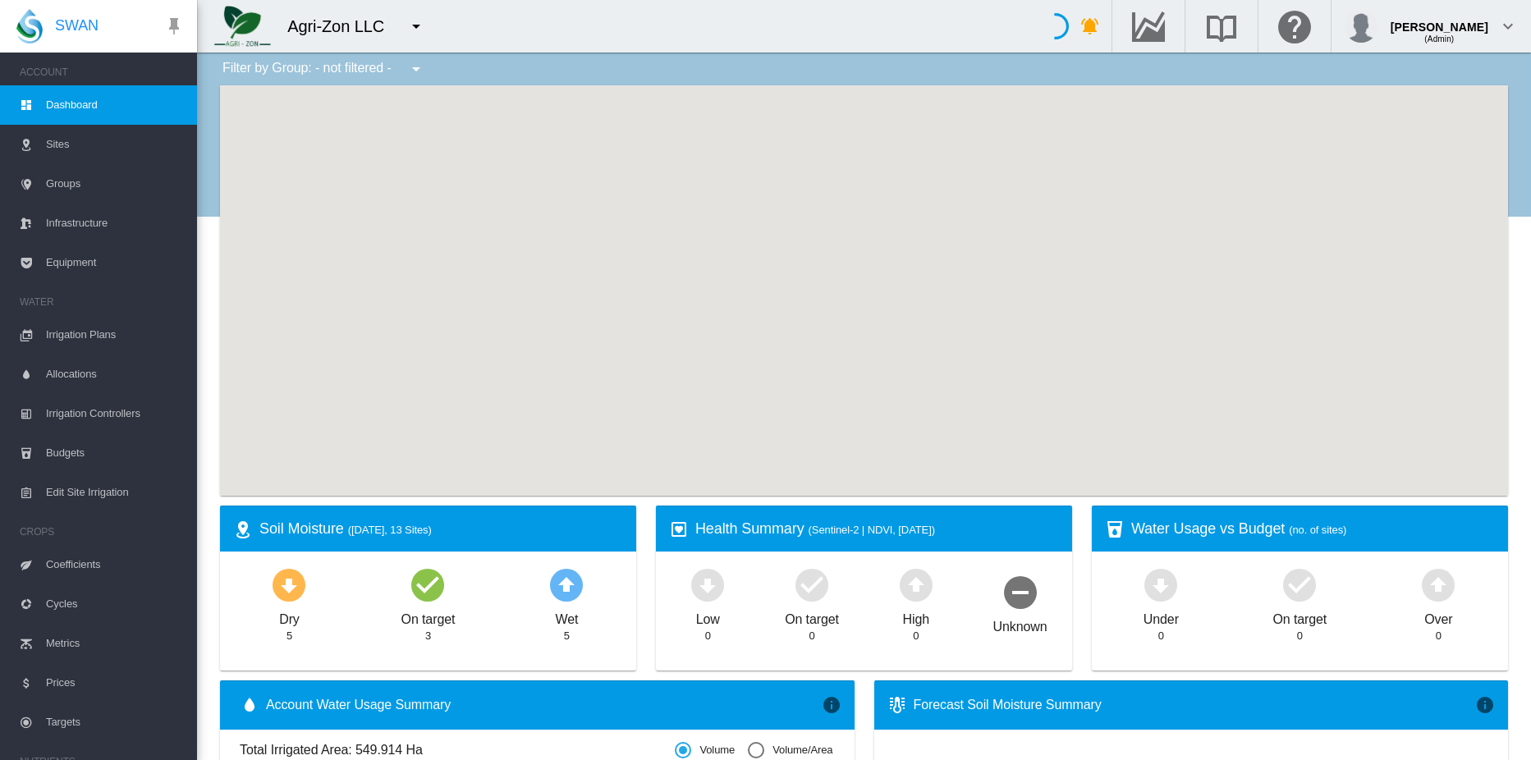
scroll to position [246, 0]
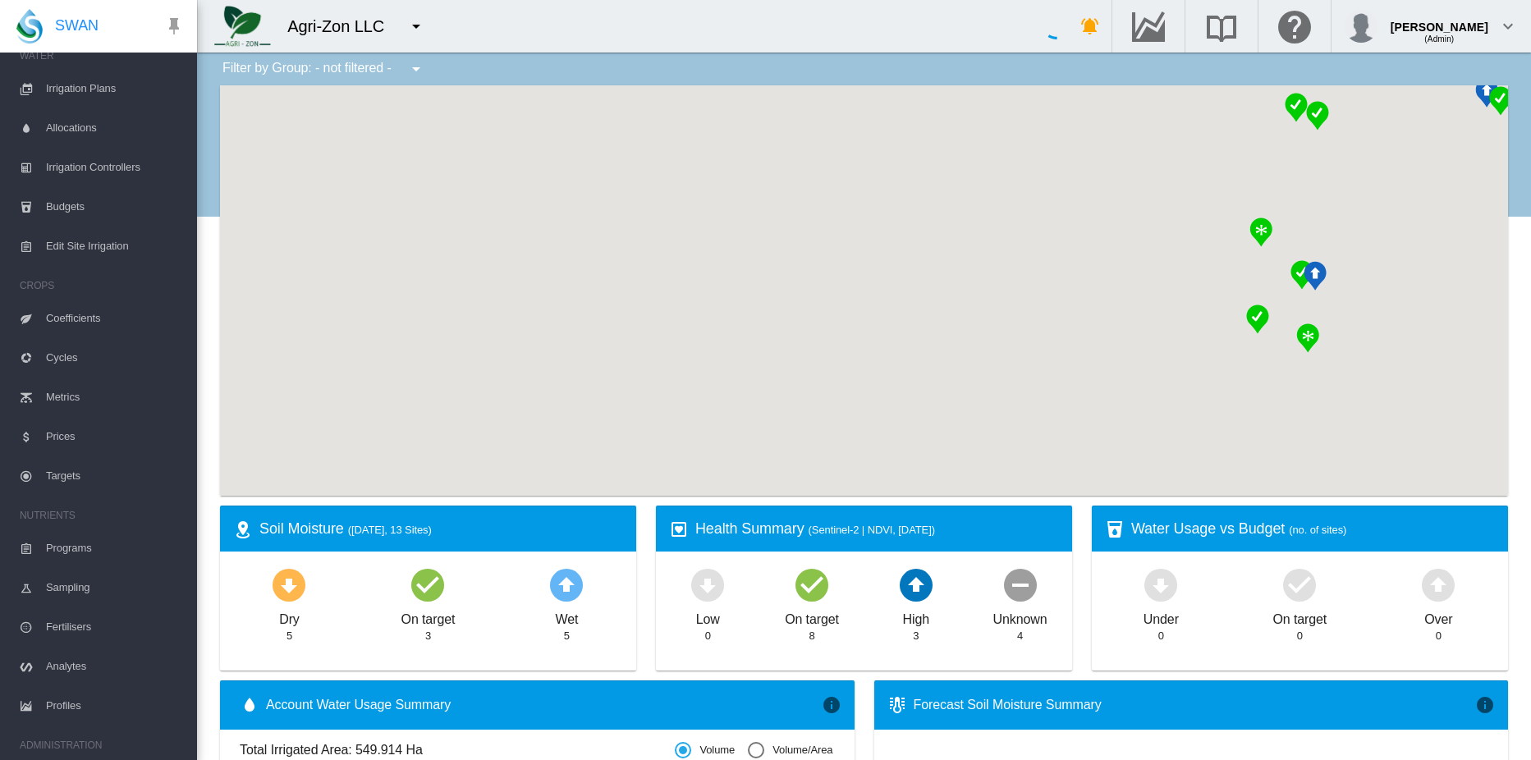
click at [69, 701] on span "Profiles" at bounding box center [115, 705] width 138 height 39
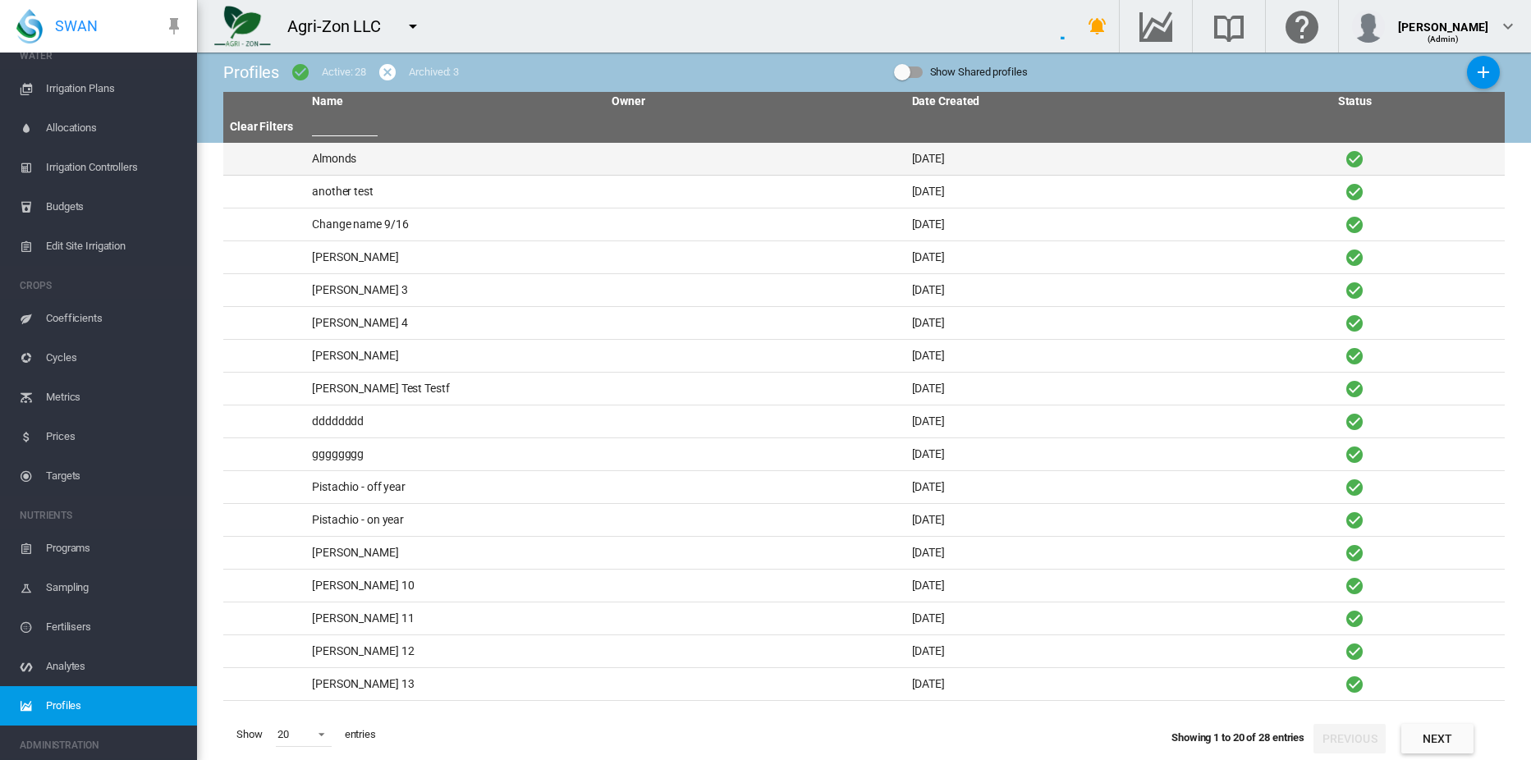
click at [330, 158] on td "Almonds" at bounding box center [455, 159] width 300 height 32
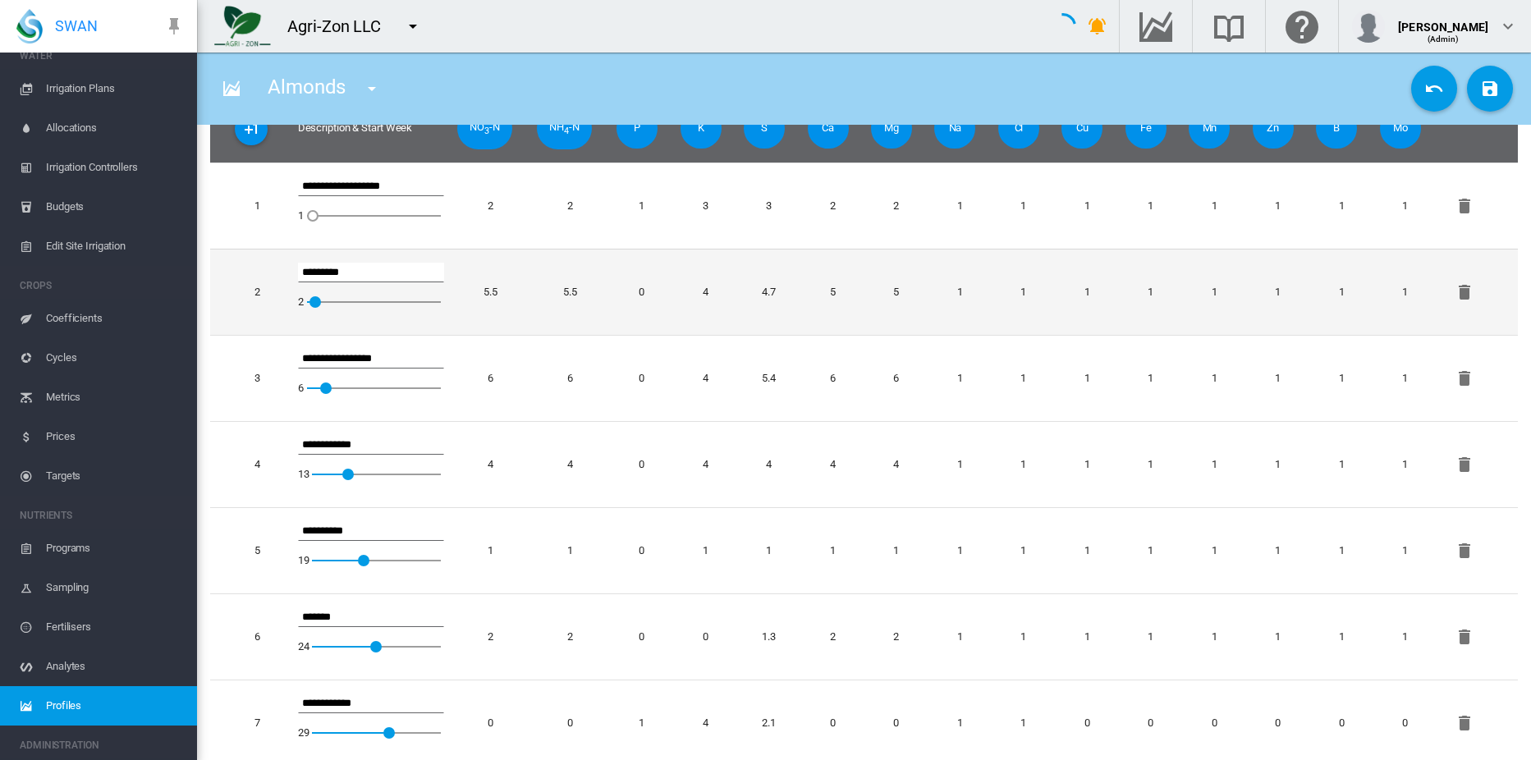
scroll to position [529, 0]
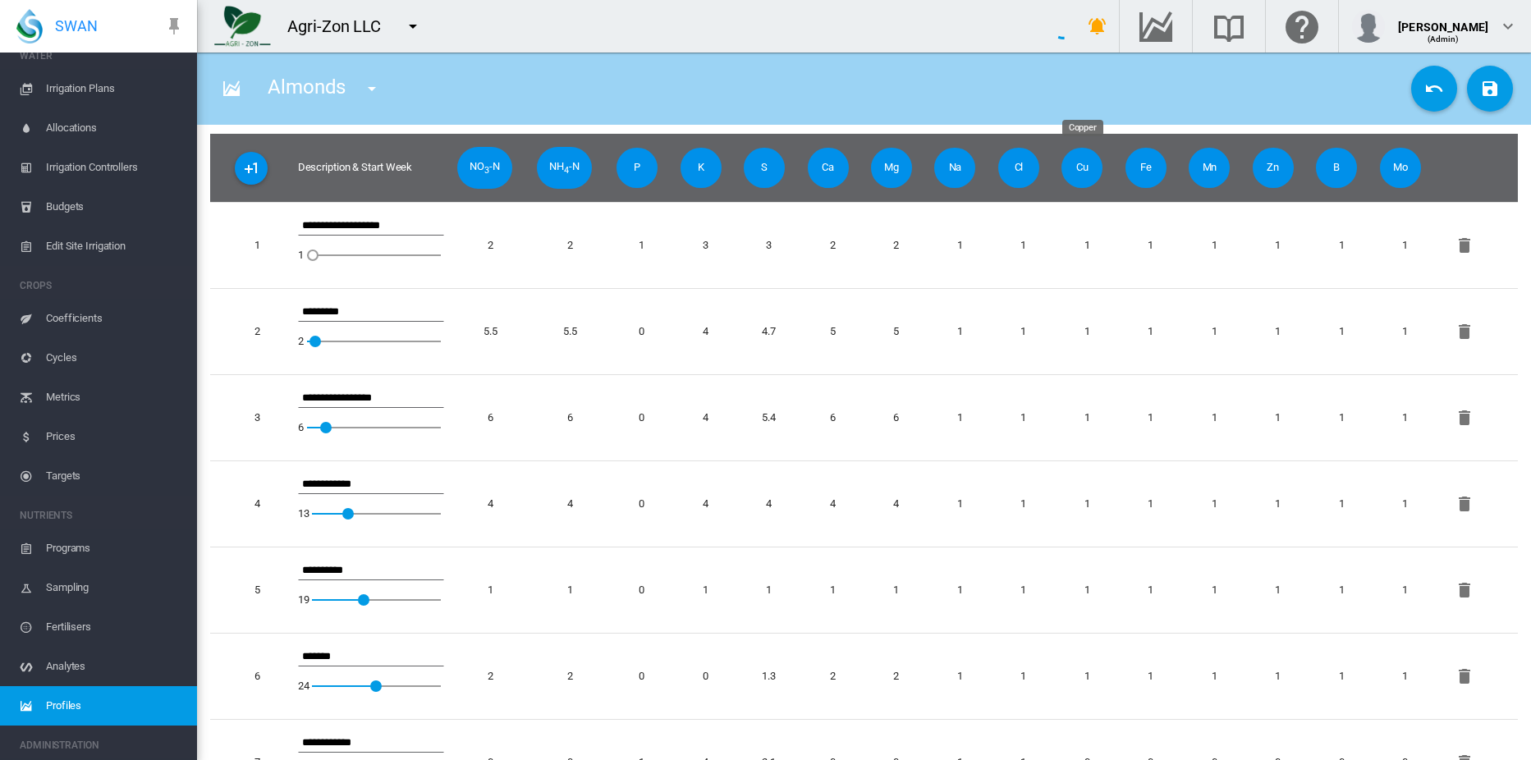
click at [1084, 167] on span "Cu" at bounding box center [1081, 167] width 41 height 39
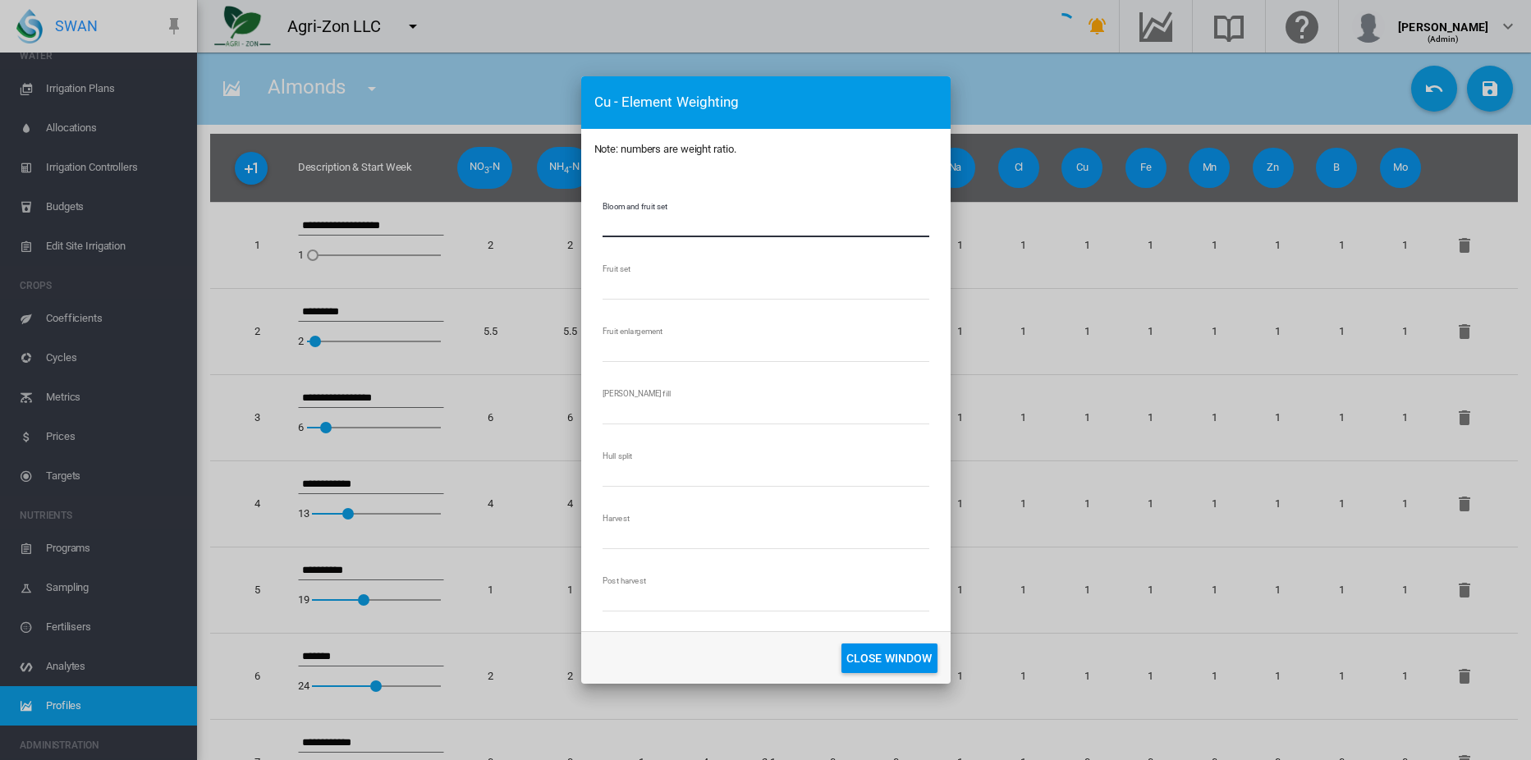
drag, startPoint x: 644, startPoint y: 224, endPoint x: 548, endPoint y: 224, distance: 96.0
click at [548, 224] on div "Cu - Element Weighting Note: numbers are weight ratio. Bloom and fruit set * Fr…" at bounding box center [765, 380] width 1531 height 760
type input "*"
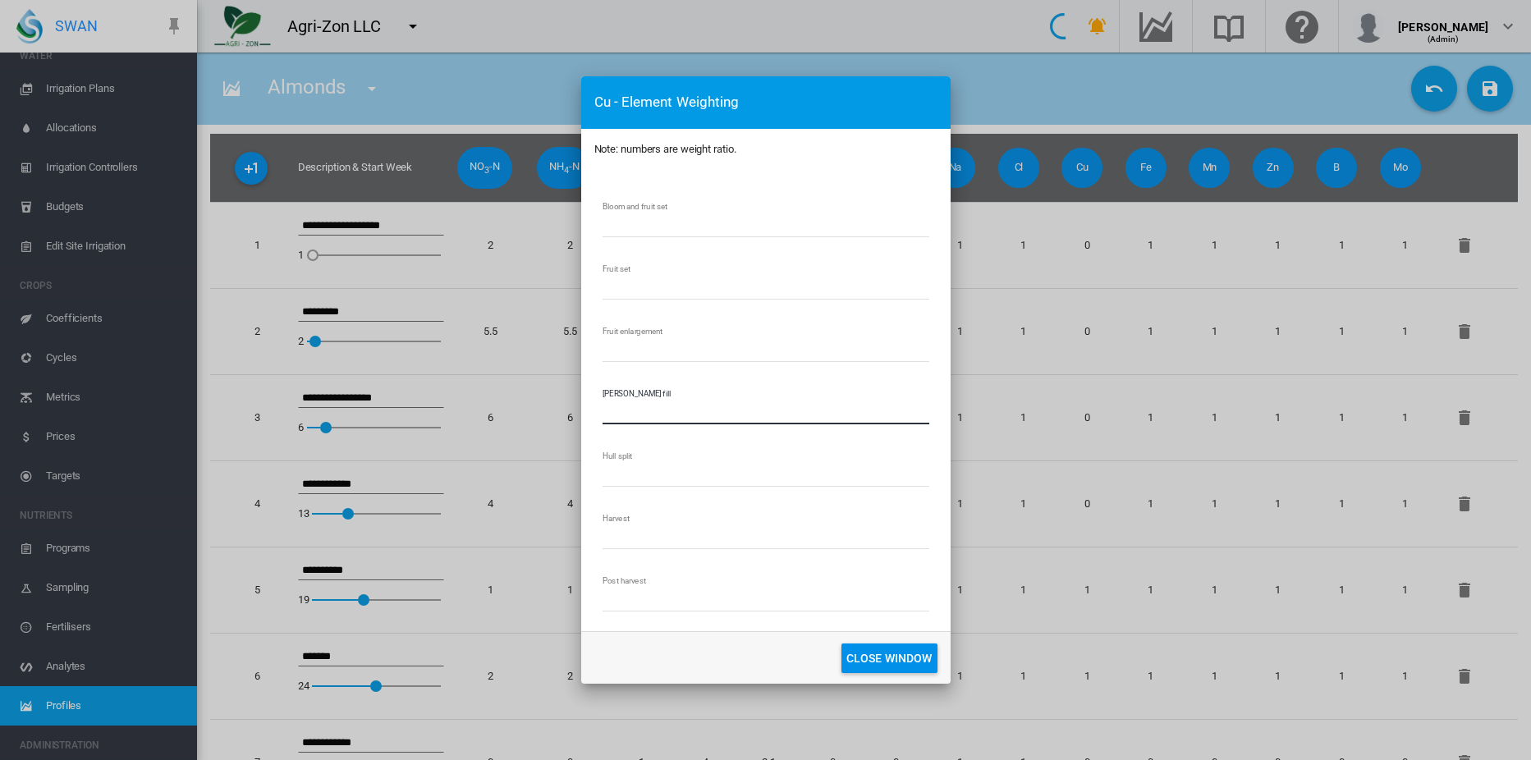
type input "*"
click at [876, 658] on button "CLOSE WINDOW" at bounding box center [889, 659] width 96 height 30
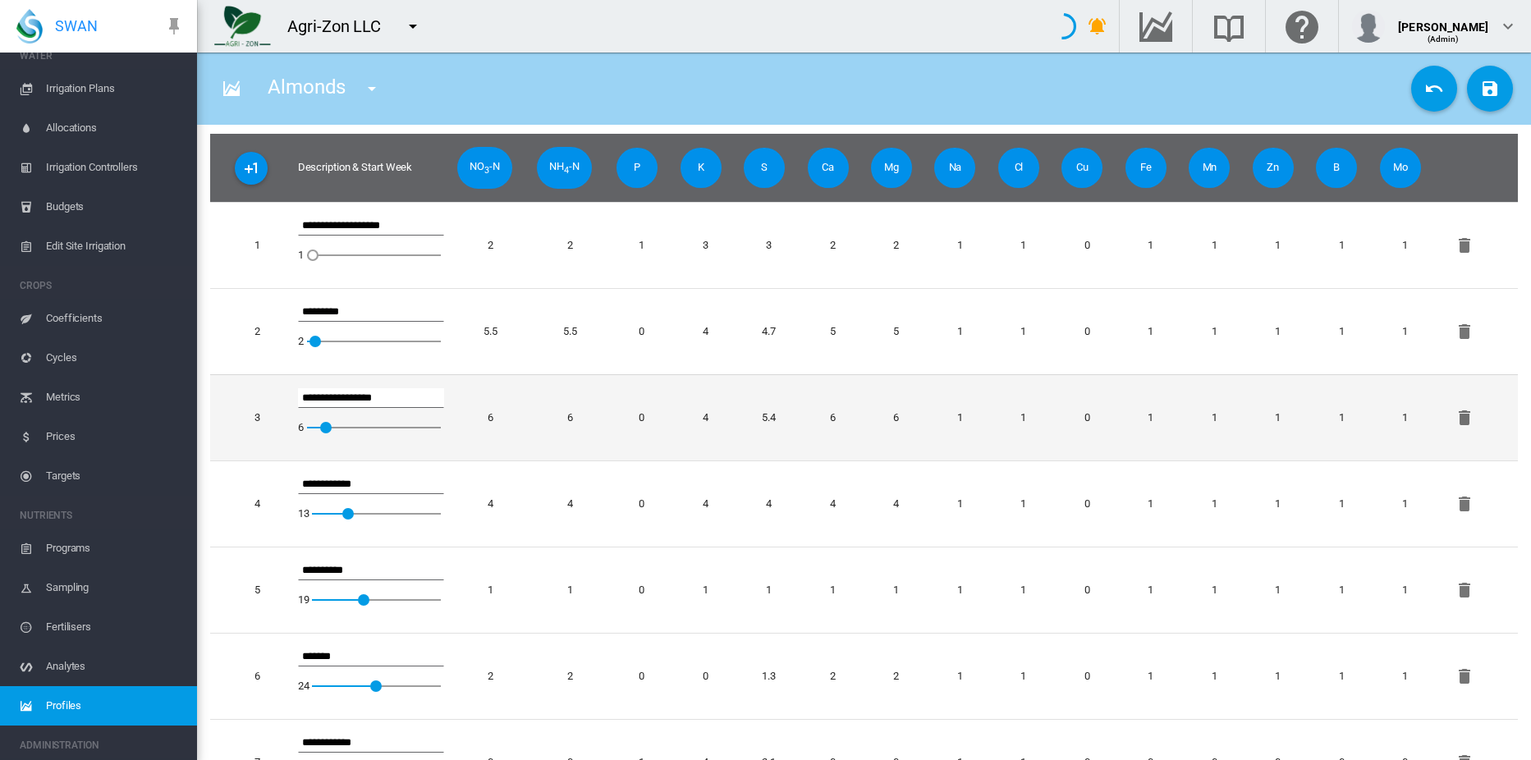
click at [1479, 101] on button "Save Changes" at bounding box center [1490, 89] width 46 height 46
